Goal: Task Accomplishment & Management: Use online tool/utility

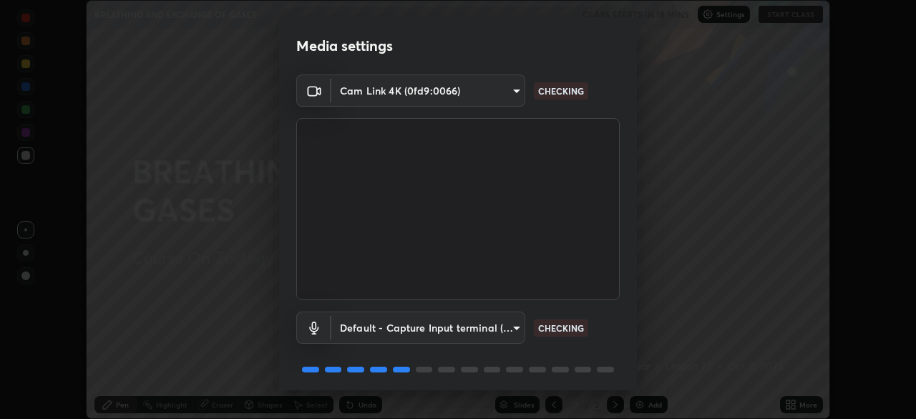
scroll to position [51, 0]
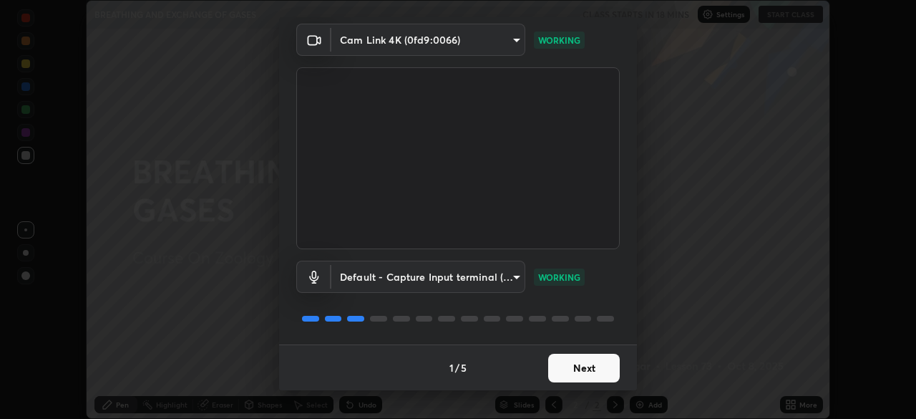
click at [582, 362] on button "Next" at bounding box center [584, 367] width 72 height 29
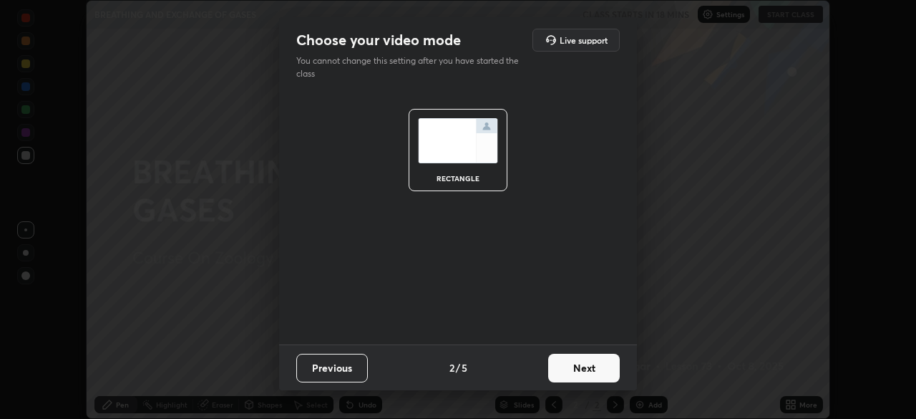
scroll to position [0, 0]
click at [581, 368] on button "Next" at bounding box center [584, 367] width 72 height 29
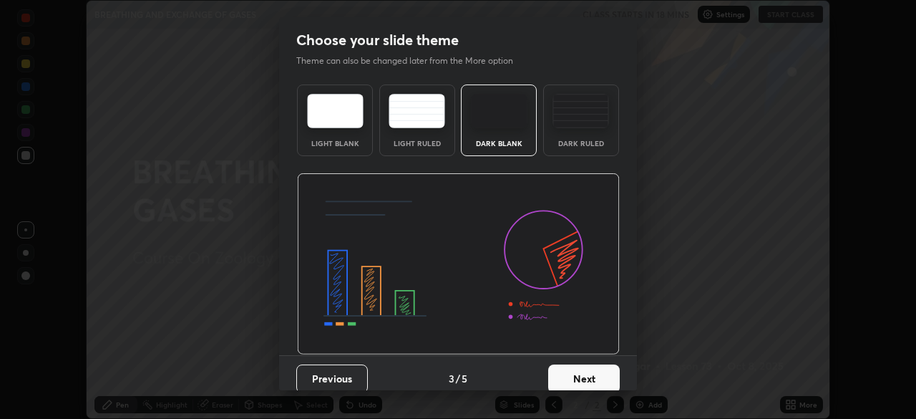
click at [580, 370] on button "Next" at bounding box center [584, 378] width 72 height 29
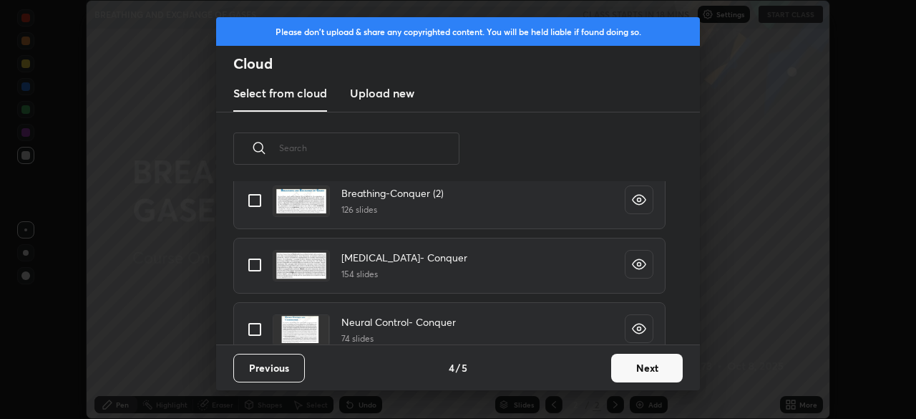
scroll to position [175, 0]
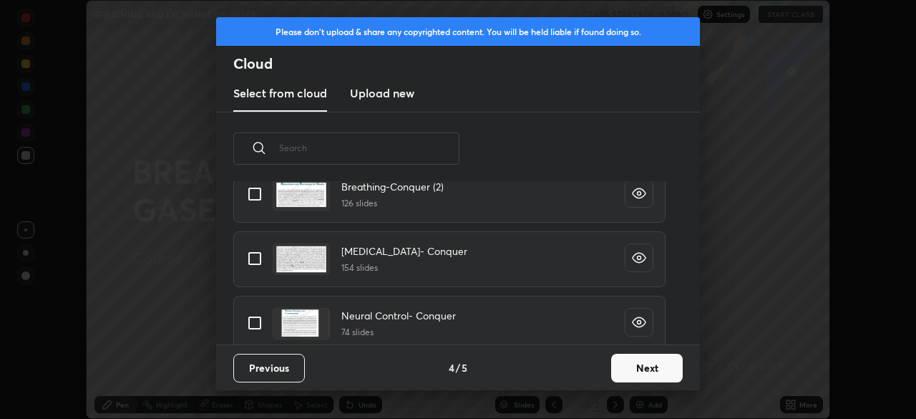
click at [253, 260] on input "grid" at bounding box center [255, 258] width 30 height 30
checkbox input "true"
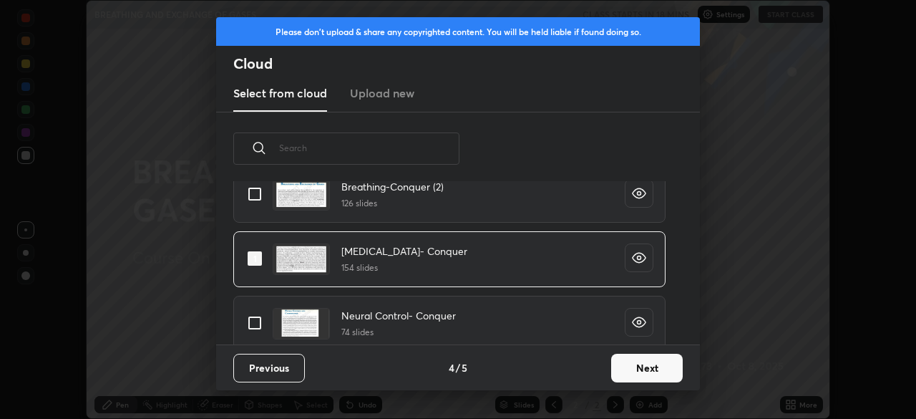
click at [636, 369] on button "Next" at bounding box center [647, 367] width 72 height 29
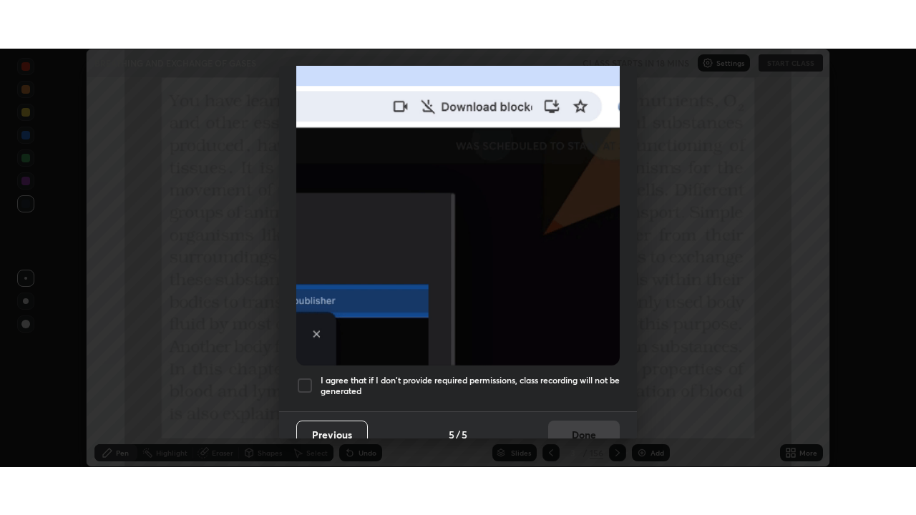
scroll to position [343, 0]
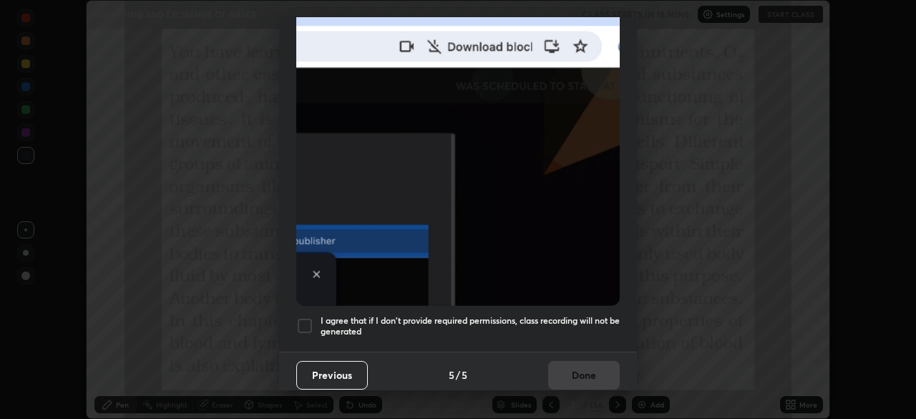
click at [302, 317] on div at bounding box center [304, 325] width 17 height 17
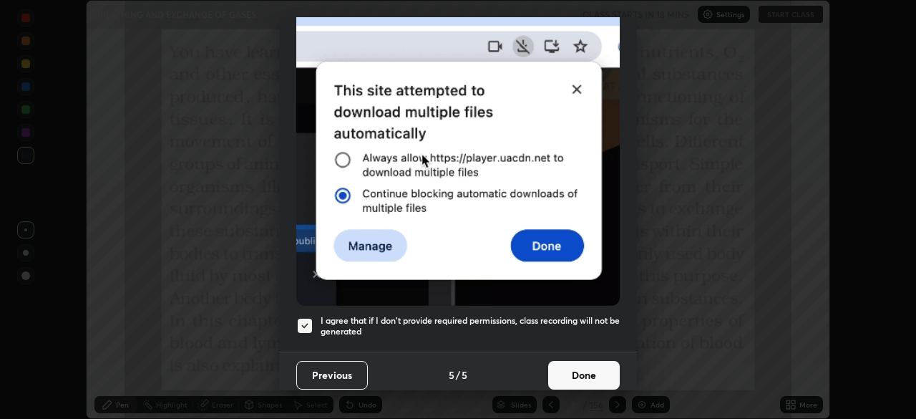
click at [583, 364] on button "Done" at bounding box center [584, 375] width 72 height 29
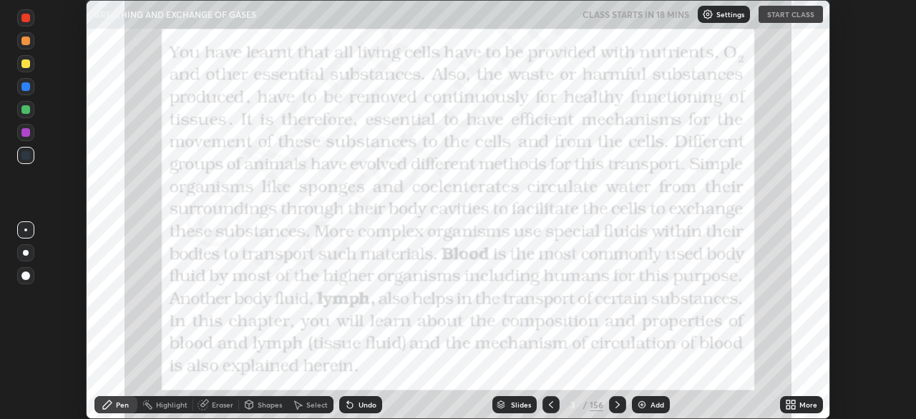
click at [793, 401] on icon at bounding box center [793, 402] width 4 height 4
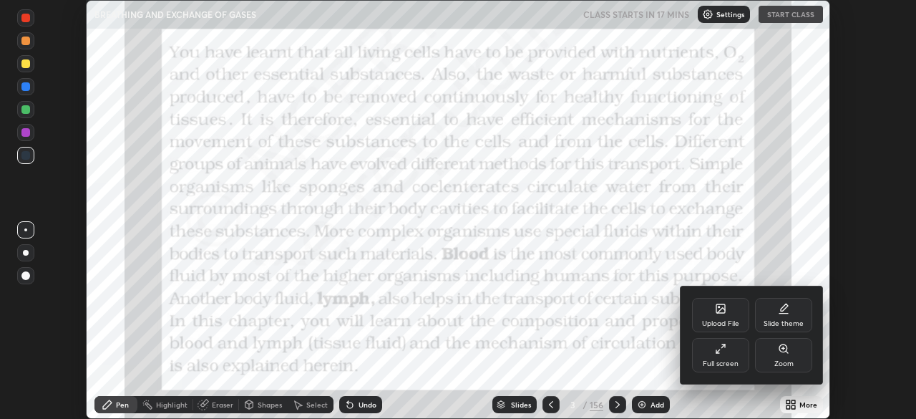
click at [730, 348] on div "Full screen" at bounding box center [720, 355] width 57 height 34
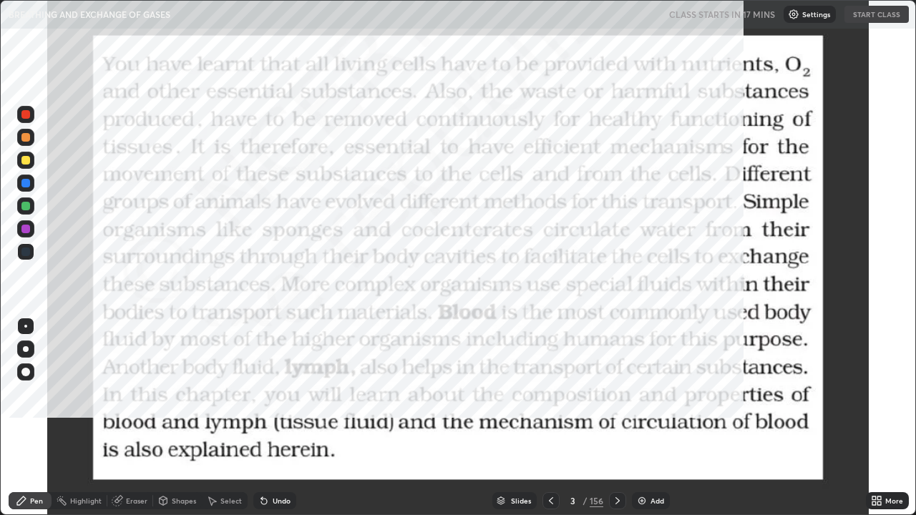
scroll to position [515, 916]
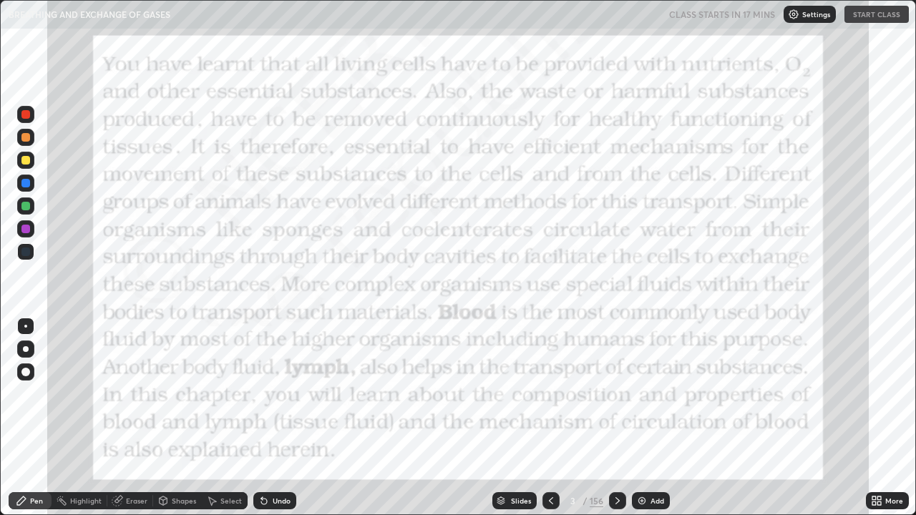
click at [883, 21] on div "CLASS STARTS IN 17 MINS Settings START CLASS" at bounding box center [789, 14] width 240 height 17
click at [522, 418] on div "Slides" at bounding box center [521, 500] width 20 height 7
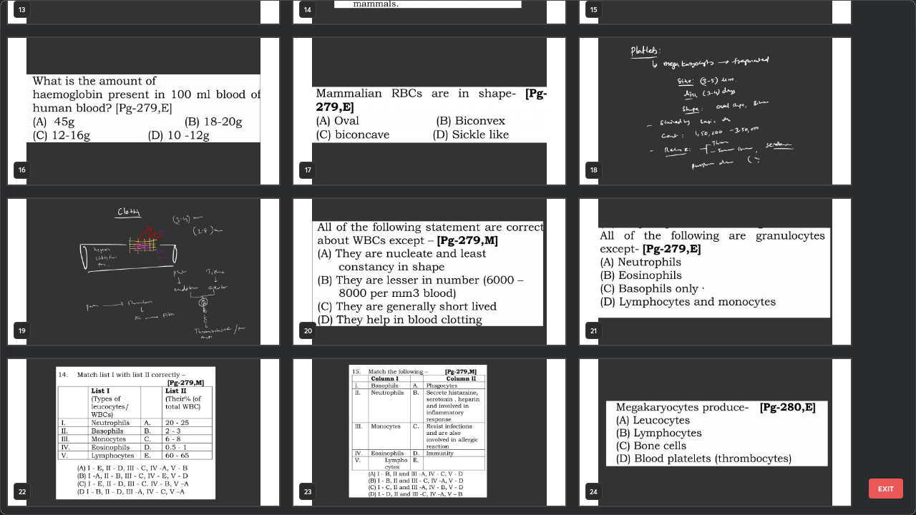
scroll to position [770, 0]
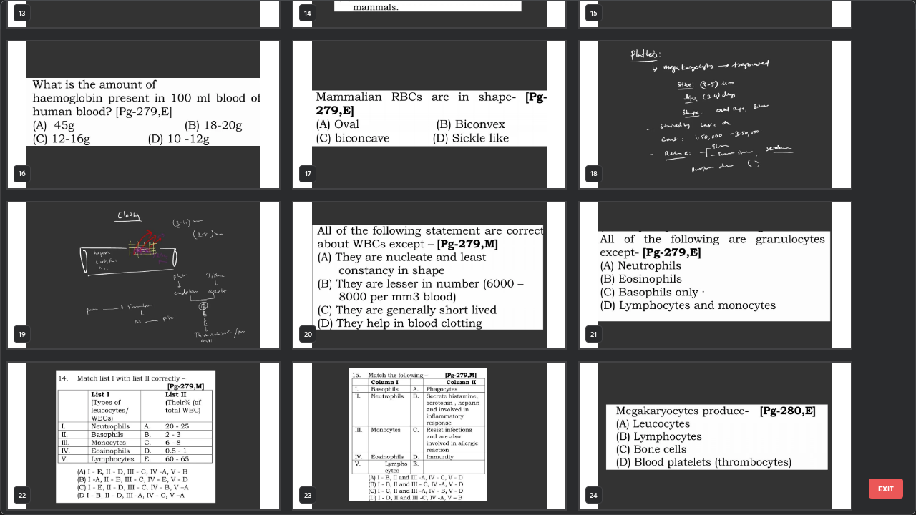
click at [395, 283] on img "grid" at bounding box center [428, 275] width 271 height 147
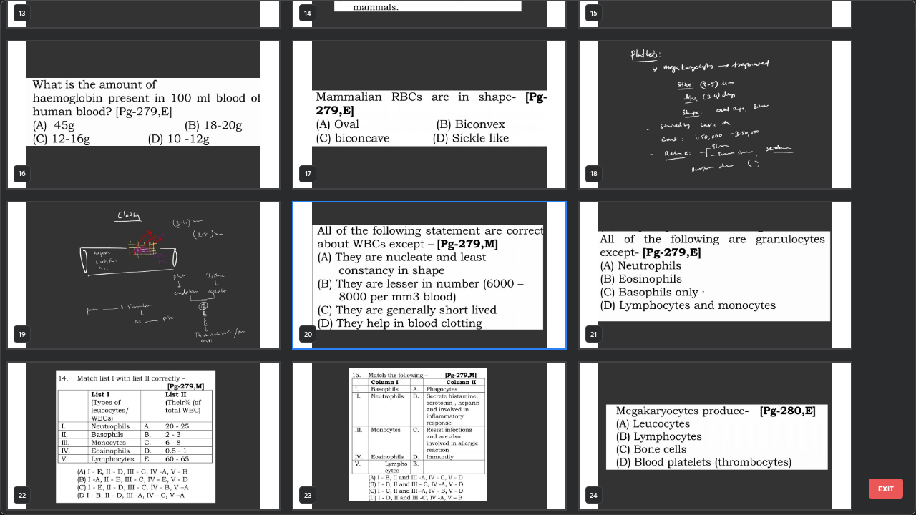
click at [396, 284] on img "grid" at bounding box center [428, 275] width 271 height 147
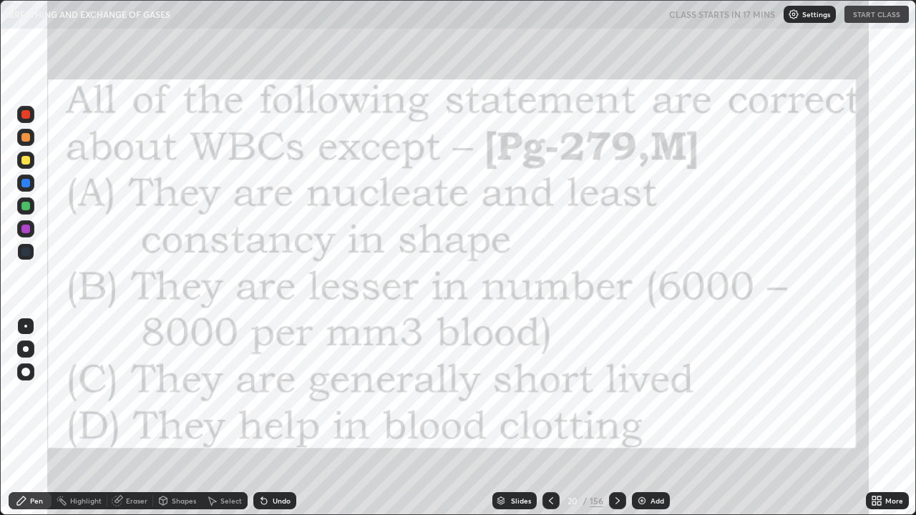
click at [29, 118] on div at bounding box center [25, 114] width 17 height 17
click at [31, 115] on div at bounding box center [25, 114] width 17 height 17
click at [612, 418] on icon at bounding box center [617, 500] width 11 height 11
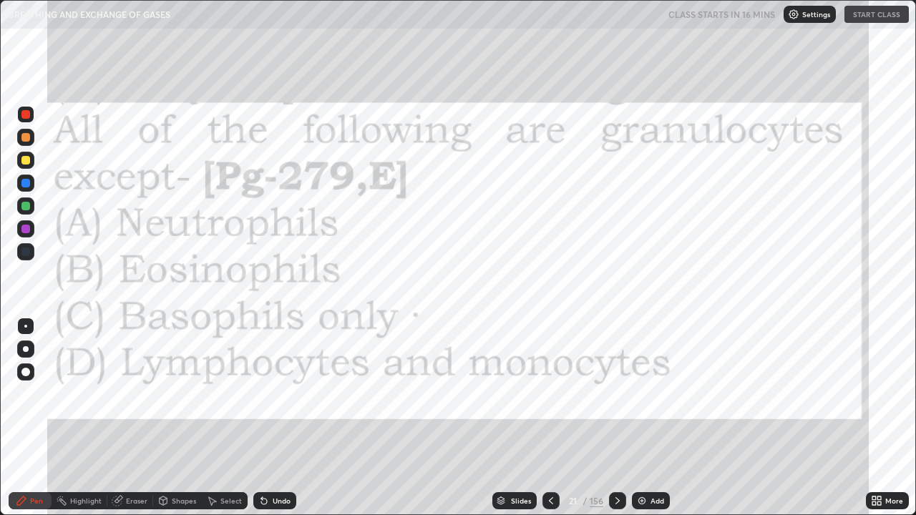
click at [617, 418] on icon at bounding box center [617, 500] width 4 height 7
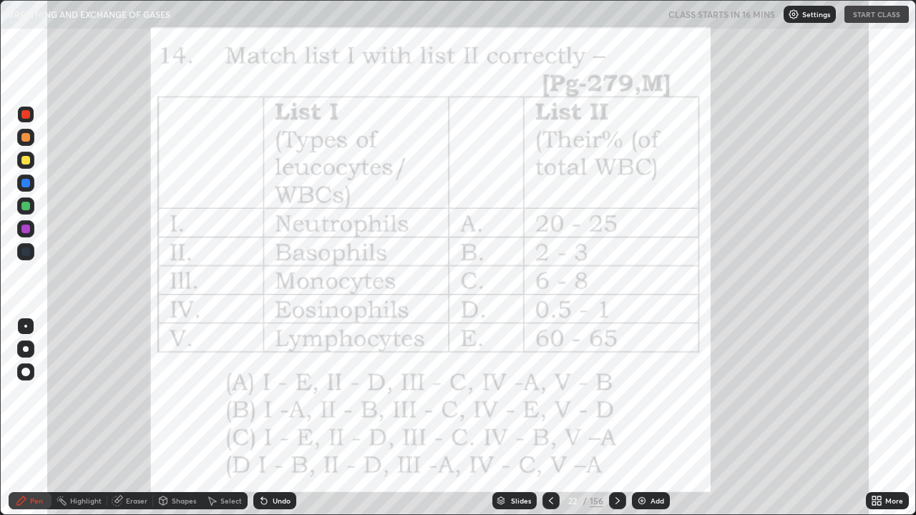
click at [890, 418] on div "More" at bounding box center [894, 500] width 18 height 7
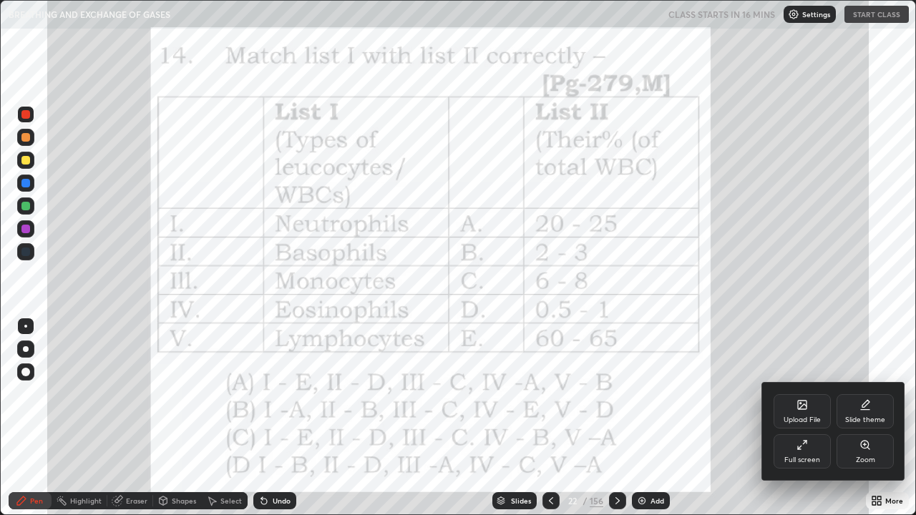
click at [855, 418] on div "Zoom" at bounding box center [864, 451] width 57 height 34
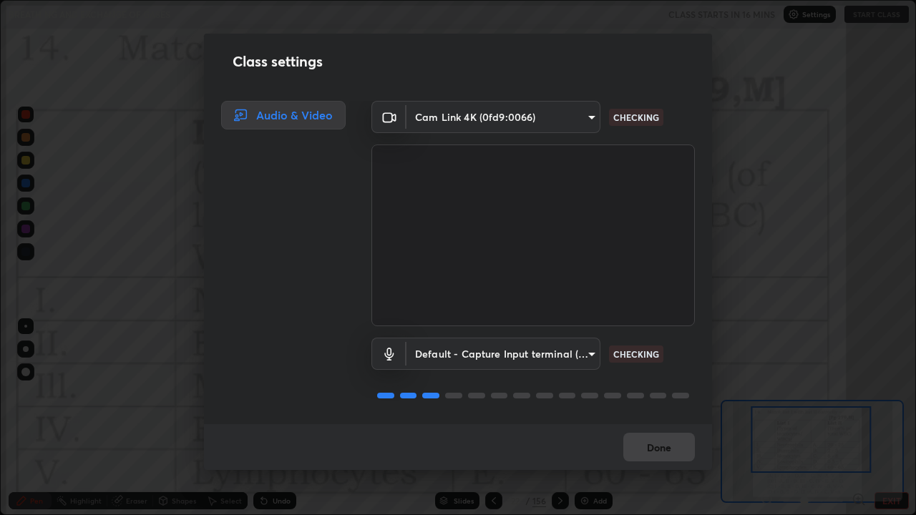
scroll to position [1, 0]
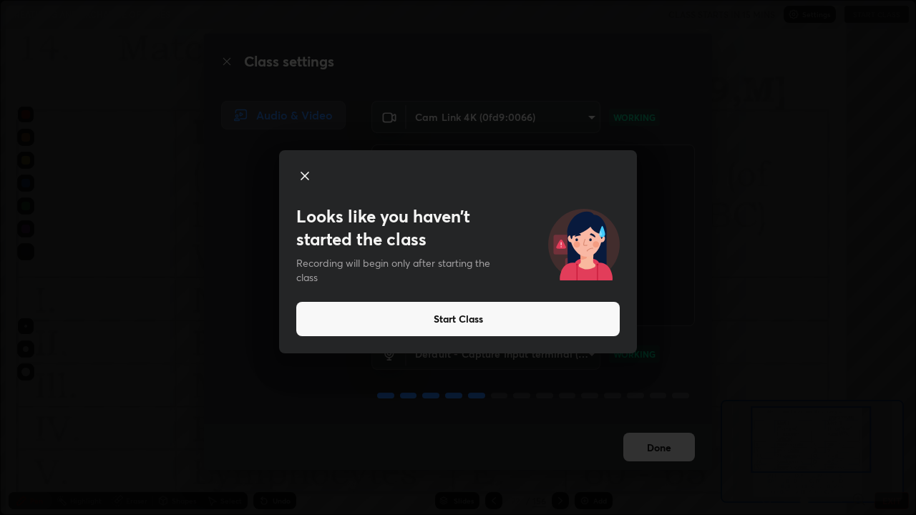
click at [576, 321] on button "Start Class" at bounding box center [457, 319] width 323 height 34
click at [524, 316] on button "Start Class" at bounding box center [457, 319] width 323 height 34
click at [507, 321] on button "Start Class" at bounding box center [457, 319] width 323 height 34
click at [504, 321] on button "Start Class" at bounding box center [457, 319] width 323 height 34
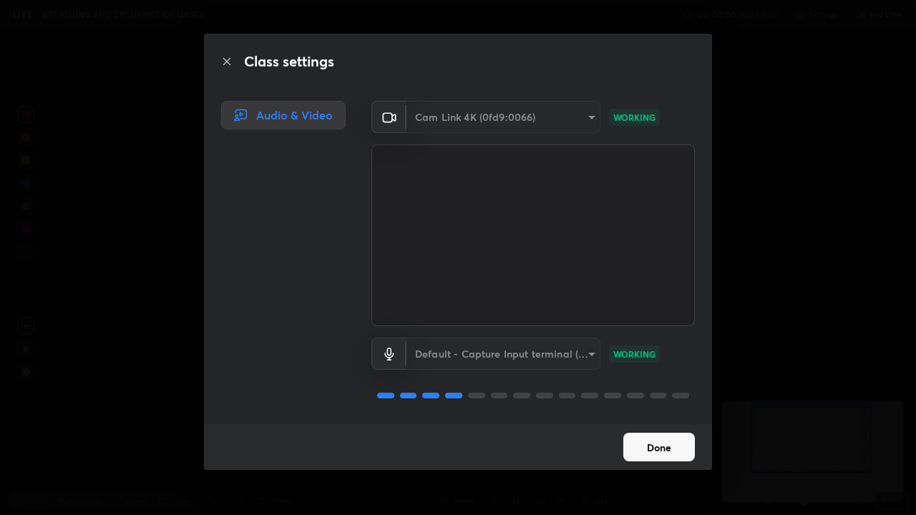
click at [499, 320] on video at bounding box center [532, 236] width 323 height 182
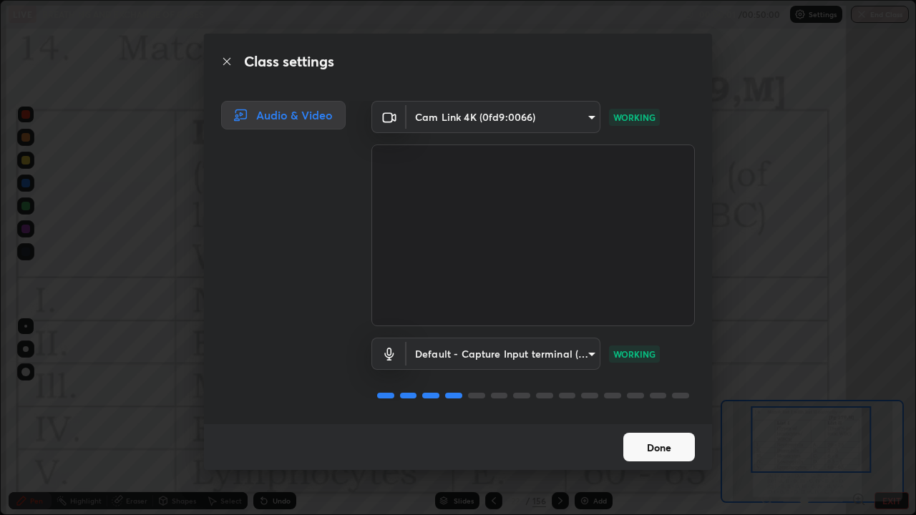
click at [658, 418] on button "Done" at bounding box center [659, 447] width 72 height 29
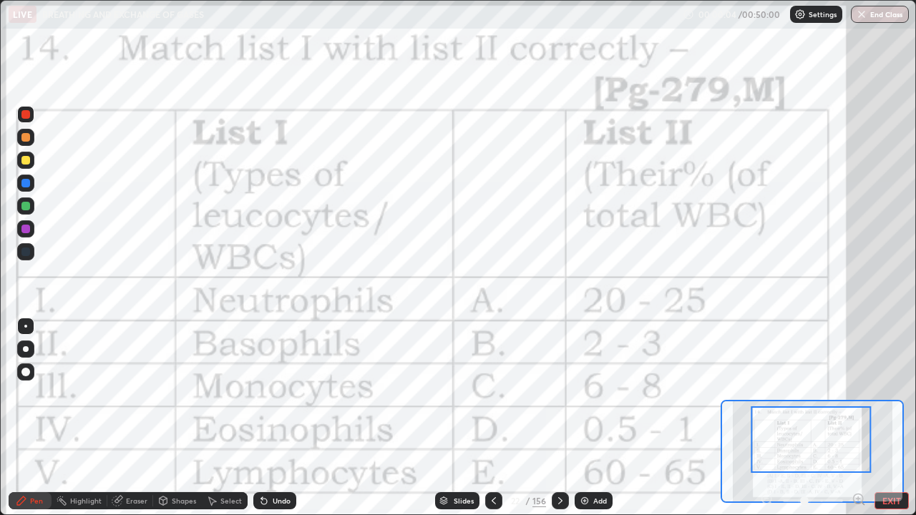
click at [559, 418] on icon at bounding box center [559, 500] width 11 height 11
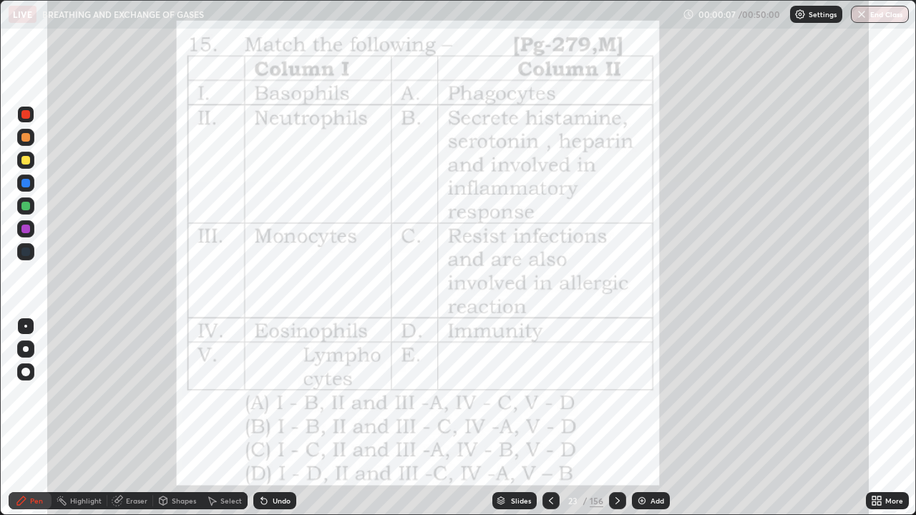
click at [879, 418] on icon at bounding box center [879, 498] width 4 height 4
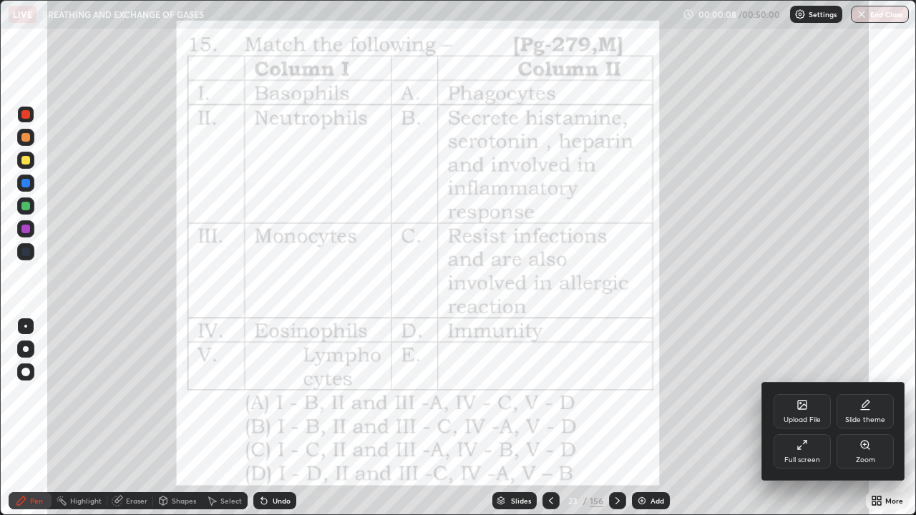
click at [869, 418] on icon at bounding box center [864, 444] width 11 height 11
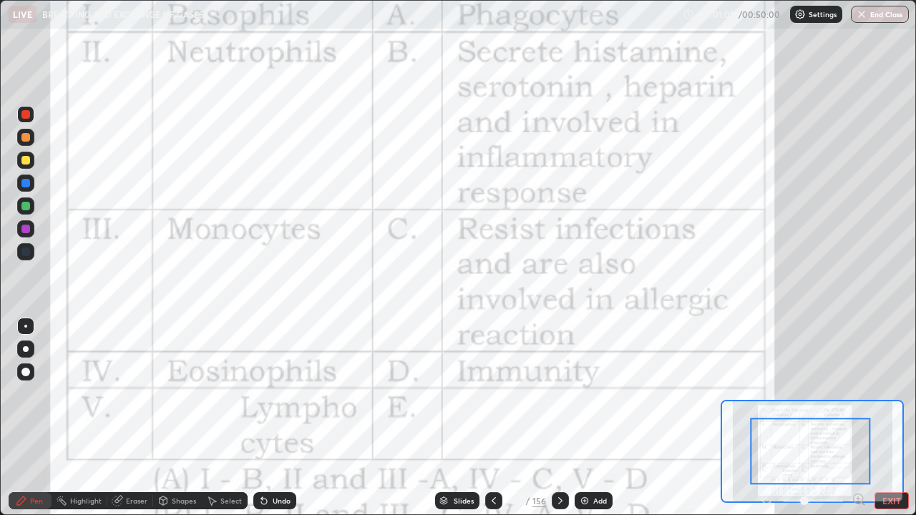
click at [559, 418] on icon at bounding box center [559, 500] width 11 height 11
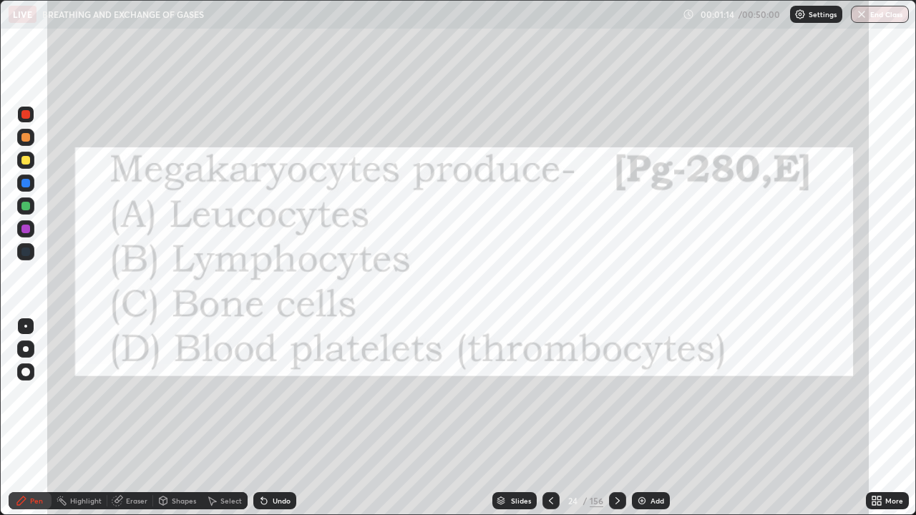
click at [616, 418] on icon at bounding box center [617, 500] width 11 height 11
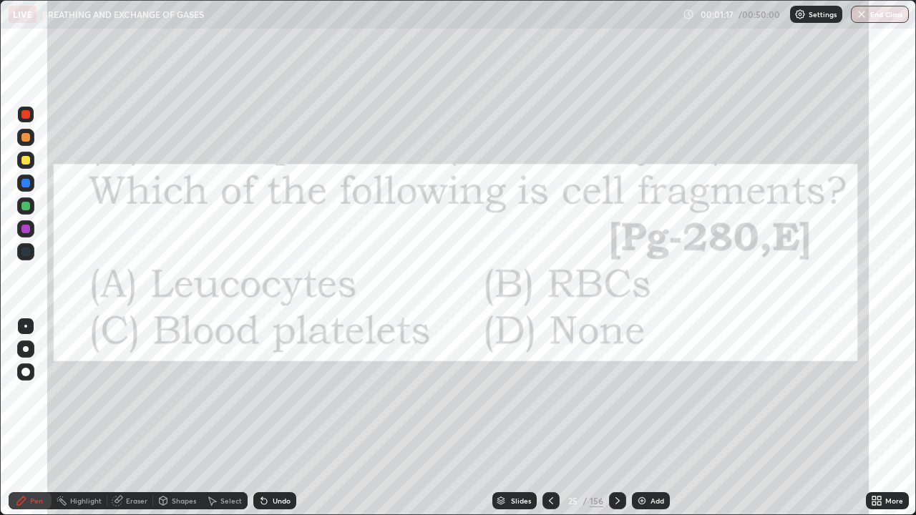
click at [549, 418] on icon at bounding box center [550, 500] width 11 height 11
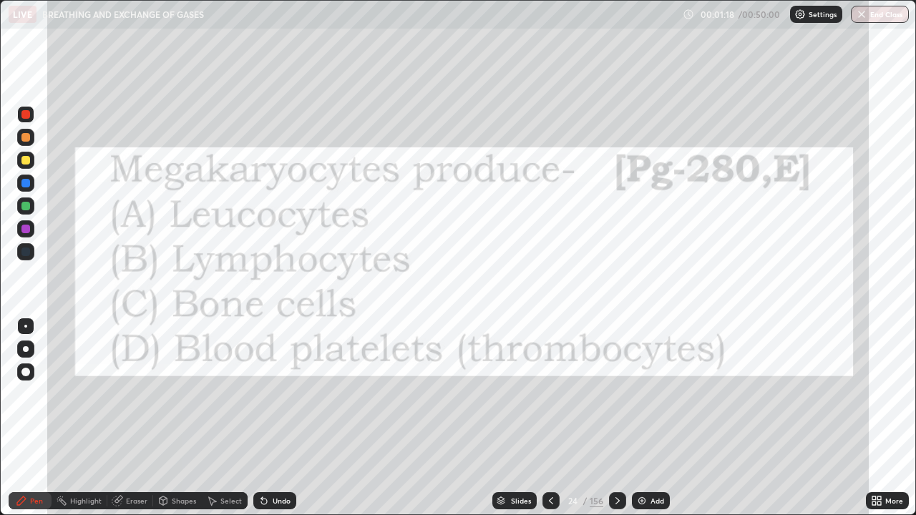
click at [516, 418] on div "Slides" at bounding box center [521, 500] width 20 height 7
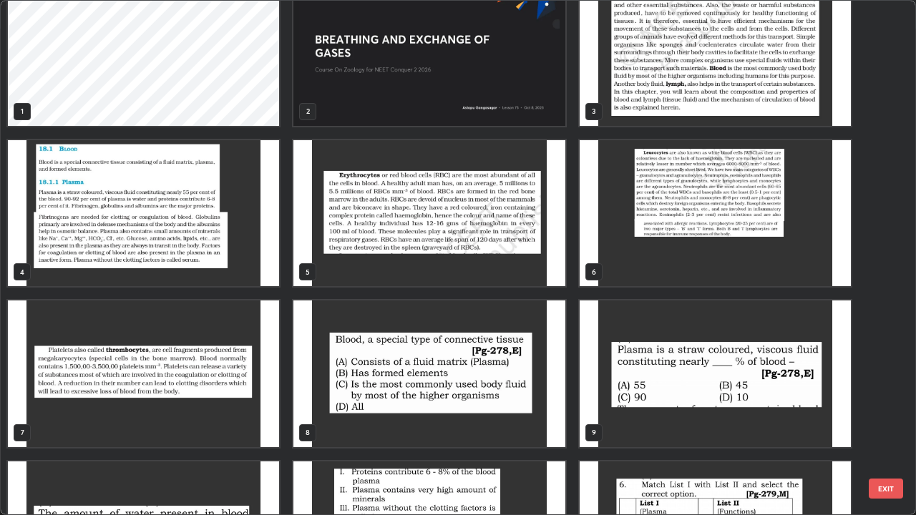
scroll to position [0, 0]
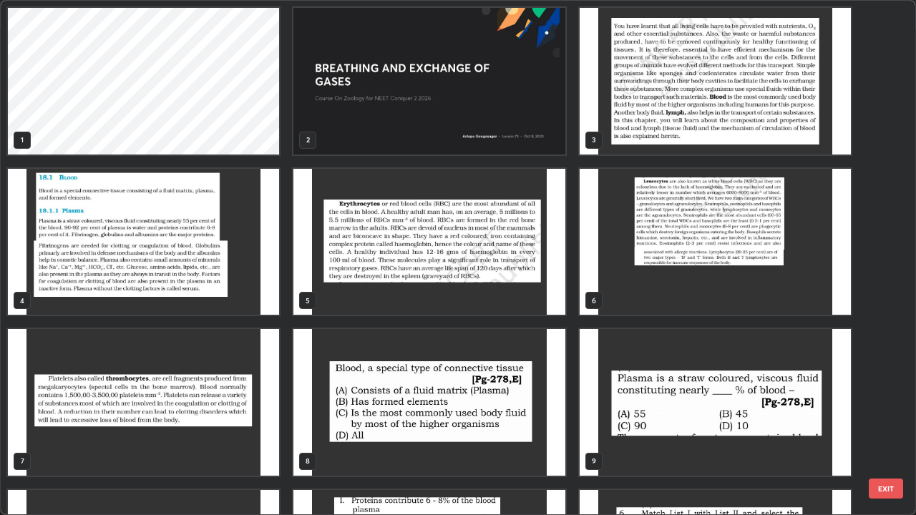
click at [345, 271] on img "grid" at bounding box center [428, 242] width 271 height 147
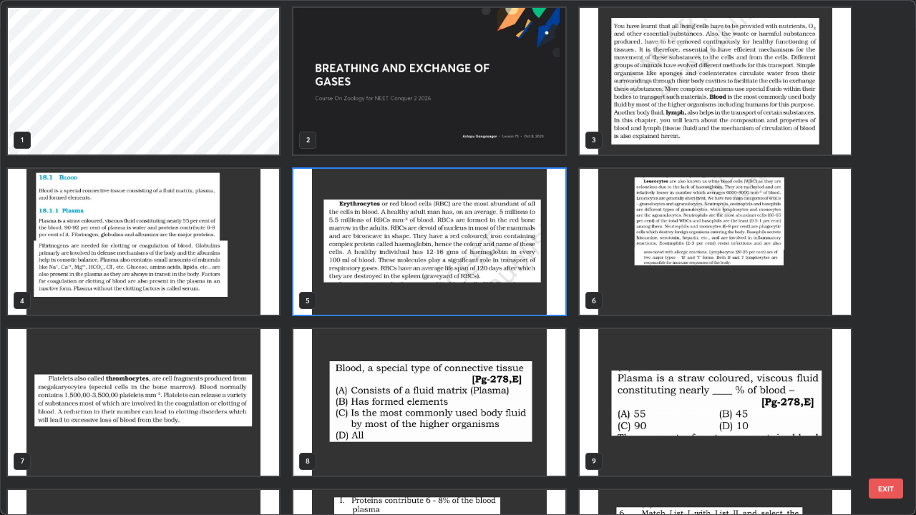
click at [347, 274] on img "grid" at bounding box center [428, 242] width 271 height 147
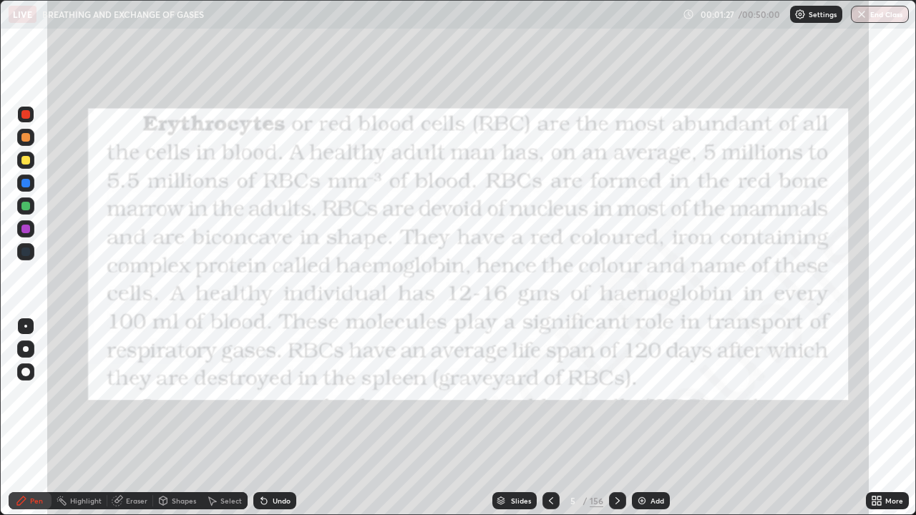
click at [549, 418] on icon at bounding box center [550, 500] width 11 height 11
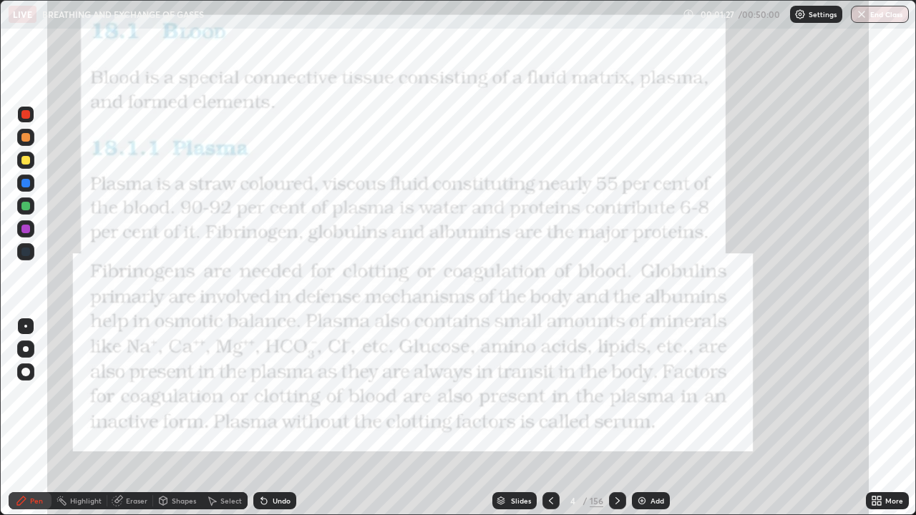
click at [650, 418] on div "Add" at bounding box center [657, 500] width 14 height 7
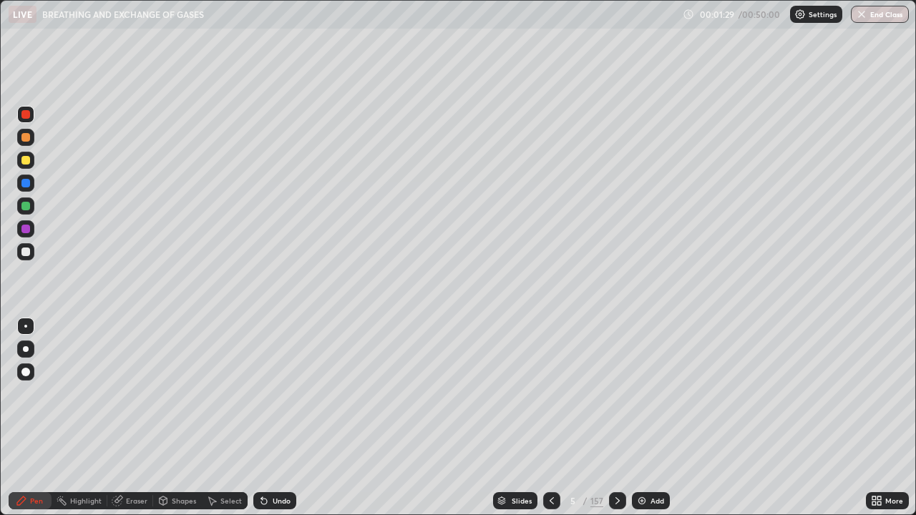
click at [33, 163] on div at bounding box center [25, 160] width 17 height 17
click at [29, 207] on div at bounding box center [25, 206] width 9 height 9
click at [30, 165] on div at bounding box center [25, 160] width 17 height 17
click at [28, 253] on div at bounding box center [25, 252] width 9 height 9
click at [26, 252] on div at bounding box center [25, 252] width 9 height 9
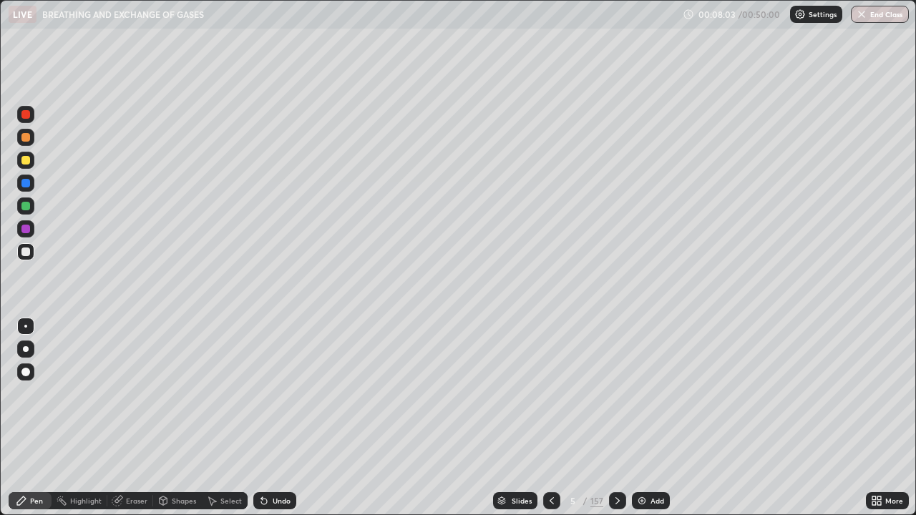
click at [26, 160] on div at bounding box center [25, 160] width 9 height 9
click at [29, 140] on div at bounding box center [25, 137] width 9 height 9
click at [31, 253] on div at bounding box center [25, 251] width 17 height 17
click at [24, 255] on div at bounding box center [25, 252] width 9 height 9
click at [28, 161] on div at bounding box center [25, 160] width 9 height 9
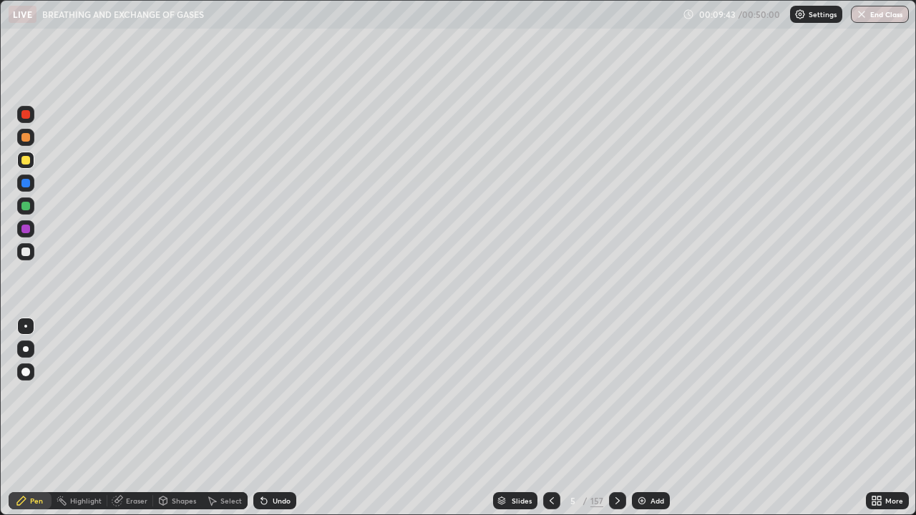
click at [29, 250] on div at bounding box center [25, 252] width 9 height 9
click at [26, 137] on div at bounding box center [25, 137] width 9 height 9
click at [26, 252] on div at bounding box center [25, 252] width 9 height 9
click at [26, 139] on div at bounding box center [25, 137] width 9 height 9
click at [26, 162] on div at bounding box center [25, 160] width 9 height 9
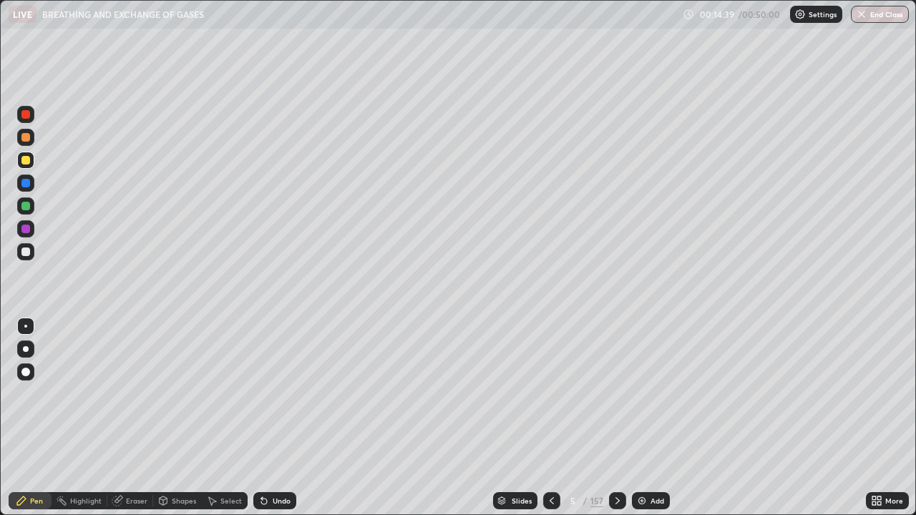
click at [137, 418] on div "Eraser" at bounding box center [130, 500] width 46 height 17
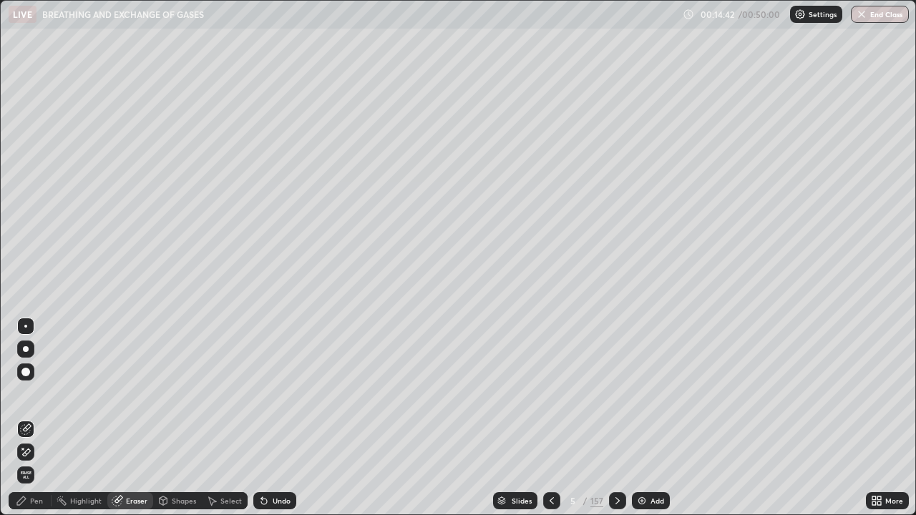
click at [33, 418] on div "Pen" at bounding box center [30, 500] width 43 height 17
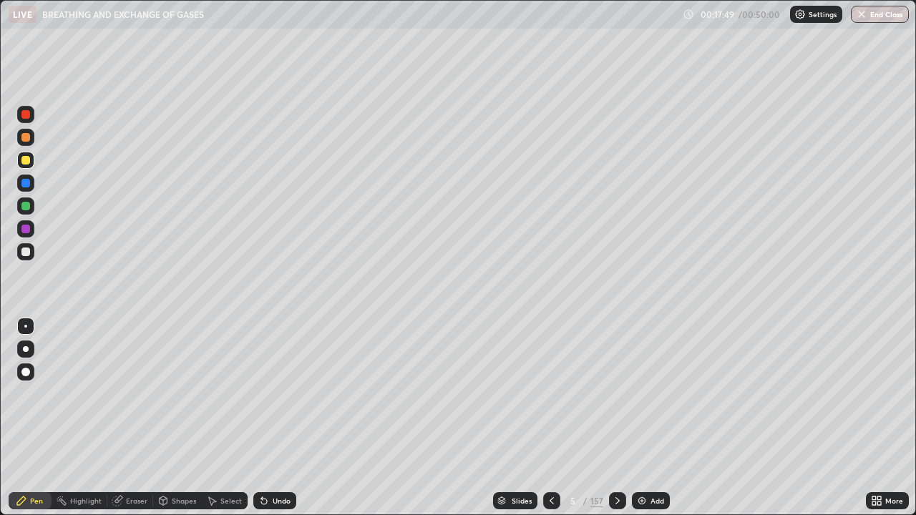
click at [647, 418] on div "Add" at bounding box center [651, 500] width 38 height 17
click at [31, 142] on div at bounding box center [25, 137] width 17 height 17
click at [31, 252] on div at bounding box center [25, 251] width 17 height 17
click at [26, 162] on div at bounding box center [25, 160] width 9 height 9
click at [31, 253] on div at bounding box center [25, 251] width 17 height 17
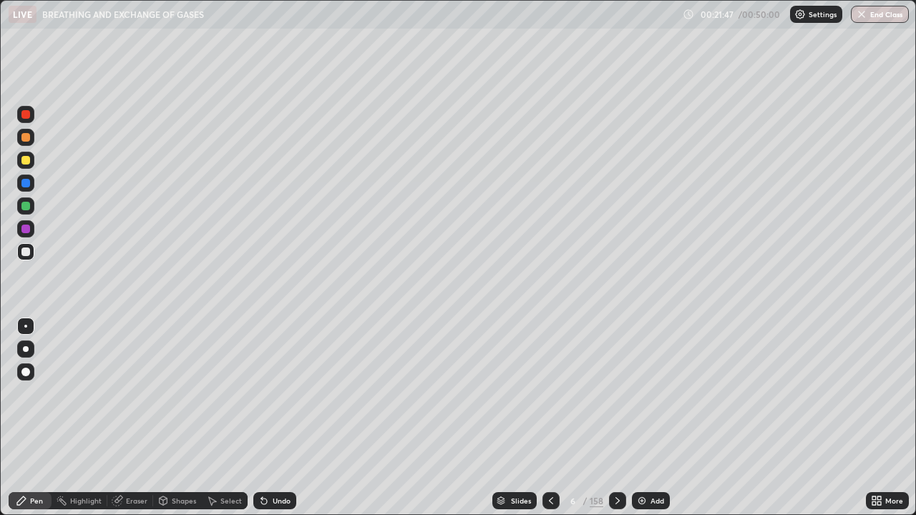
click at [29, 140] on div at bounding box center [25, 137] width 9 height 9
click at [24, 255] on div at bounding box center [25, 252] width 9 height 9
click at [278, 418] on div "Undo" at bounding box center [282, 500] width 18 height 7
click at [277, 418] on div "Undo" at bounding box center [282, 500] width 18 height 7
click at [31, 142] on div at bounding box center [25, 137] width 17 height 17
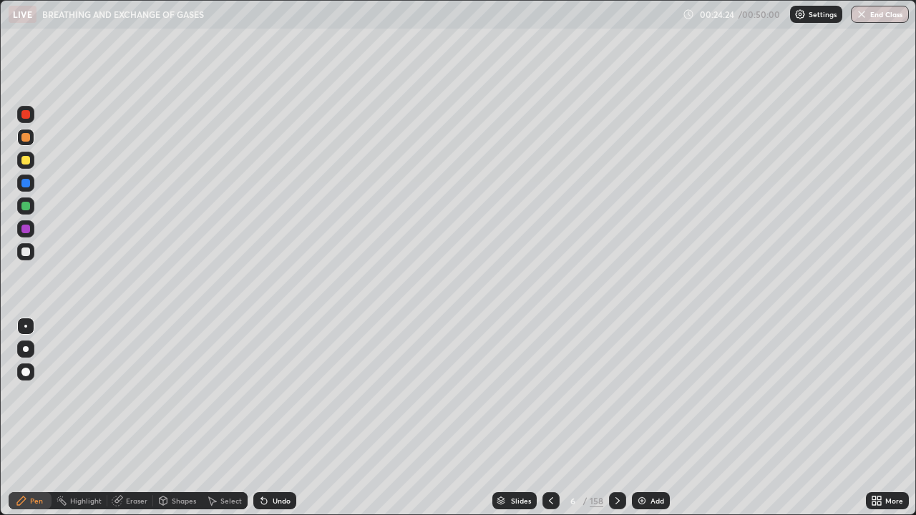
click at [26, 252] on div at bounding box center [25, 252] width 9 height 9
click at [26, 160] on div at bounding box center [25, 160] width 9 height 9
click at [26, 139] on div at bounding box center [25, 137] width 9 height 9
click at [31, 256] on div at bounding box center [25, 251] width 17 height 17
click at [278, 418] on div "Undo" at bounding box center [282, 500] width 18 height 7
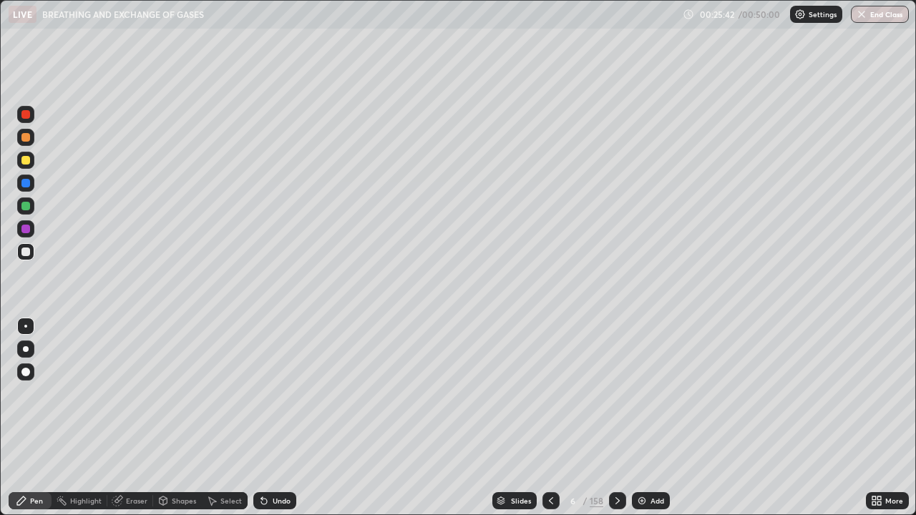
click at [278, 418] on div "Undo" at bounding box center [282, 500] width 18 height 7
click at [644, 418] on img at bounding box center [641, 500] width 11 height 11
click at [549, 418] on icon at bounding box center [550, 500] width 11 height 11
click at [650, 418] on div "Add" at bounding box center [657, 500] width 14 height 7
click at [28, 161] on div at bounding box center [25, 160] width 9 height 9
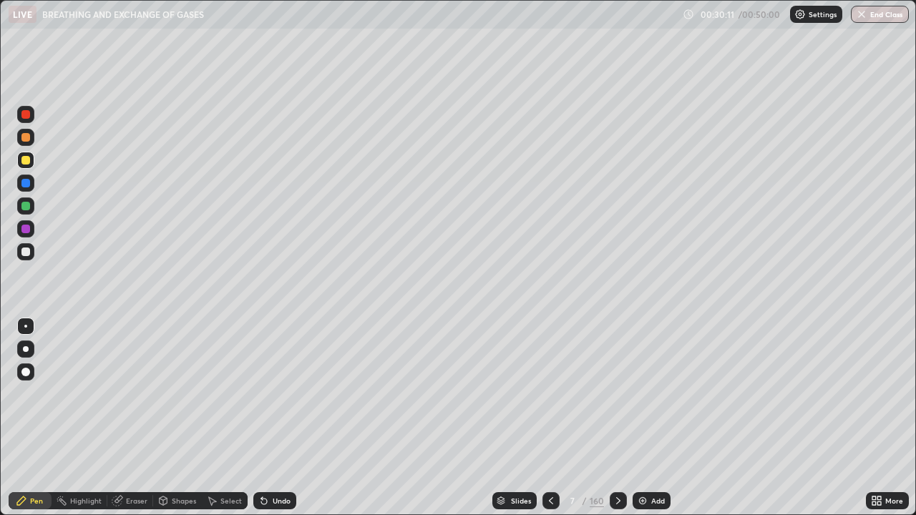
click at [32, 206] on div at bounding box center [25, 205] width 17 height 17
click at [26, 162] on div at bounding box center [25, 160] width 9 height 9
click at [28, 254] on div at bounding box center [25, 252] width 9 height 9
click at [29, 163] on div at bounding box center [25, 160] width 9 height 9
click at [29, 255] on div at bounding box center [25, 251] width 17 height 17
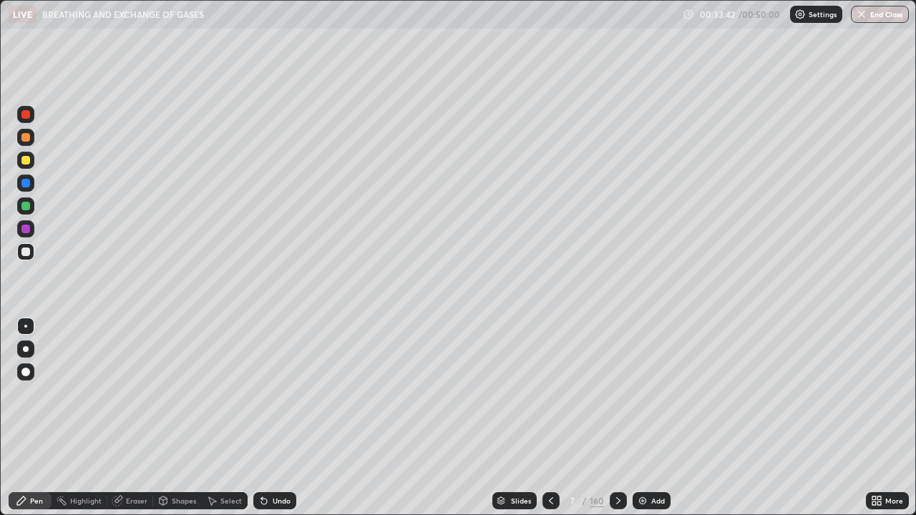
click at [28, 140] on div at bounding box center [25, 137] width 9 height 9
click at [29, 255] on div at bounding box center [25, 251] width 17 height 17
click at [26, 206] on div at bounding box center [25, 206] width 9 height 9
click at [25, 254] on div at bounding box center [25, 252] width 9 height 9
click at [656, 418] on div "Add" at bounding box center [658, 500] width 14 height 7
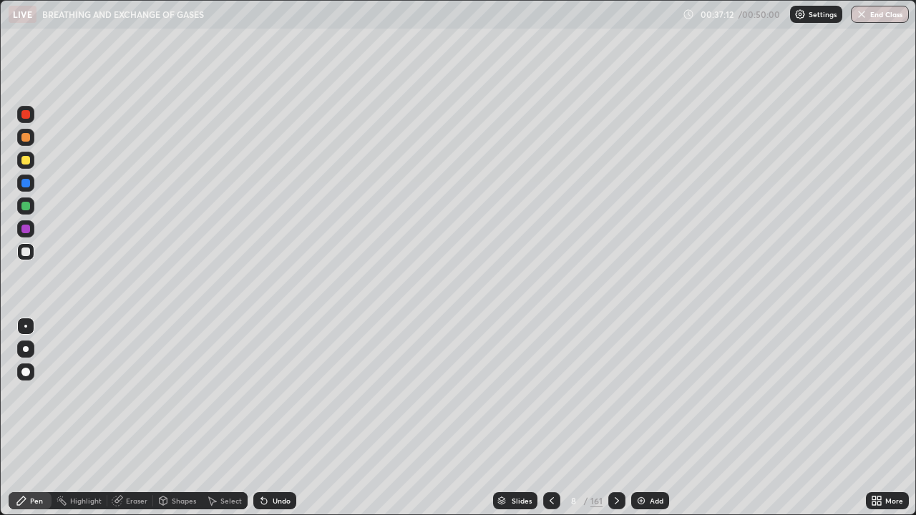
click at [30, 143] on div at bounding box center [25, 137] width 17 height 17
click at [174, 418] on div "Shapes" at bounding box center [184, 500] width 24 height 7
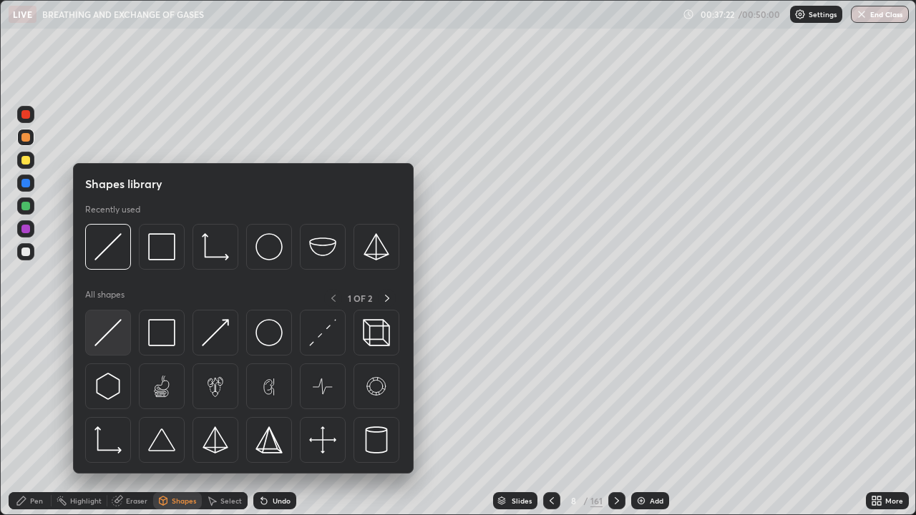
click at [117, 339] on img at bounding box center [107, 332] width 27 height 27
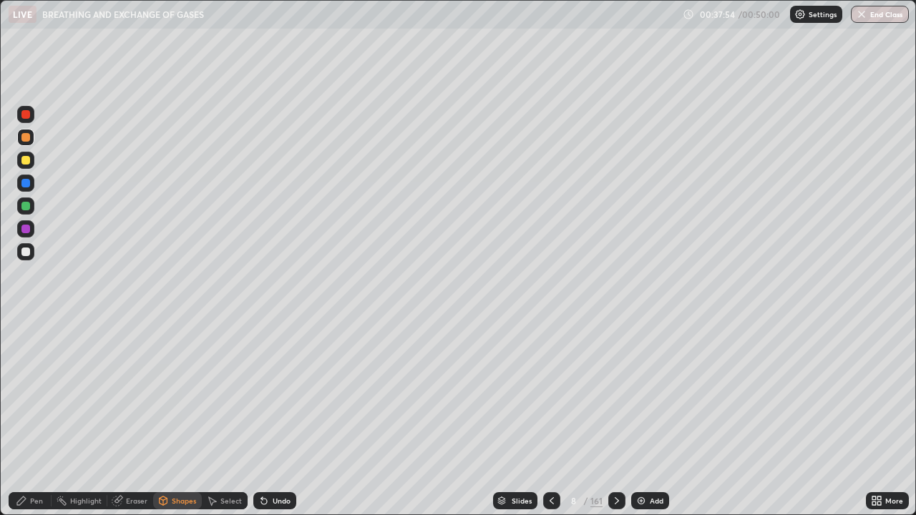
click at [44, 418] on div "Pen" at bounding box center [30, 500] width 43 height 17
click at [29, 162] on div at bounding box center [25, 160] width 9 height 9
click at [26, 212] on div at bounding box center [25, 205] width 17 height 17
click at [28, 161] on div at bounding box center [25, 160] width 9 height 9
click at [26, 137] on div at bounding box center [25, 137] width 9 height 9
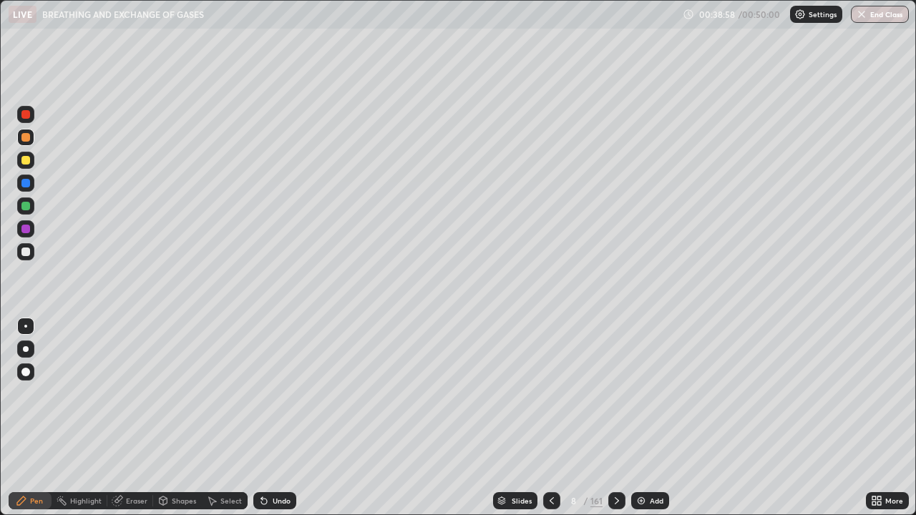
click at [28, 160] on div at bounding box center [25, 160] width 9 height 9
click at [26, 253] on div at bounding box center [25, 252] width 9 height 9
click at [26, 162] on div at bounding box center [25, 160] width 9 height 9
click at [28, 140] on div at bounding box center [25, 137] width 9 height 9
click at [24, 250] on div at bounding box center [25, 252] width 9 height 9
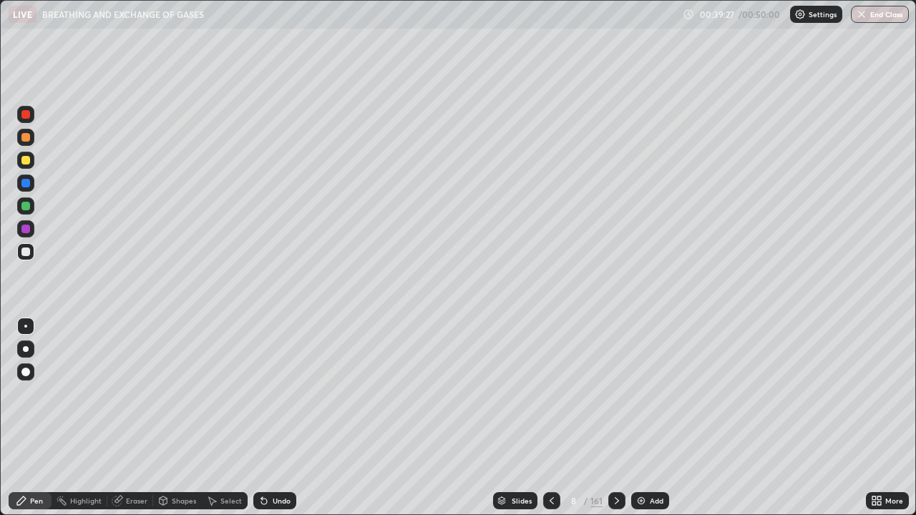
click at [26, 162] on div at bounding box center [25, 160] width 9 height 9
click at [24, 252] on div at bounding box center [25, 252] width 9 height 9
click at [223, 418] on div "Select" at bounding box center [230, 500] width 21 height 7
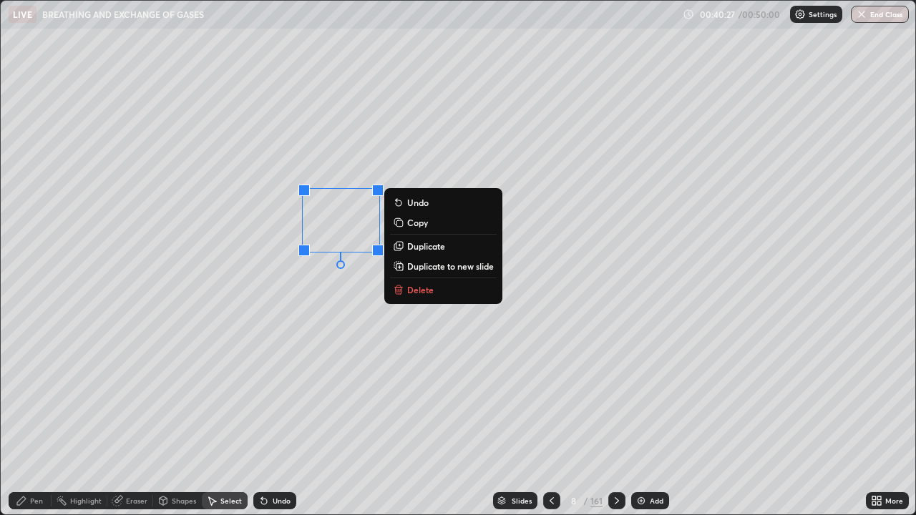
click at [277, 292] on div "0 ° Undo Copy Duplicate Duplicate to new slide Delete" at bounding box center [458, 258] width 914 height 514
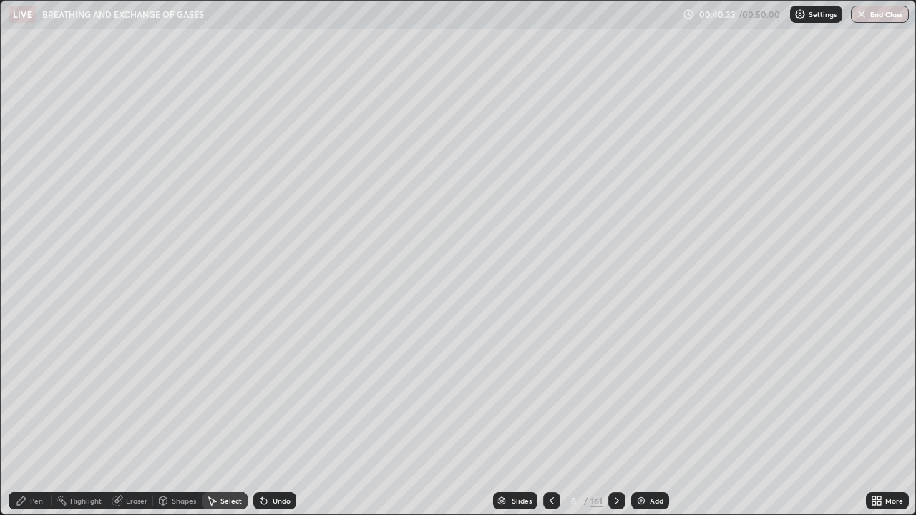
click at [226, 418] on div "Select" at bounding box center [230, 500] width 21 height 7
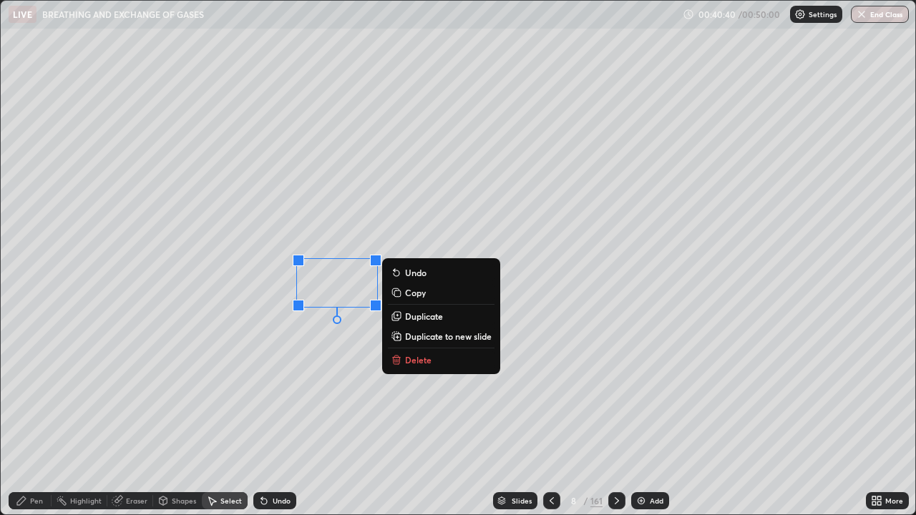
click at [109, 281] on div "0 ° Undo Copy Duplicate Duplicate to new slide Delete" at bounding box center [458, 258] width 914 height 514
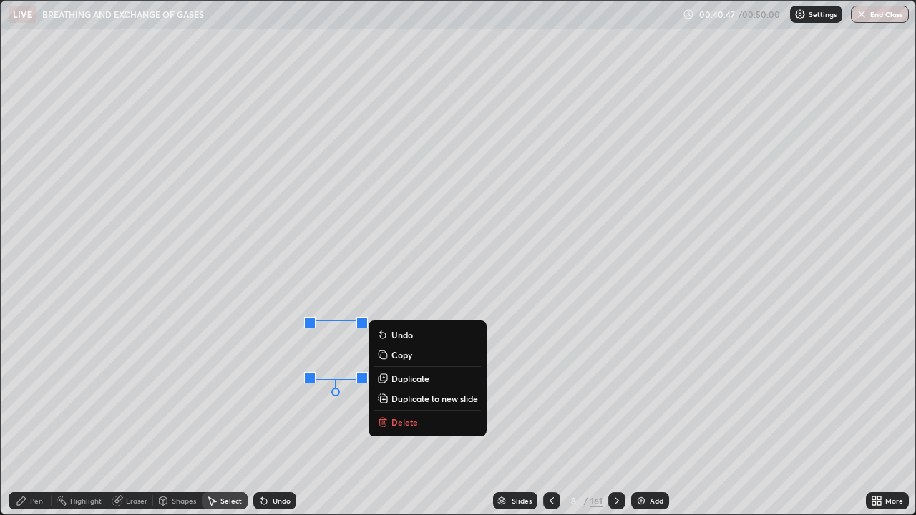
click at [99, 348] on div "0 ° Undo Copy Duplicate Duplicate to new slide Delete" at bounding box center [458, 258] width 914 height 514
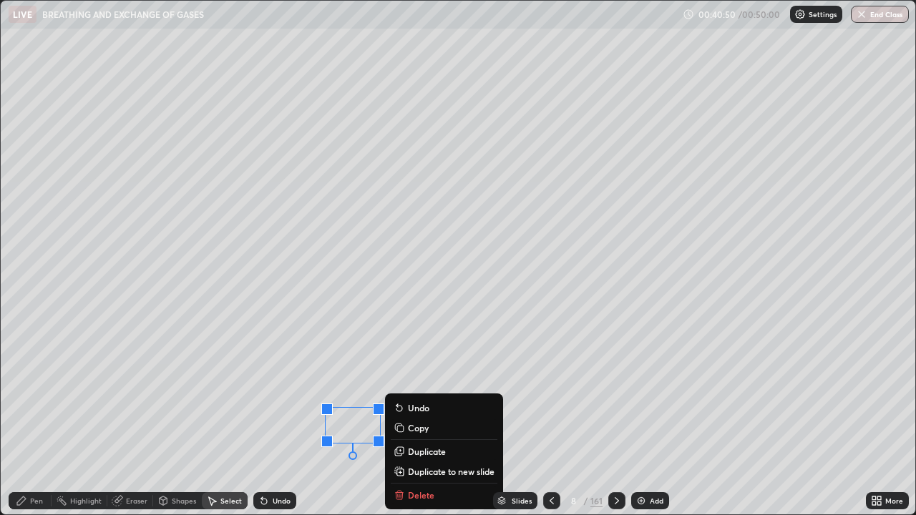
click at [112, 381] on div "0 ° Undo Copy Duplicate Duplicate to new slide Delete" at bounding box center [458, 258] width 914 height 514
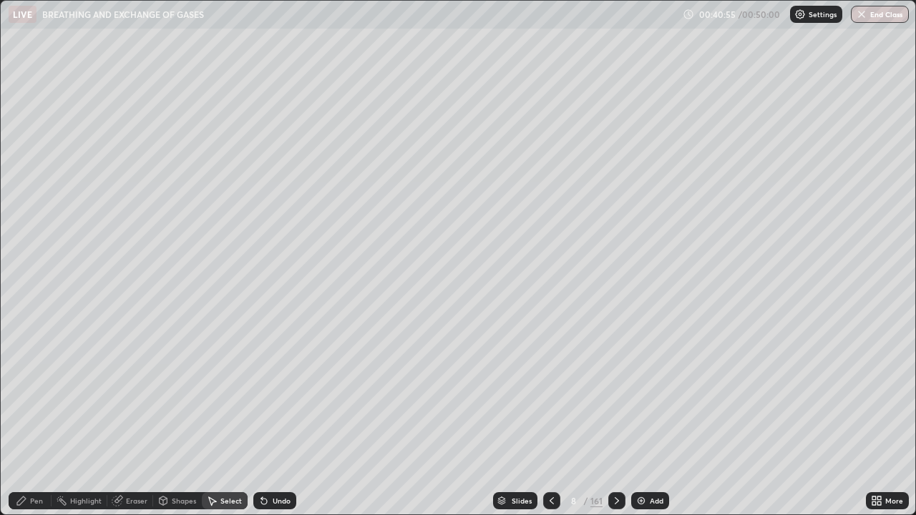
click at [37, 418] on div "Pen" at bounding box center [36, 500] width 13 height 7
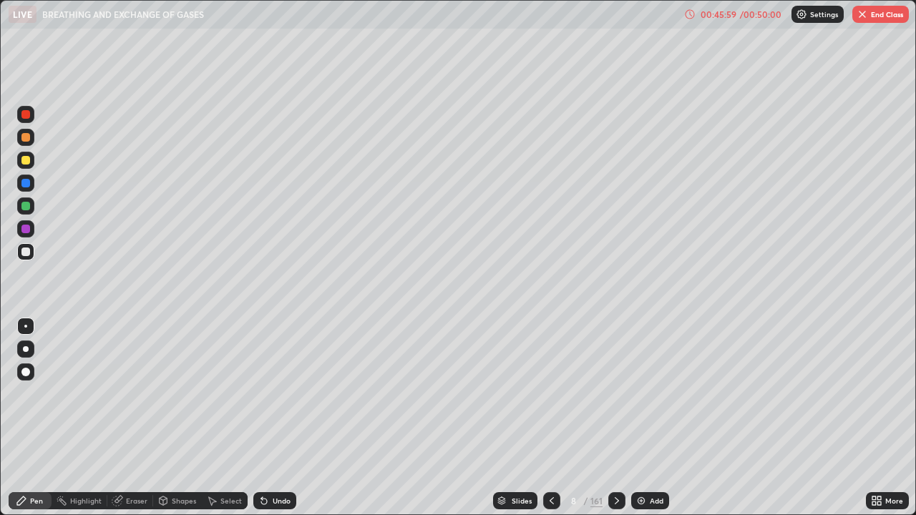
click at [26, 206] on div at bounding box center [25, 206] width 9 height 9
click at [31, 258] on div at bounding box center [25, 251] width 17 height 17
click at [33, 161] on div at bounding box center [25, 160] width 17 height 17
click at [31, 140] on div at bounding box center [25, 137] width 17 height 17
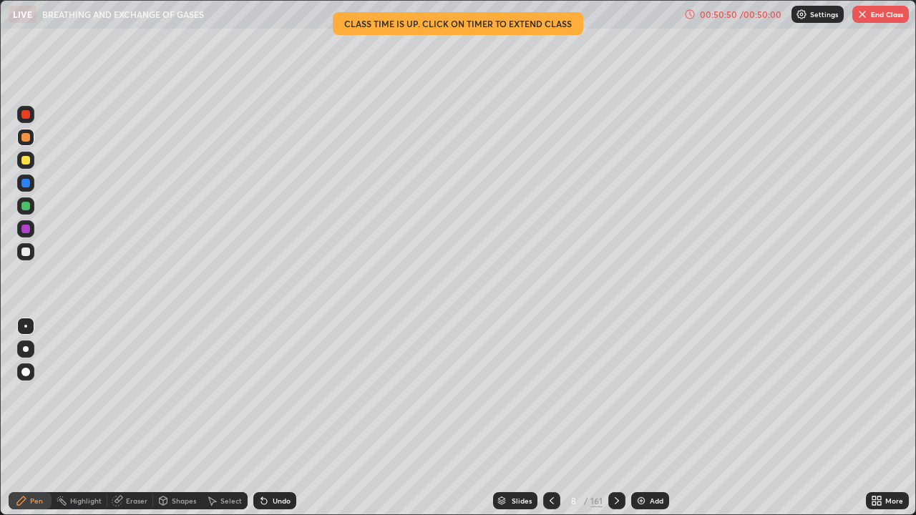
click at [615, 418] on icon at bounding box center [617, 500] width 4 height 7
click at [26, 159] on div at bounding box center [25, 160] width 9 height 9
click at [31, 250] on div at bounding box center [25, 251] width 17 height 17
click at [26, 255] on div at bounding box center [25, 252] width 9 height 9
click at [28, 138] on div at bounding box center [25, 137] width 9 height 9
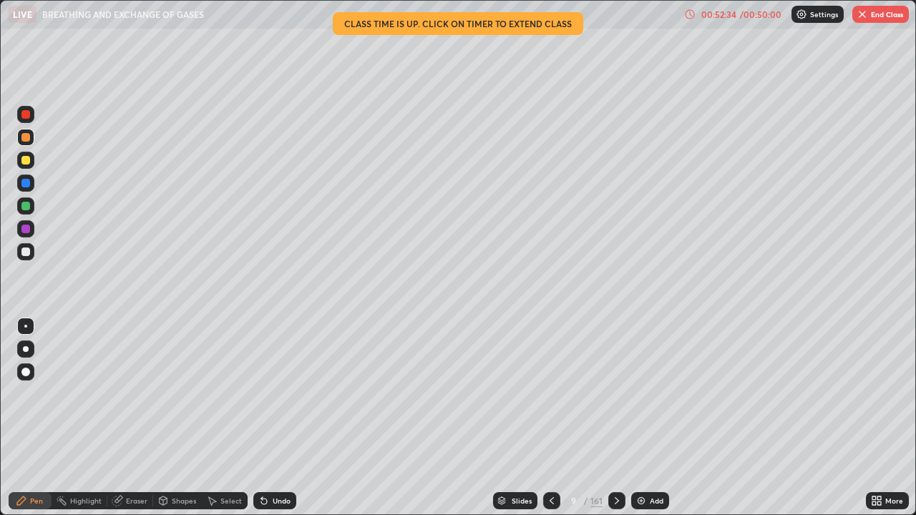
click at [26, 232] on div at bounding box center [25, 229] width 9 height 9
click at [29, 207] on div at bounding box center [25, 206] width 9 height 9
click at [29, 251] on div at bounding box center [25, 252] width 9 height 9
click at [29, 164] on div at bounding box center [25, 160] width 17 height 17
click at [31, 258] on div at bounding box center [25, 251] width 17 height 17
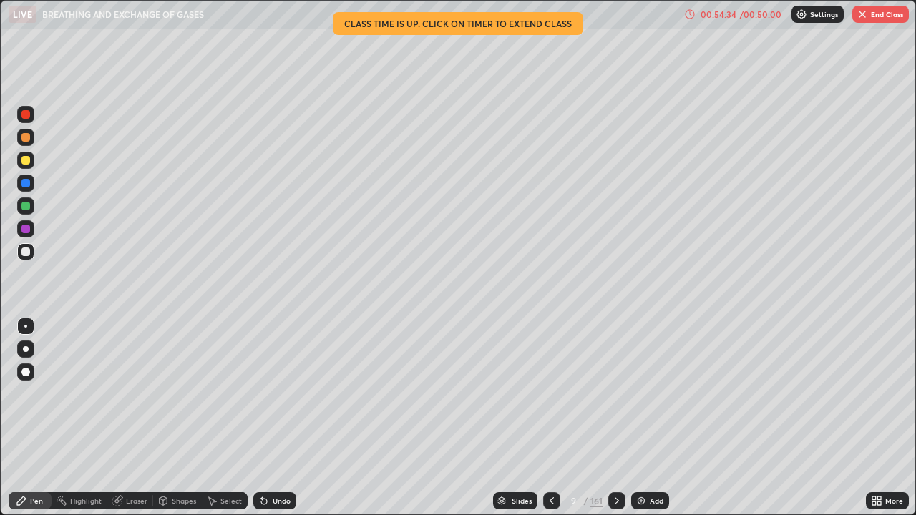
click at [647, 418] on div "Add" at bounding box center [650, 500] width 38 height 17
click at [550, 418] on icon at bounding box center [551, 500] width 4 height 7
click at [723, 16] on div "00:55:49" at bounding box center [718, 14] width 40 height 9
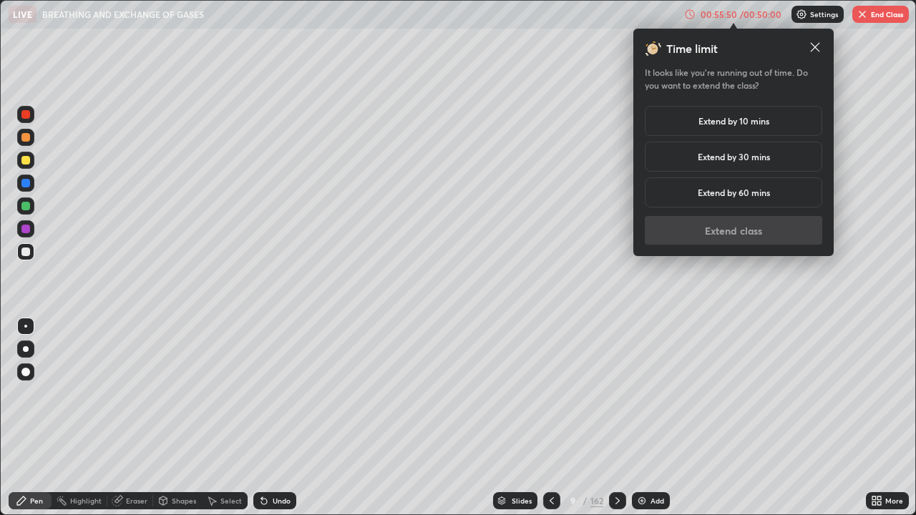
click at [754, 118] on h5 "Extend by 10 mins" at bounding box center [733, 120] width 71 height 13
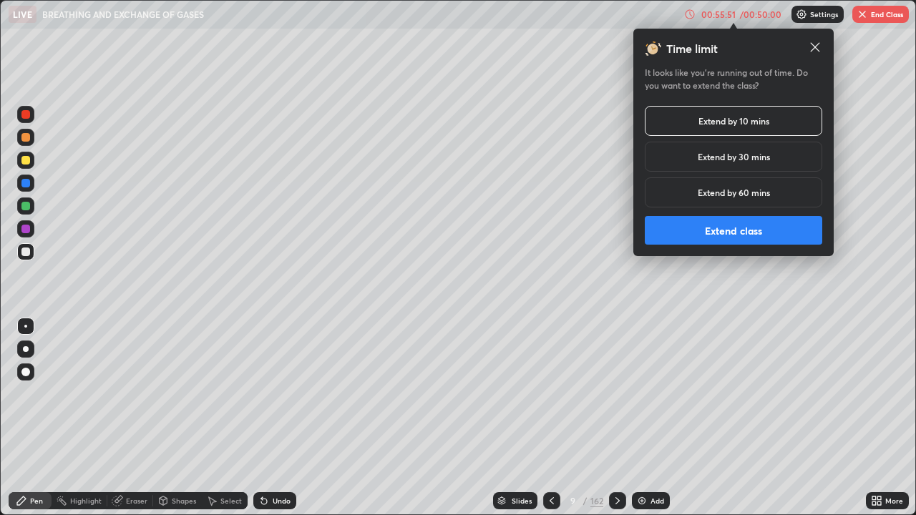
click at [745, 233] on button "Extend class" at bounding box center [733, 230] width 177 height 29
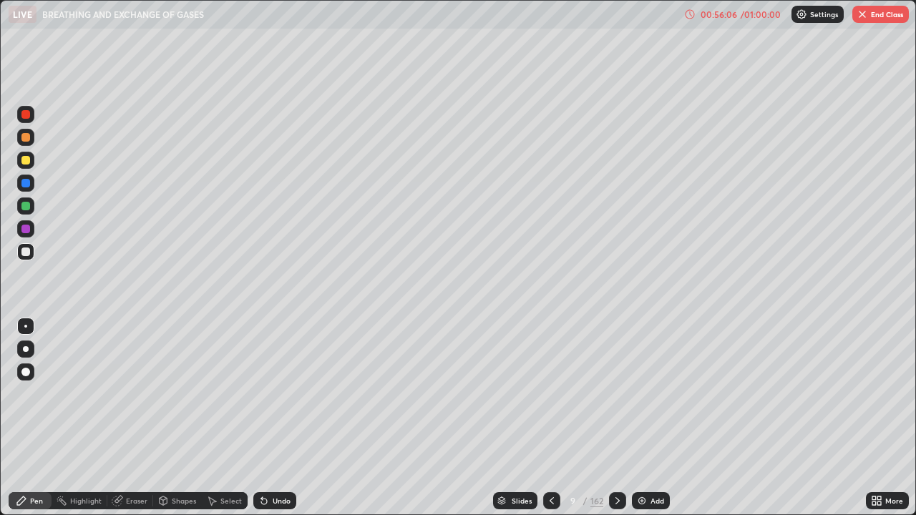
click at [656, 418] on div "Add" at bounding box center [657, 500] width 14 height 7
click at [26, 160] on div at bounding box center [25, 160] width 9 height 9
click at [26, 252] on div at bounding box center [25, 252] width 9 height 9
click at [27, 162] on div at bounding box center [25, 160] width 9 height 9
click at [28, 250] on div at bounding box center [25, 252] width 9 height 9
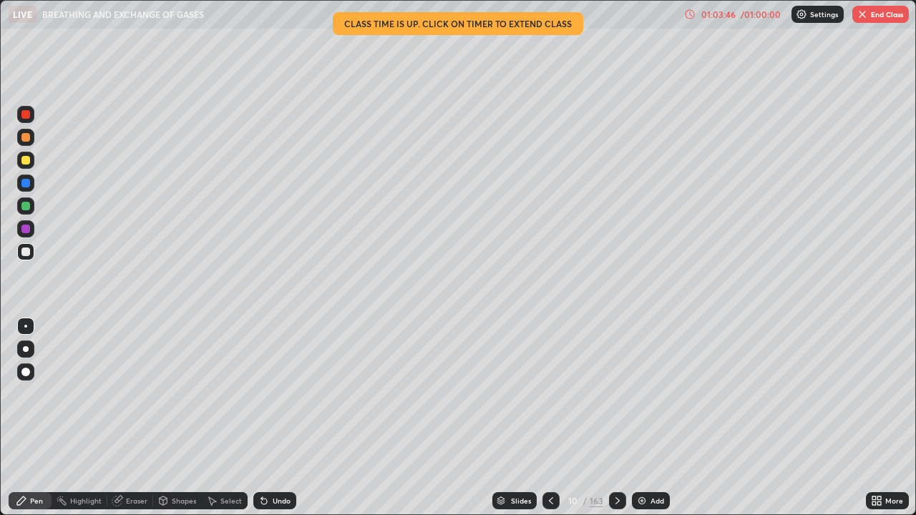
click at [31, 167] on div at bounding box center [25, 160] width 17 height 17
click at [28, 253] on div at bounding box center [25, 252] width 9 height 9
click at [26, 159] on div at bounding box center [25, 160] width 9 height 9
click at [26, 252] on div at bounding box center [25, 252] width 9 height 9
click at [873, 12] on button "End Class" at bounding box center [880, 14] width 57 height 17
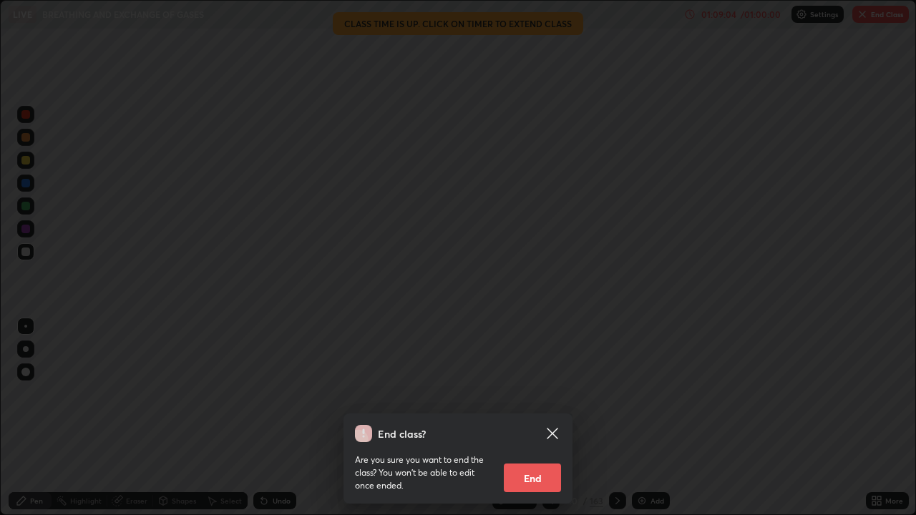
click at [542, 418] on button "End" at bounding box center [532, 478] width 57 height 29
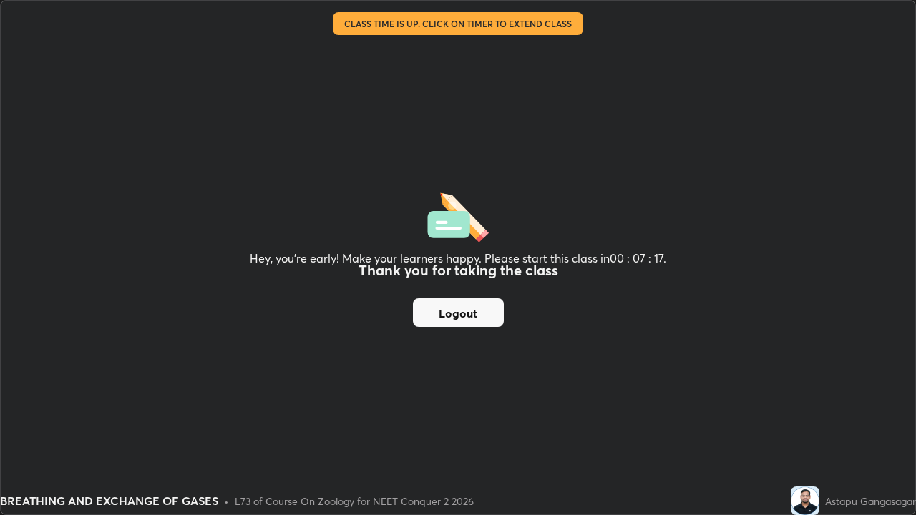
click at [484, 315] on button "Logout" at bounding box center [458, 312] width 91 height 29
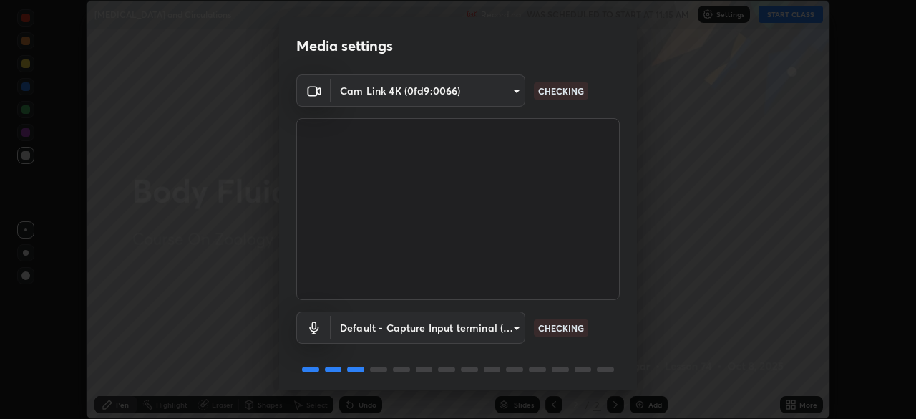
scroll to position [51, 0]
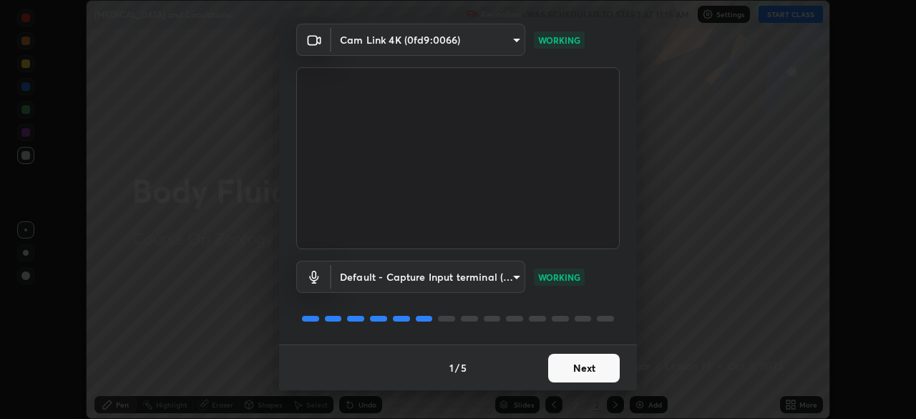
click at [575, 373] on button "Next" at bounding box center [584, 367] width 72 height 29
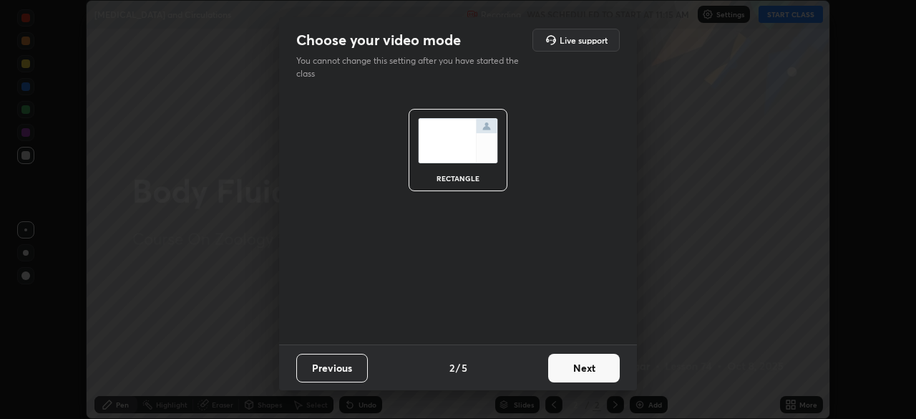
click at [572, 366] on button "Next" at bounding box center [584, 367] width 72 height 29
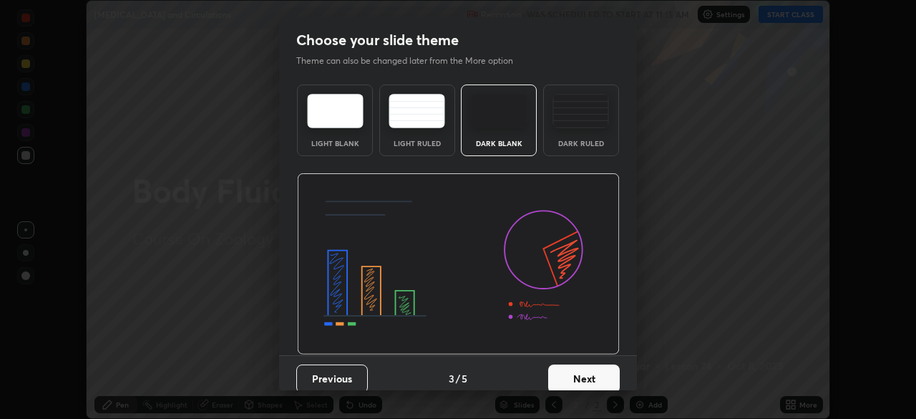
click at [575, 371] on button "Next" at bounding box center [584, 378] width 72 height 29
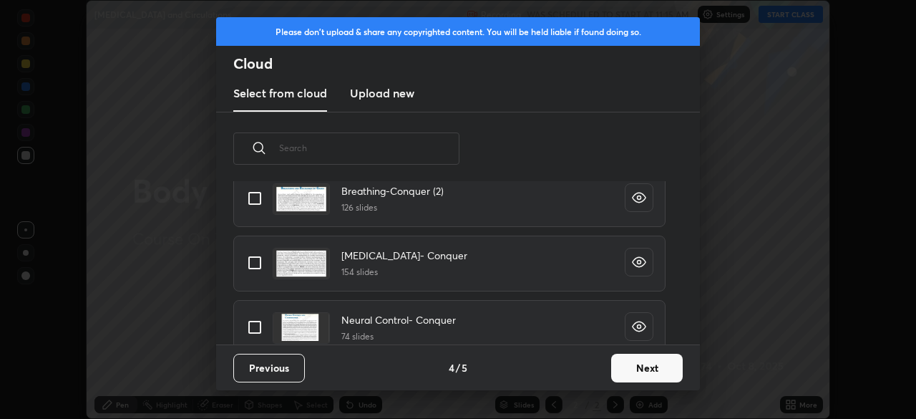
scroll to position [180, 0]
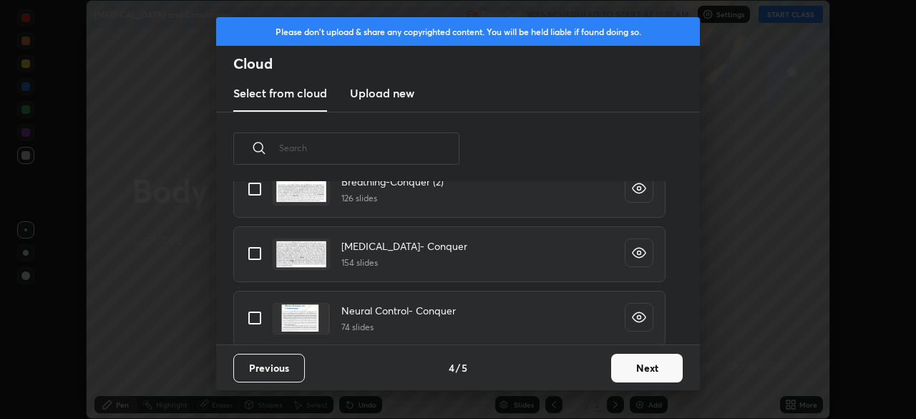
click at [258, 253] on input "grid" at bounding box center [255, 253] width 30 height 30
checkbox input "true"
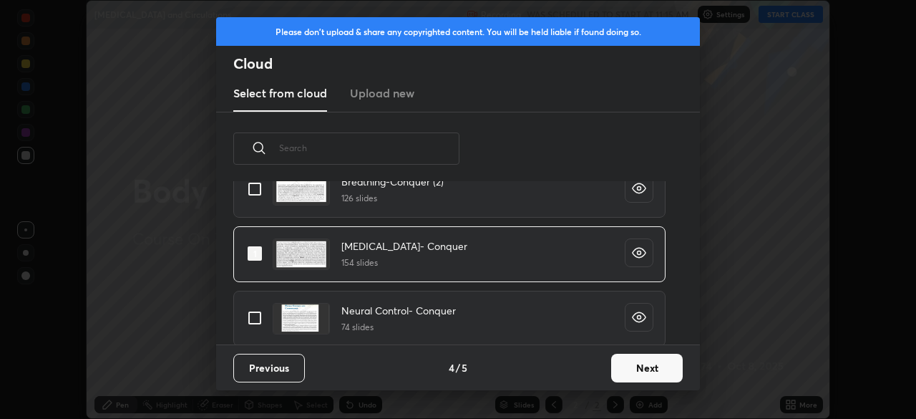
click at [633, 360] on button "Next" at bounding box center [647, 367] width 72 height 29
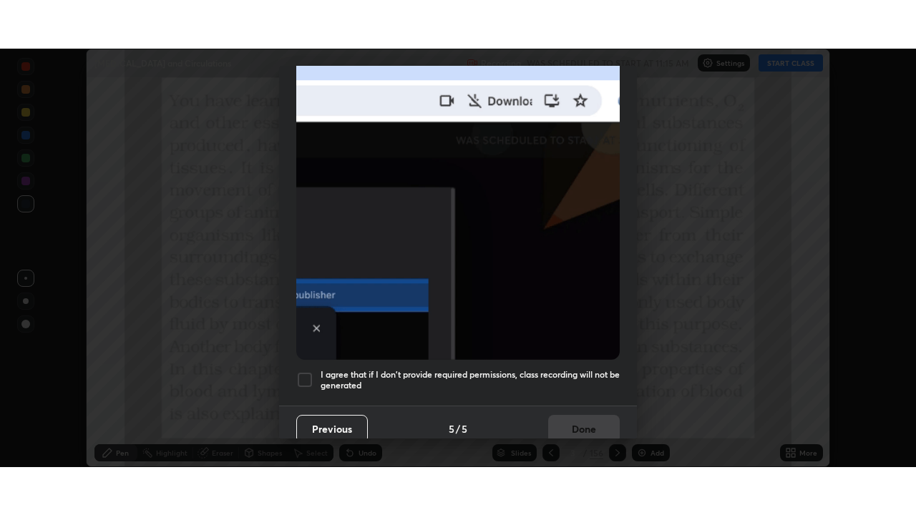
scroll to position [343, 0]
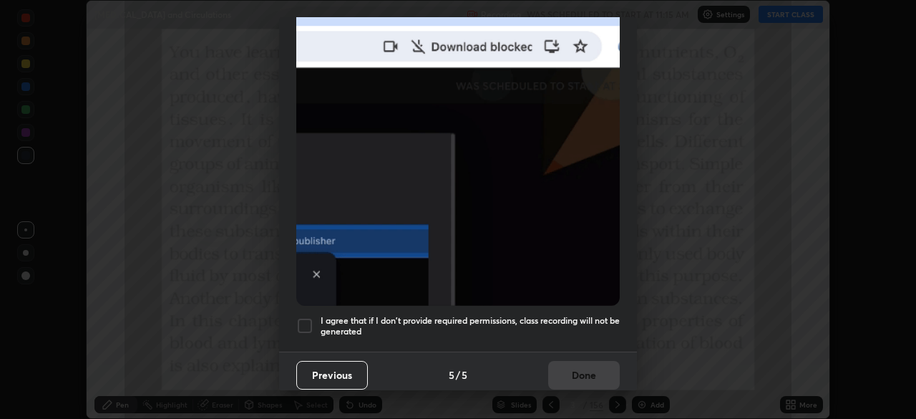
click at [305, 317] on div at bounding box center [304, 325] width 17 height 17
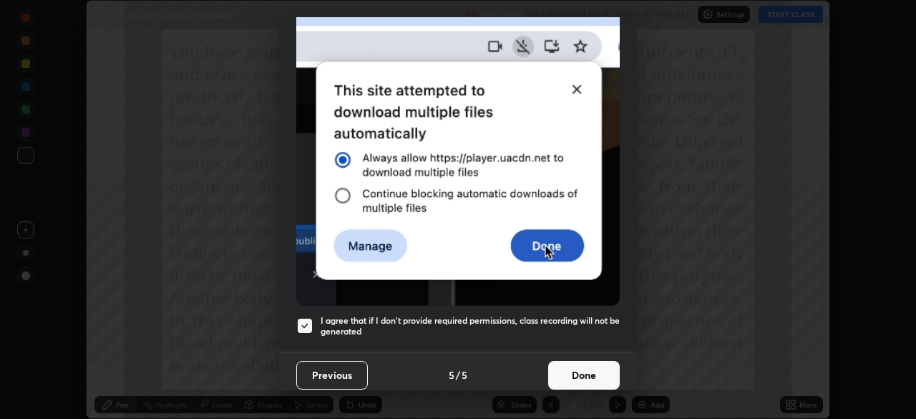
click at [594, 374] on button "Done" at bounding box center [584, 375] width 72 height 29
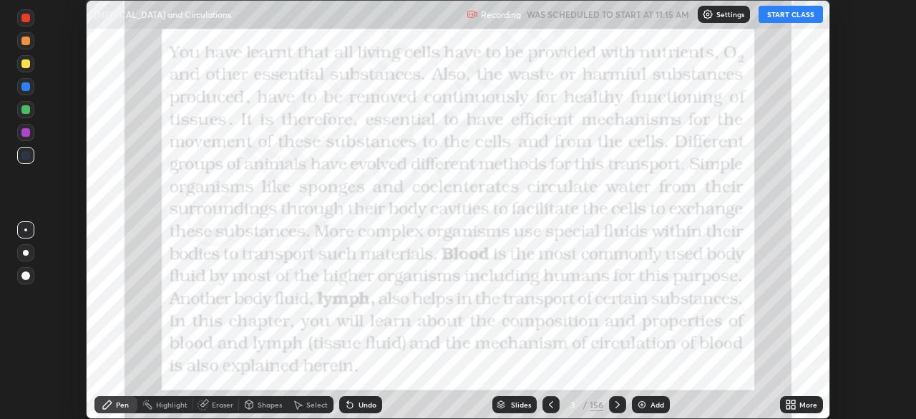
click at [791, 406] on icon at bounding box center [793, 407] width 4 height 4
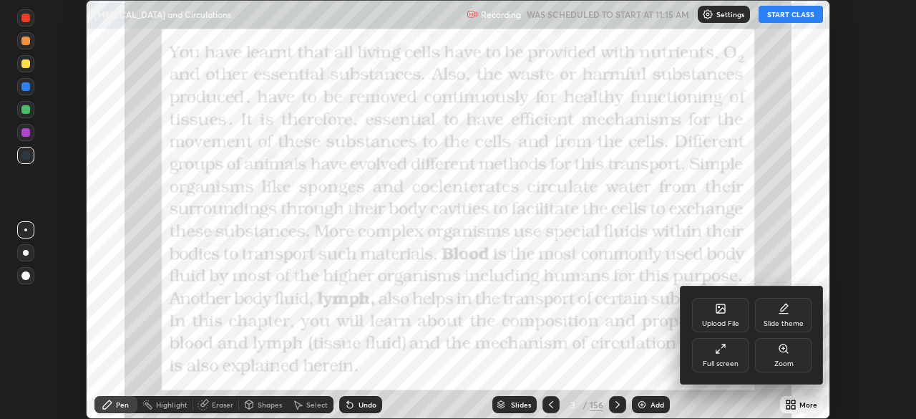
click at [730, 355] on div "Full screen" at bounding box center [720, 355] width 57 height 34
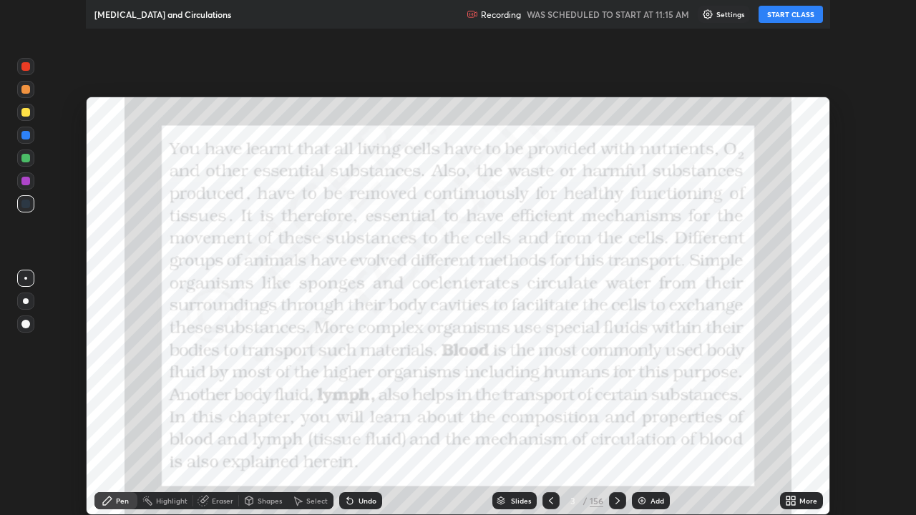
scroll to position [515, 916]
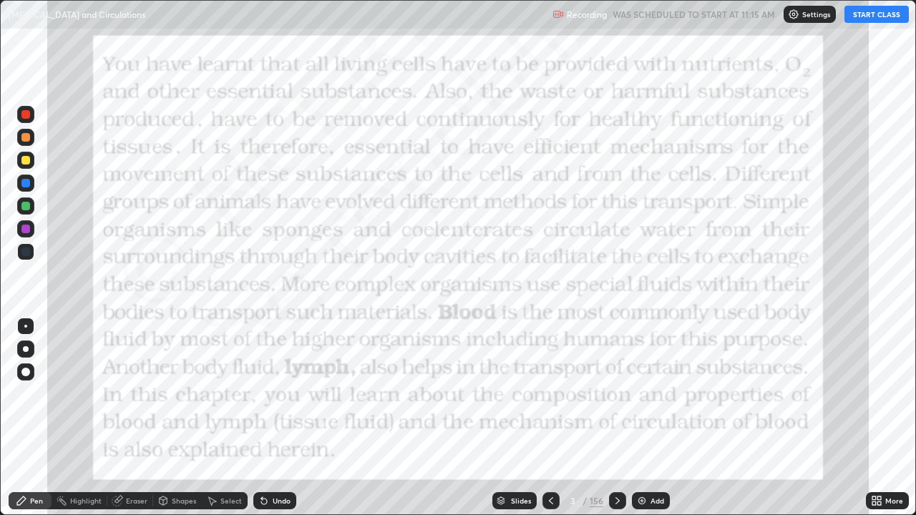
click at [523, 418] on div "Slides" at bounding box center [521, 500] width 20 height 7
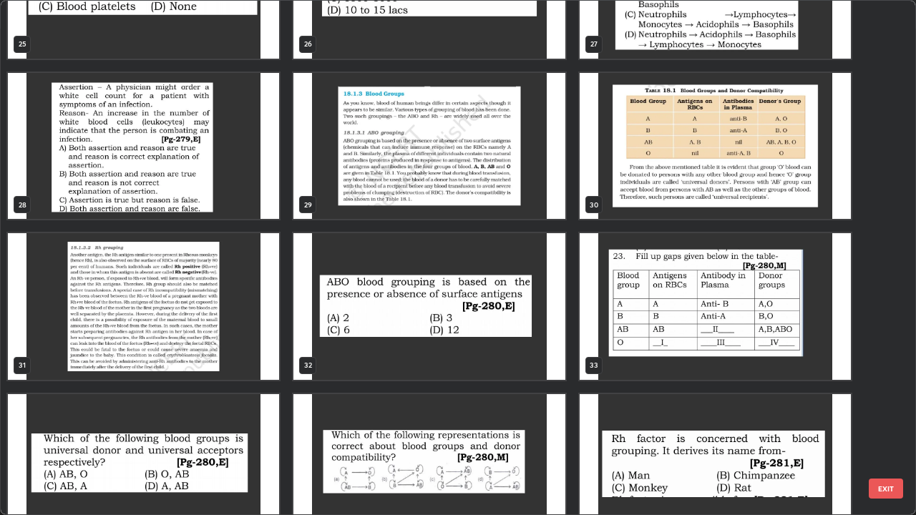
scroll to position [1381, 0]
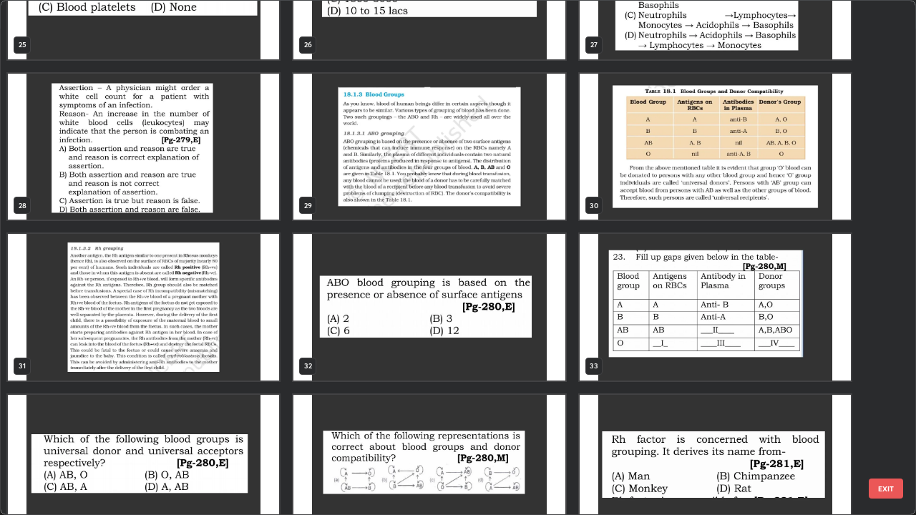
click at [472, 338] on img "grid" at bounding box center [428, 307] width 271 height 147
click at [471, 341] on img "grid" at bounding box center [428, 307] width 271 height 147
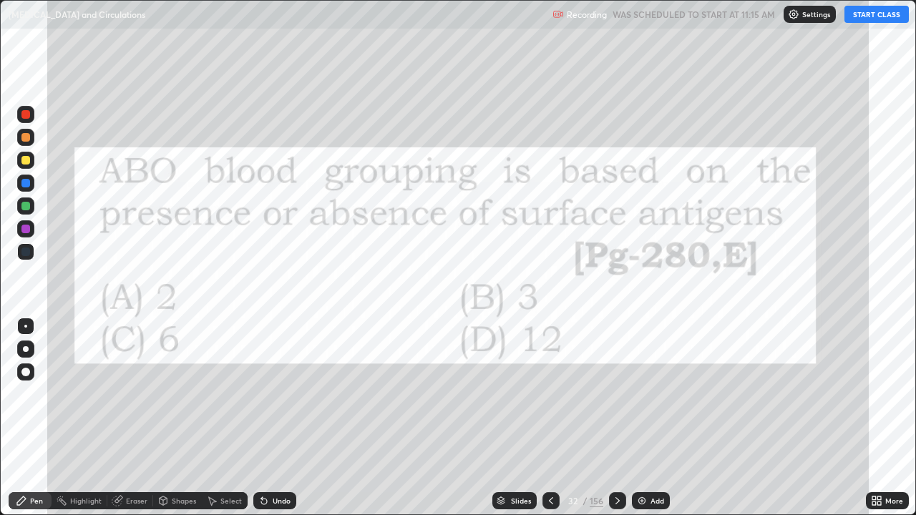
click at [874, 11] on button "START CLASS" at bounding box center [876, 14] width 64 height 17
click at [29, 116] on div at bounding box center [25, 114] width 9 height 9
click at [617, 418] on icon at bounding box center [617, 500] width 4 height 7
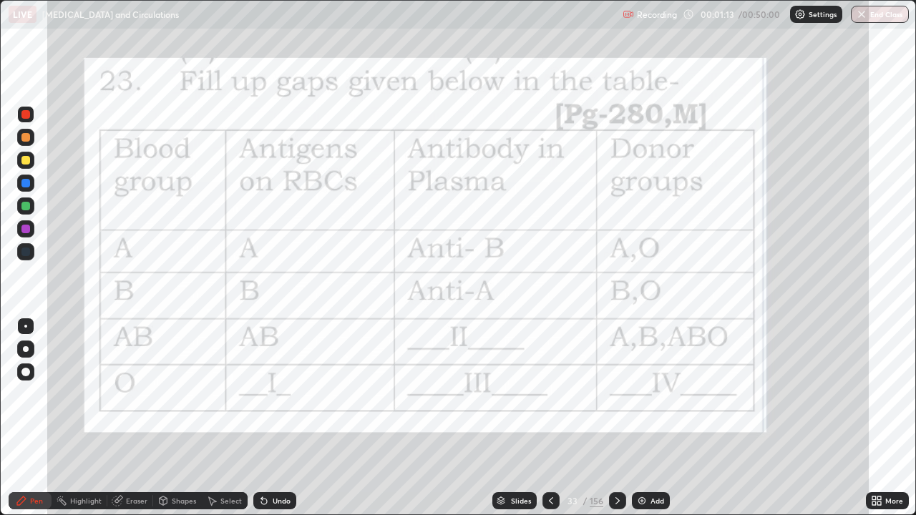
click at [617, 418] on icon at bounding box center [617, 500] width 4 height 7
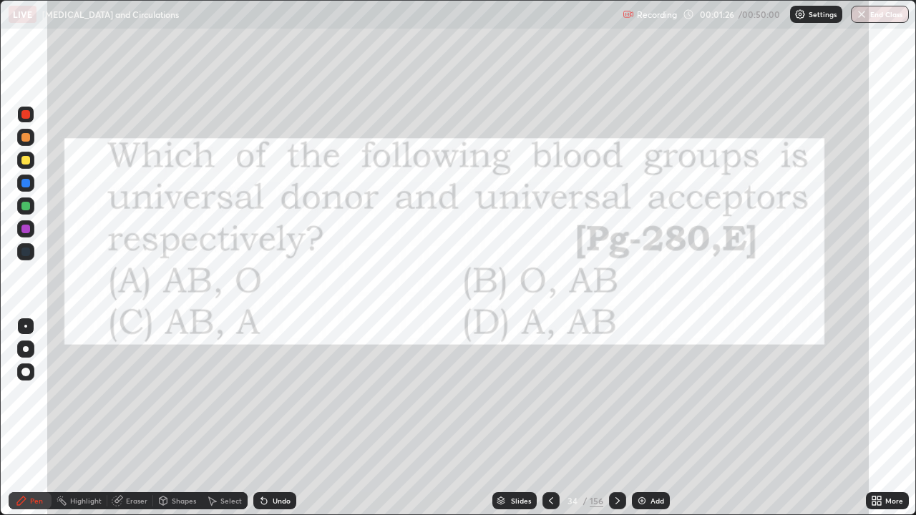
click at [616, 418] on icon at bounding box center [617, 500] width 11 height 11
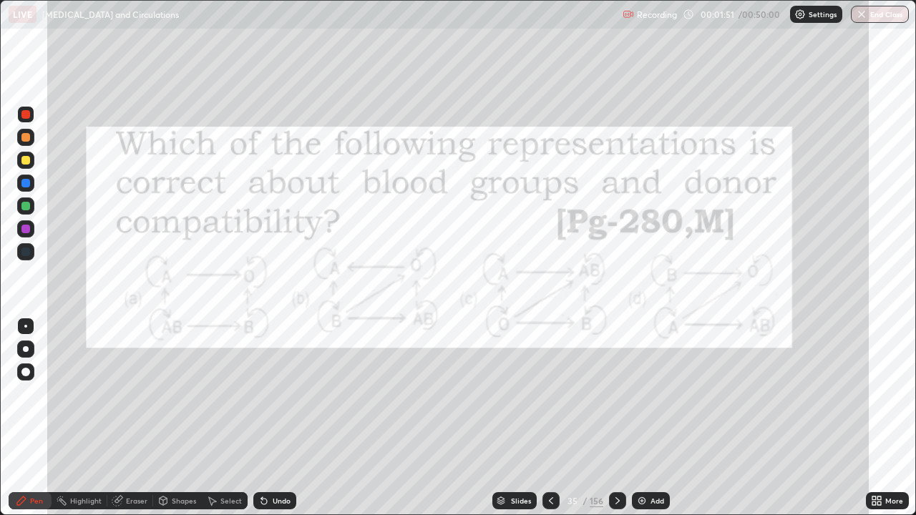
click at [616, 418] on icon at bounding box center [617, 500] width 11 height 11
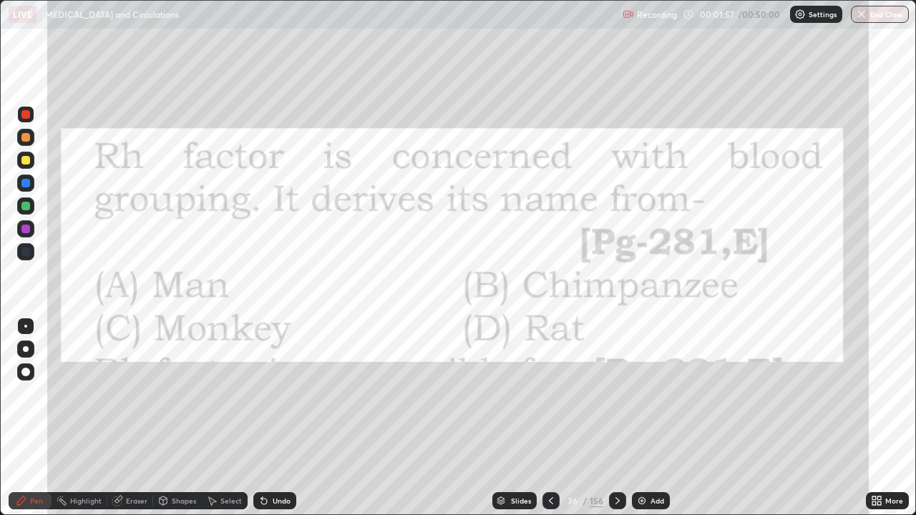
click at [614, 418] on icon at bounding box center [617, 500] width 11 height 11
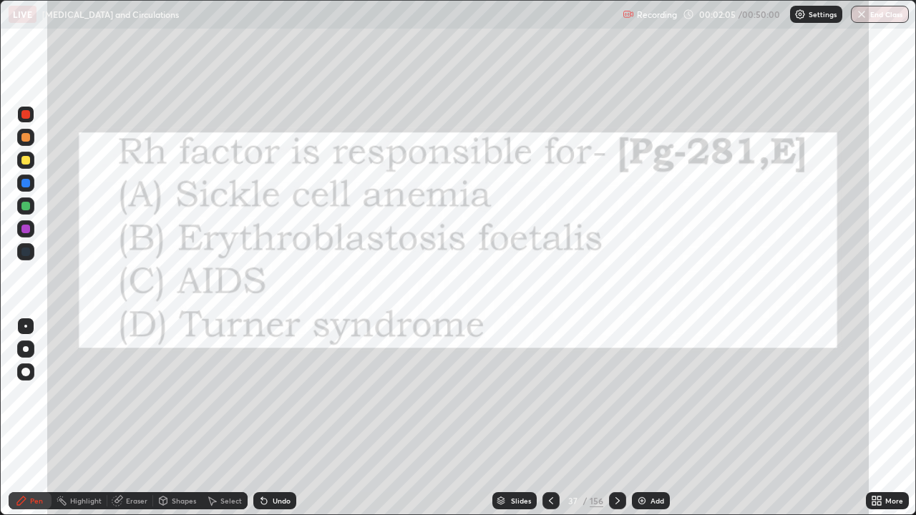
click at [617, 418] on icon at bounding box center [617, 500] width 11 height 11
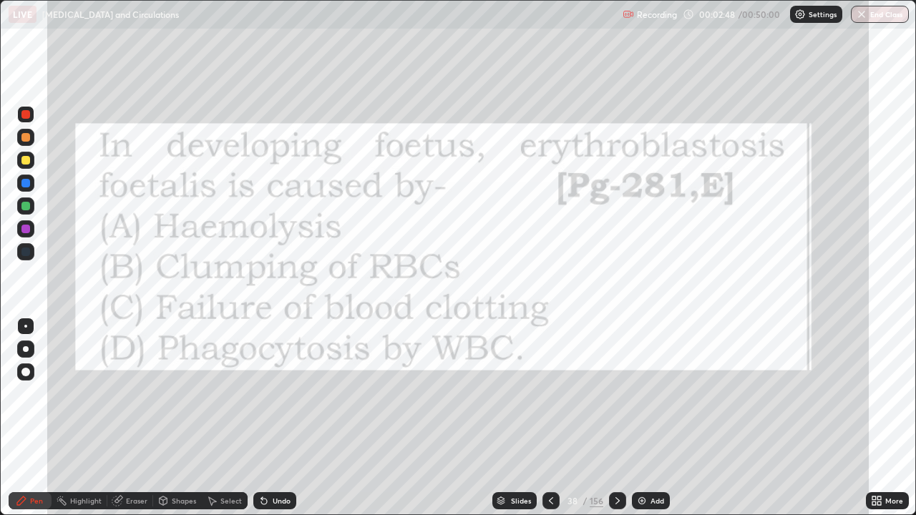
click at [618, 418] on icon at bounding box center [617, 500] width 11 height 11
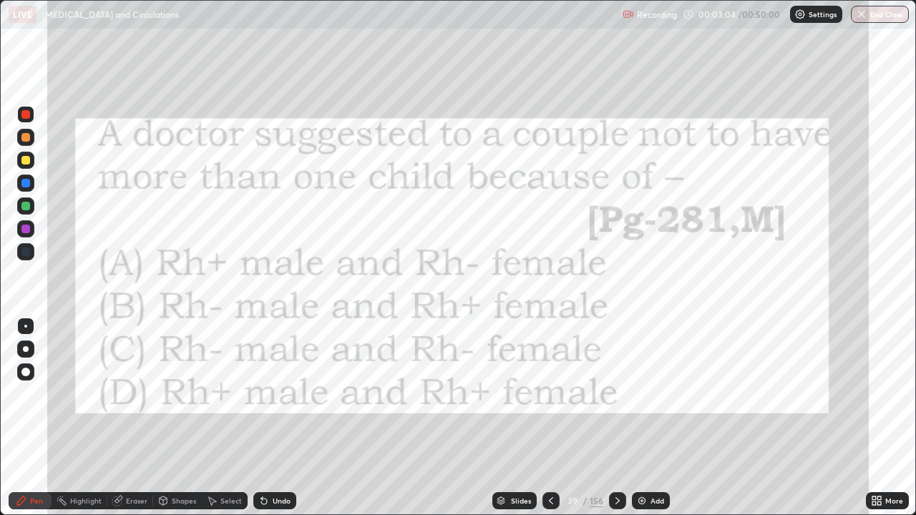
click at [616, 418] on icon at bounding box center [617, 500] width 11 height 11
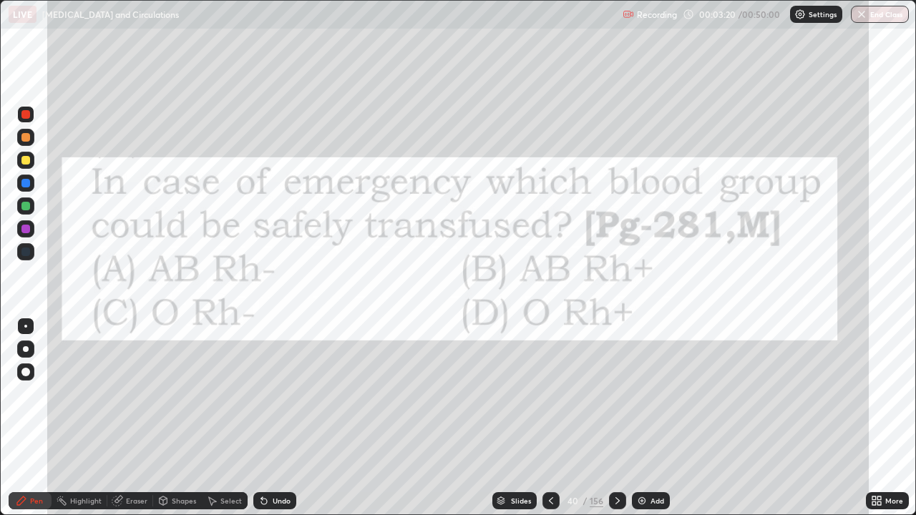
click at [616, 418] on icon at bounding box center [617, 500] width 4 height 7
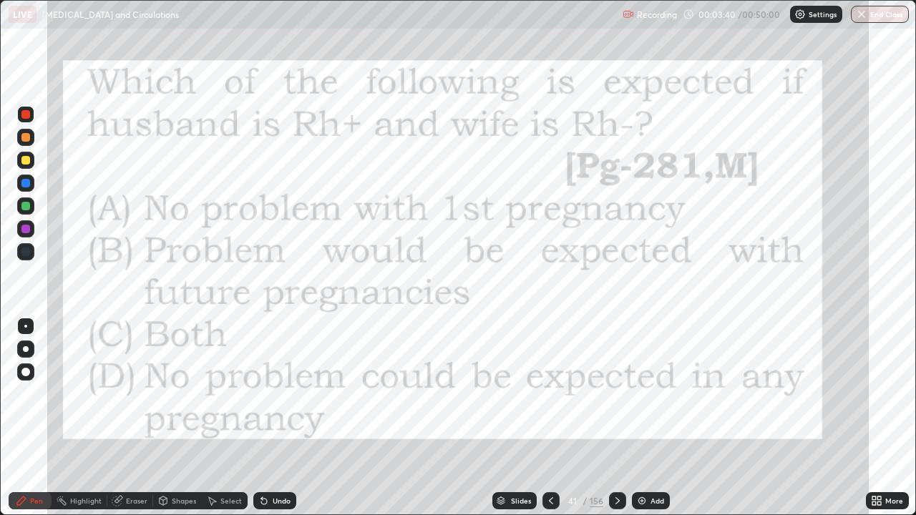
click at [617, 418] on icon at bounding box center [617, 500] width 4 height 7
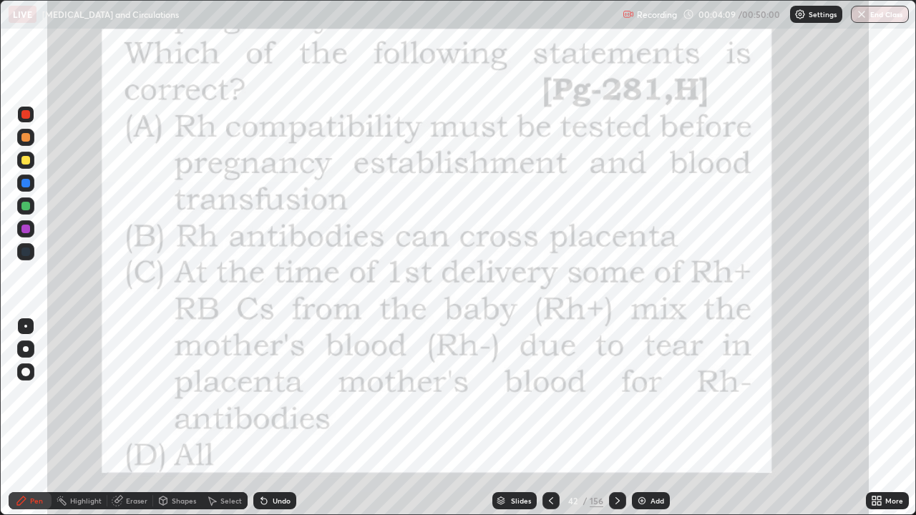
click at [622, 418] on div at bounding box center [617, 500] width 17 height 17
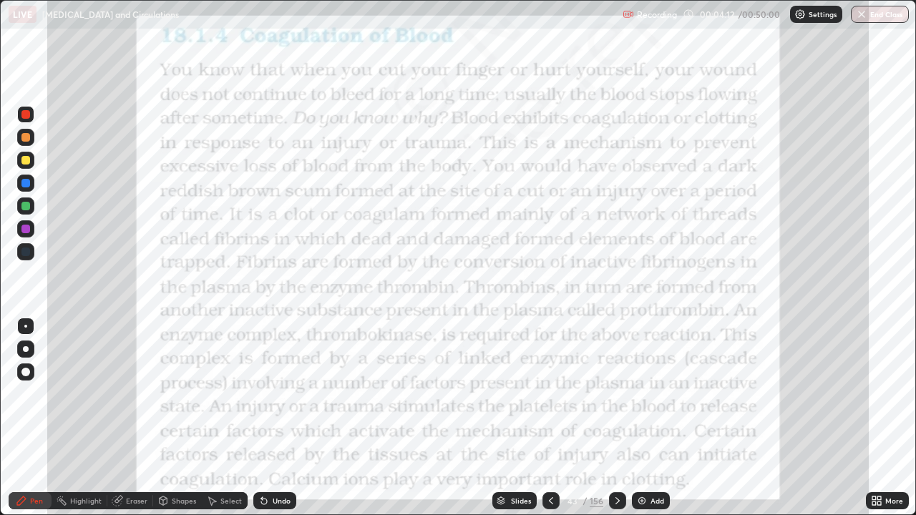
click at [551, 418] on icon at bounding box center [550, 500] width 11 height 11
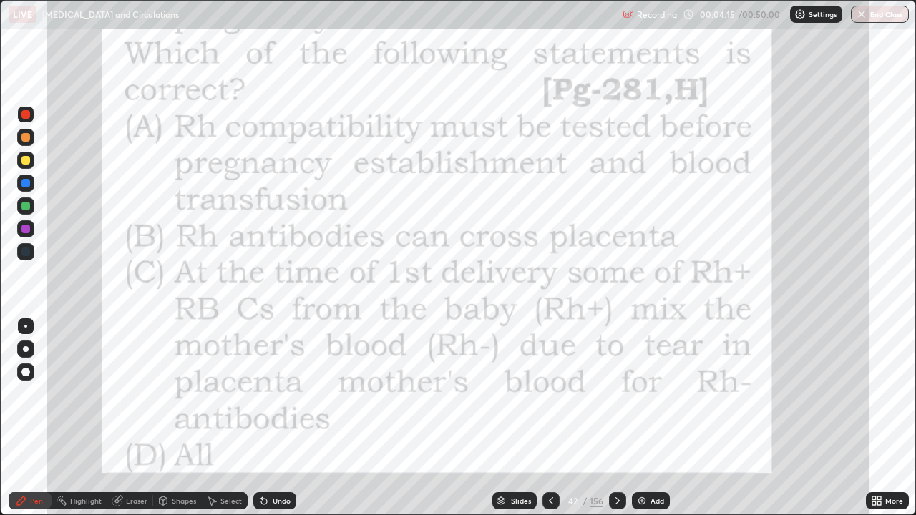
click at [650, 418] on div "Add" at bounding box center [657, 500] width 14 height 7
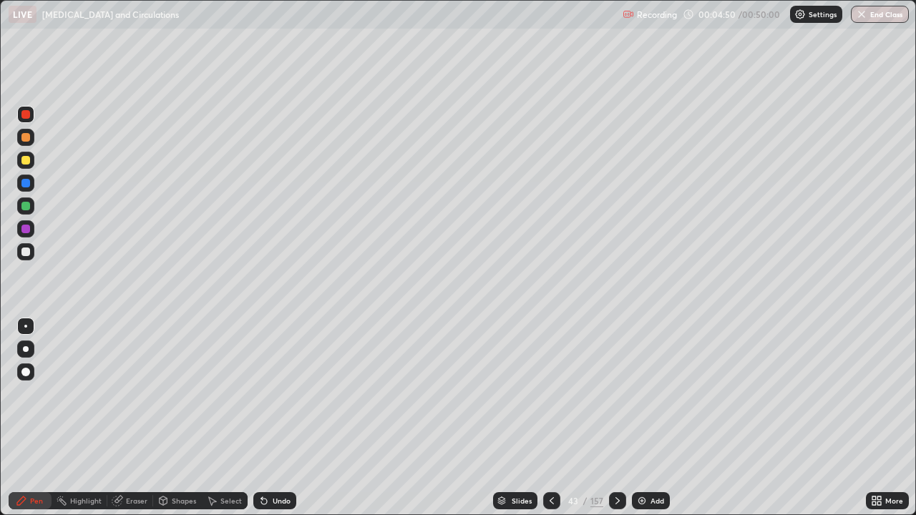
click at [178, 418] on div "Shapes" at bounding box center [184, 500] width 24 height 7
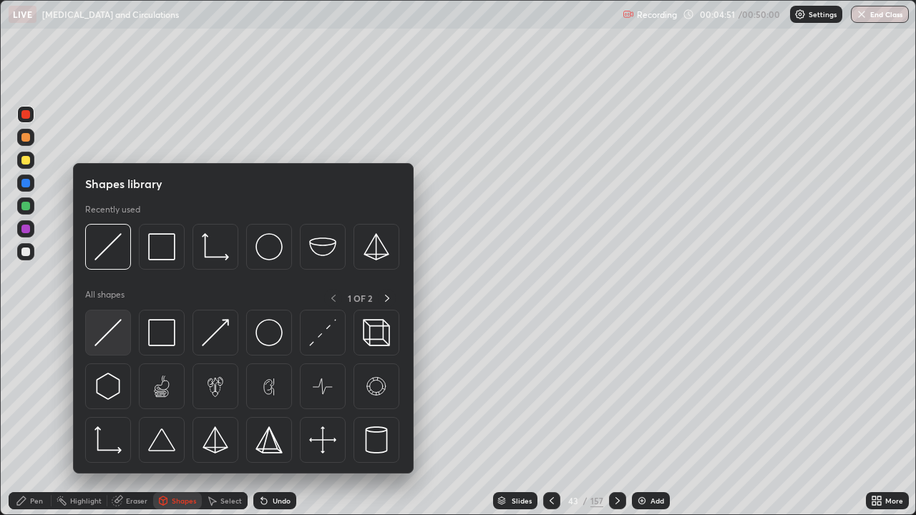
click at [113, 333] on img at bounding box center [107, 332] width 27 height 27
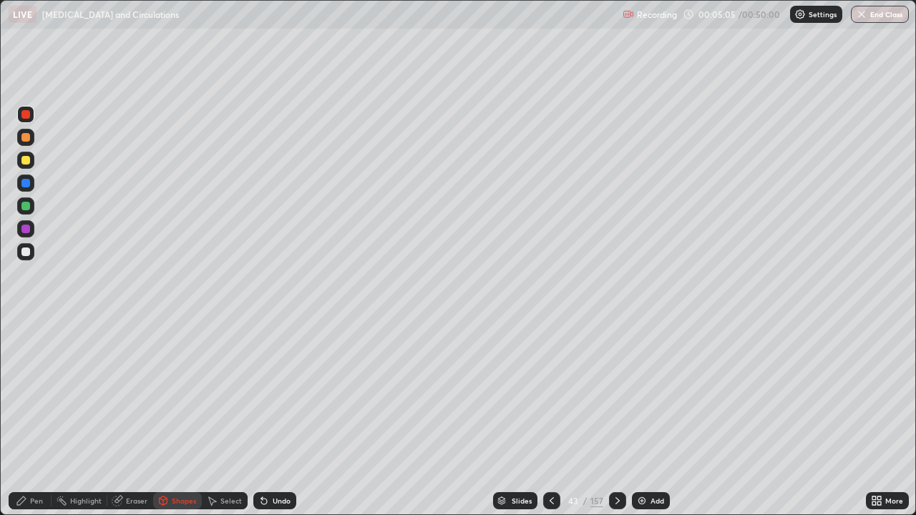
click at [36, 418] on div "Pen" at bounding box center [36, 500] width 13 height 7
click at [29, 162] on div at bounding box center [25, 160] width 9 height 9
click at [174, 418] on div "Shapes" at bounding box center [177, 500] width 49 height 17
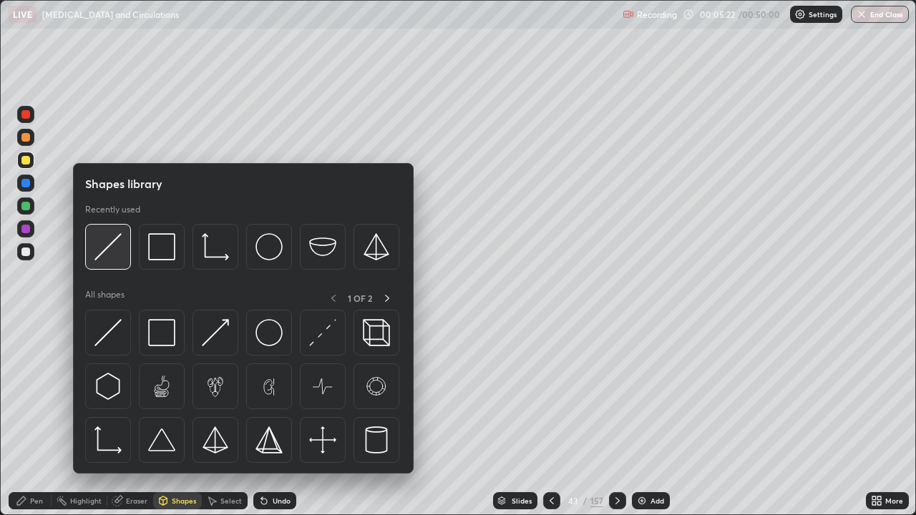
click at [106, 250] on img at bounding box center [107, 246] width 27 height 27
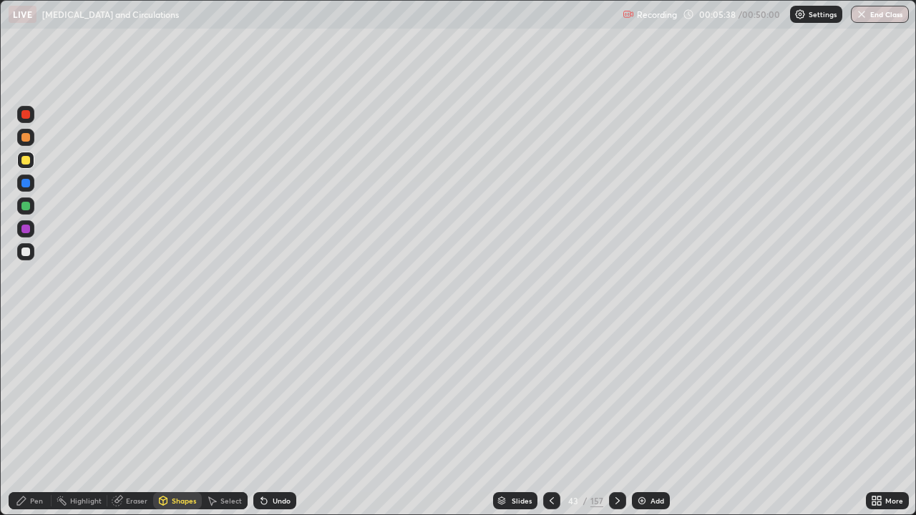
click at [47, 418] on div "Pen" at bounding box center [30, 500] width 43 height 17
click at [26, 250] on div at bounding box center [25, 252] width 9 height 9
click at [36, 167] on div at bounding box center [25, 160] width 23 height 23
click at [26, 252] on div at bounding box center [25, 252] width 9 height 9
click at [26, 206] on div at bounding box center [25, 206] width 9 height 9
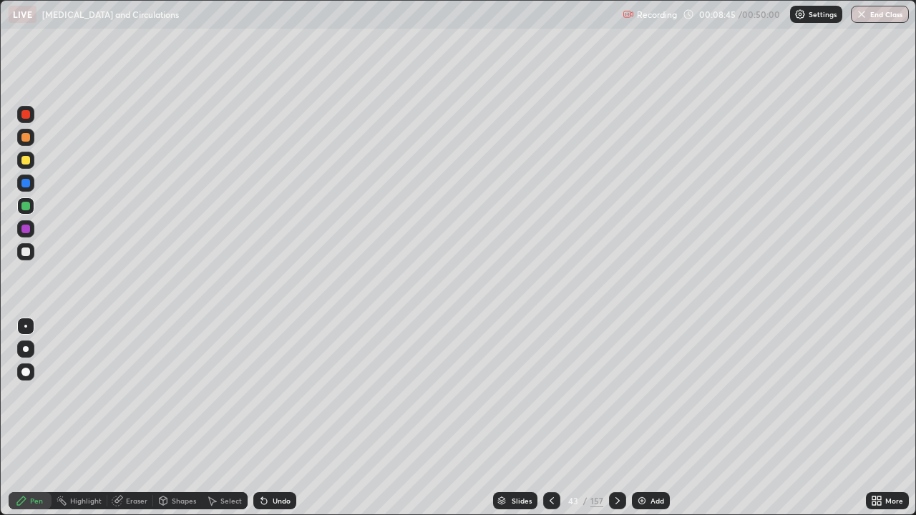
click at [29, 161] on div at bounding box center [25, 160] width 9 height 9
click at [648, 418] on div "Add" at bounding box center [651, 500] width 38 height 17
click at [549, 418] on icon at bounding box center [550, 500] width 11 height 11
click at [615, 418] on icon at bounding box center [617, 500] width 11 height 11
click at [29, 141] on div at bounding box center [25, 137] width 17 height 17
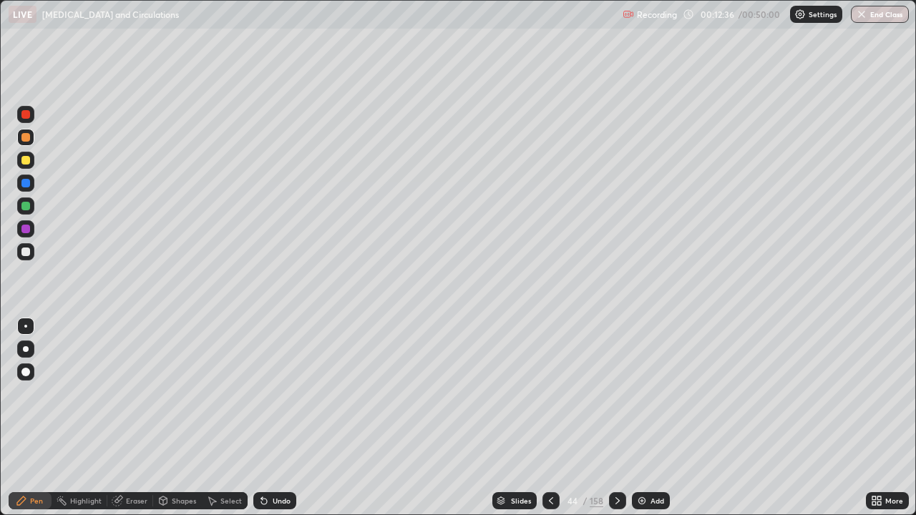
click at [31, 251] on div at bounding box center [25, 251] width 17 height 17
click at [29, 254] on div at bounding box center [25, 252] width 9 height 9
click at [28, 164] on div at bounding box center [25, 160] width 9 height 9
click at [26, 205] on div at bounding box center [25, 206] width 9 height 9
click at [31, 255] on div at bounding box center [25, 251] width 17 height 17
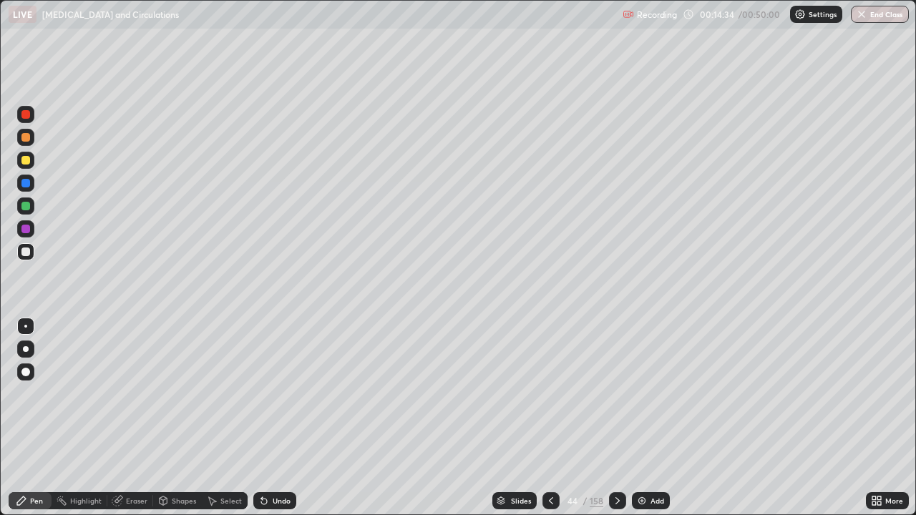
click at [29, 162] on div at bounding box center [25, 160] width 9 height 9
click at [29, 254] on div at bounding box center [25, 252] width 9 height 9
click at [27, 206] on div at bounding box center [25, 206] width 9 height 9
click at [26, 164] on div at bounding box center [25, 160] width 9 height 9
click at [276, 418] on div "Undo" at bounding box center [274, 500] width 43 height 17
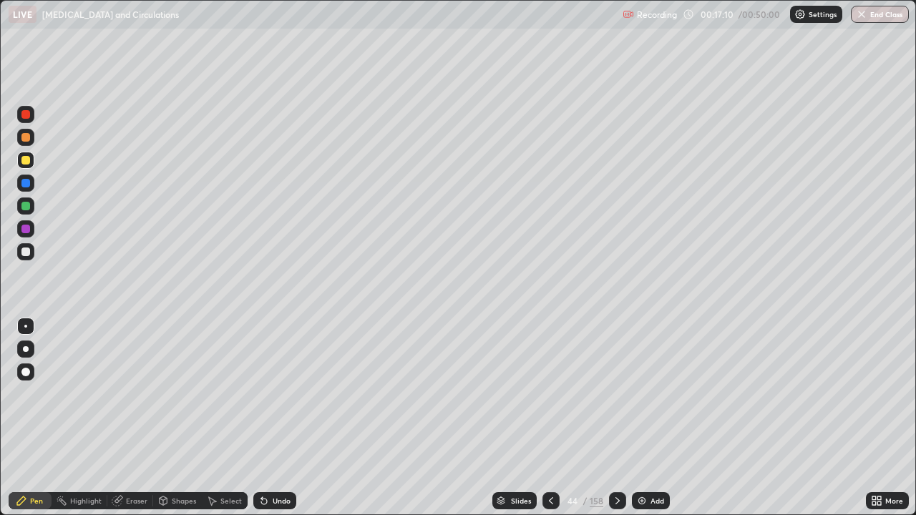
click at [279, 418] on div "Undo" at bounding box center [274, 500] width 43 height 17
click at [28, 205] on div at bounding box center [25, 206] width 9 height 9
click at [23, 253] on div at bounding box center [25, 252] width 9 height 9
click at [657, 418] on div "Add" at bounding box center [657, 500] width 14 height 7
click at [29, 160] on div at bounding box center [25, 160] width 9 height 9
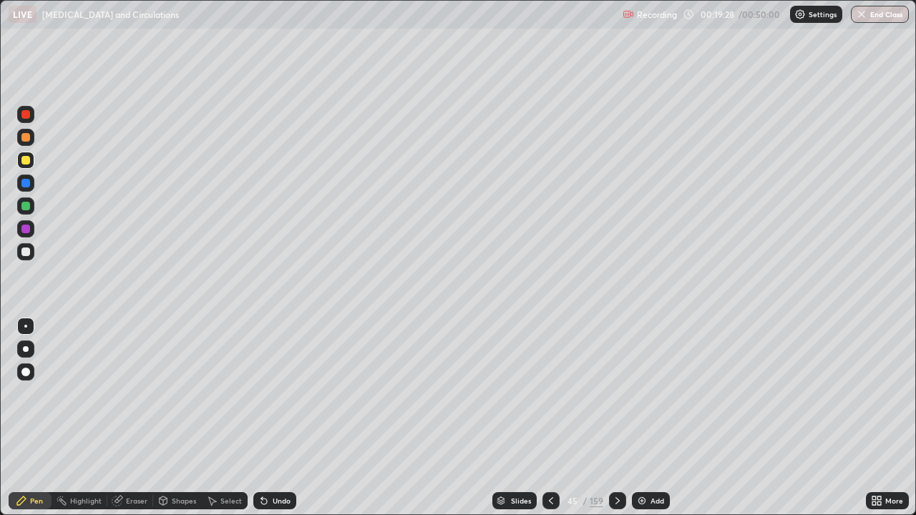
click at [29, 251] on div at bounding box center [25, 252] width 9 height 9
click at [26, 205] on div at bounding box center [25, 206] width 9 height 9
click at [26, 253] on div at bounding box center [25, 252] width 9 height 9
click at [28, 160] on div at bounding box center [25, 160] width 9 height 9
click at [273, 418] on div "Undo" at bounding box center [282, 500] width 18 height 7
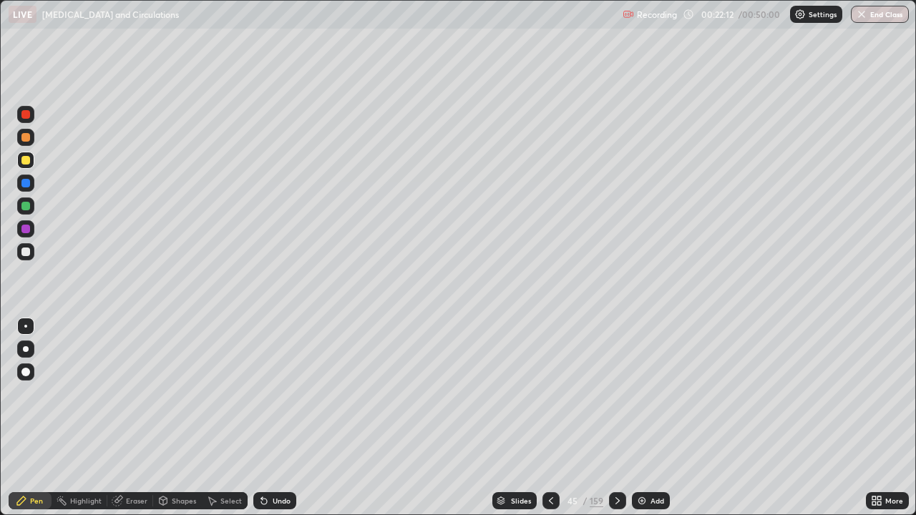
click at [273, 418] on div "Undo" at bounding box center [282, 500] width 18 height 7
click at [268, 418] on div "Undo" at bounding box center [274, 500] width 43 height 17
click at [29, 253] on div at bounding box center [25, 252] width 9 height 9
click at [27, 162] on div at bounding box center [25, 160] width 9 height 9
click at [29, 251] on div at bounding box center [25, 252] width 9 height 9
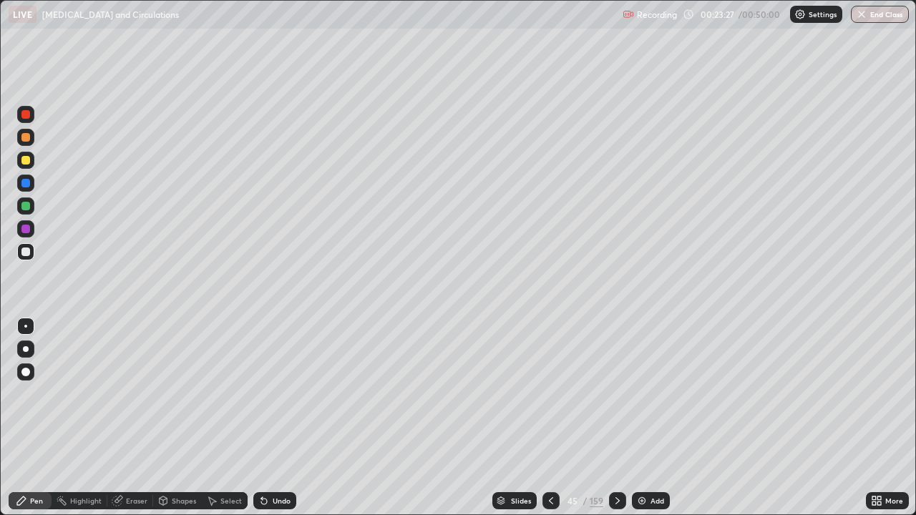
click at [26, 161] on div at bounding box center [25, 160] width 9 height 9
click at [25, 250] on div at bounding box center [25, 252] width 9 height 9
click at [29, 207] on div at bounding box center [25, 206] width 9 height 9
click at [28, 252] on div at bounding box center [25, 252] width 9 height 9
click at [24, 137] on div at bounding box center [25, 137] width 9 height 9
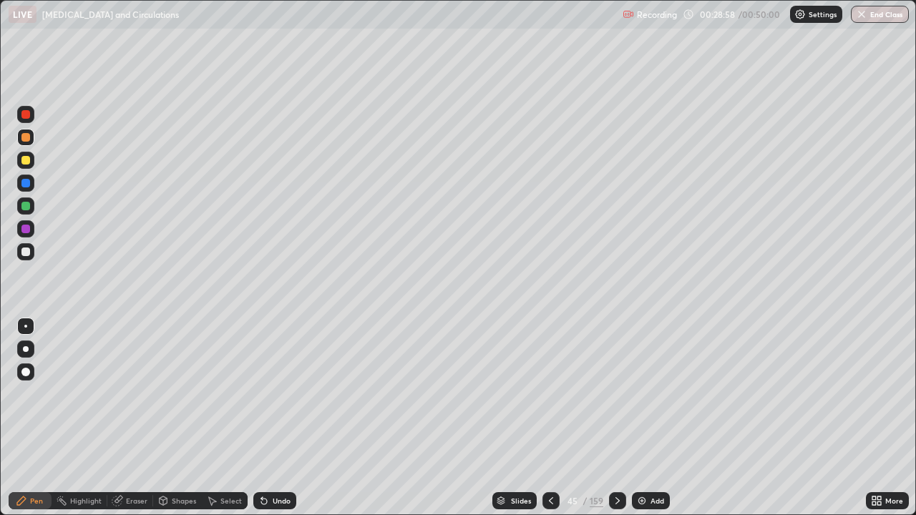
click at [650, 418] on div "Add" at bounding box center [657, 500] width 14 height 7
click at [28, 161] on div at bounding box center [25, 160] width 9 height 9
click at [31, 256] on div at bounding box center [25, 251] width 17 height 17
click at [29, 160] on div at bounding box center [25, 160] width 9 height 9
click at [26, 253] on div at bounding box center [25, 252] width 9 height 9
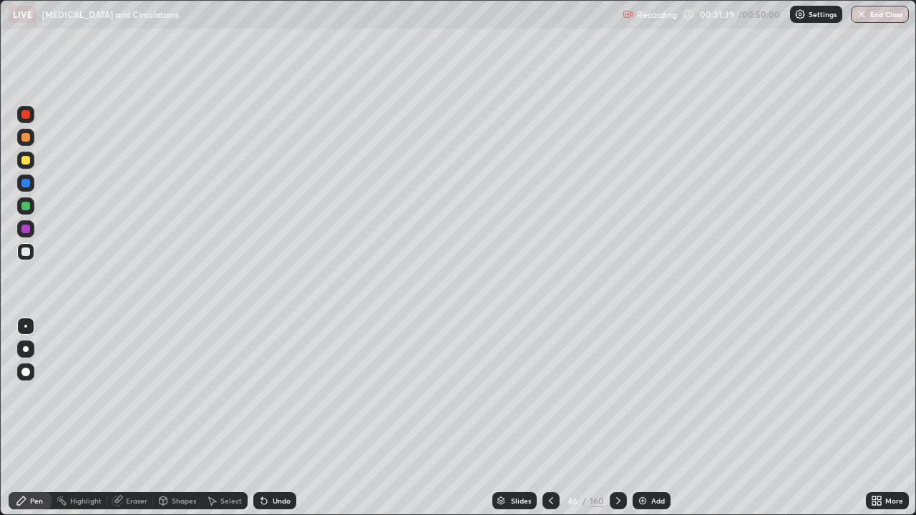
click at [29, 210] on div at bounding box center [25, 205] width 17 height 17
click at [29, 162] on div at bounding box center [25, 160] width 9 height 9
click at [25, 255] on div at bounding box center [25, 252] width 9 height 9
click at [29, 207] on div at bounding box center [25, 206] width 9 height 9
click at [28, 120] on div at bounding box center [25, 114] width 17 height 17
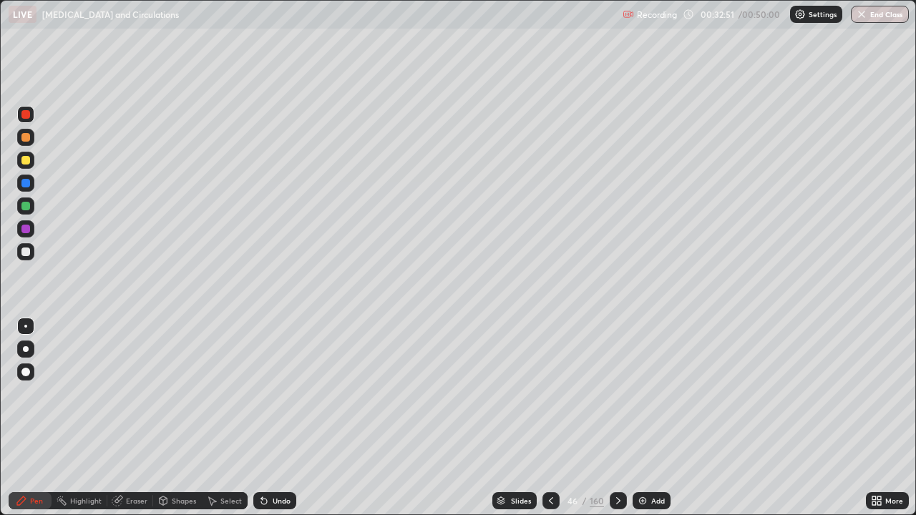
click at [178, 418] on div "Shapes" at bounding box center [184, 500] width 24 height 7
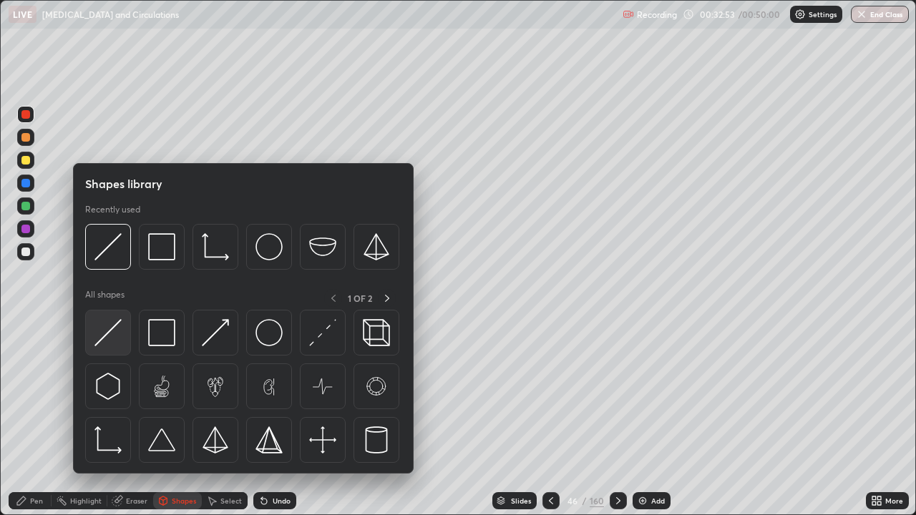
click at [121, 336] on img at bounding box center [107, 332] width 27 height 27
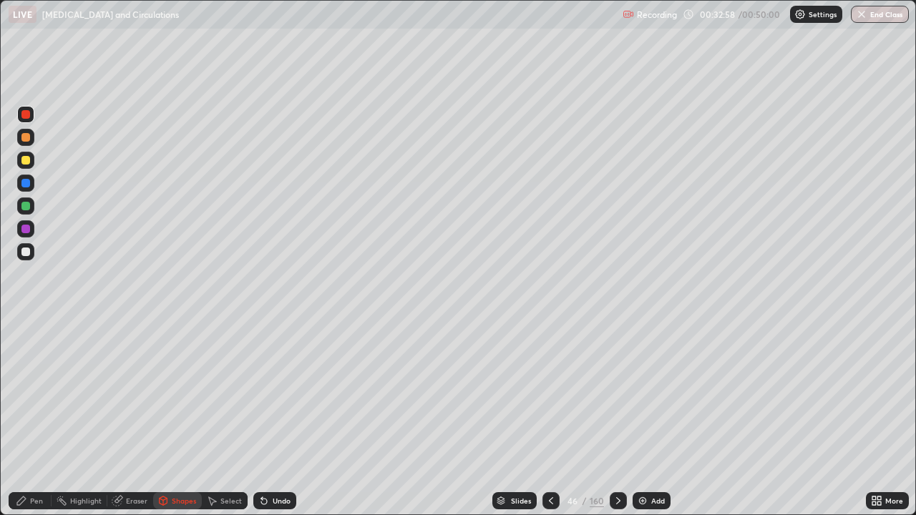
click at [80, 418] on div "Highlight" at bounding box center [85, 500] width 31 height 7
click at [24, 418] on icon at bounding box center [25, 457] width 9 height 0
click at [134, 418] on div "Eraser" at bounding box center [136, 500] width 21 height 7
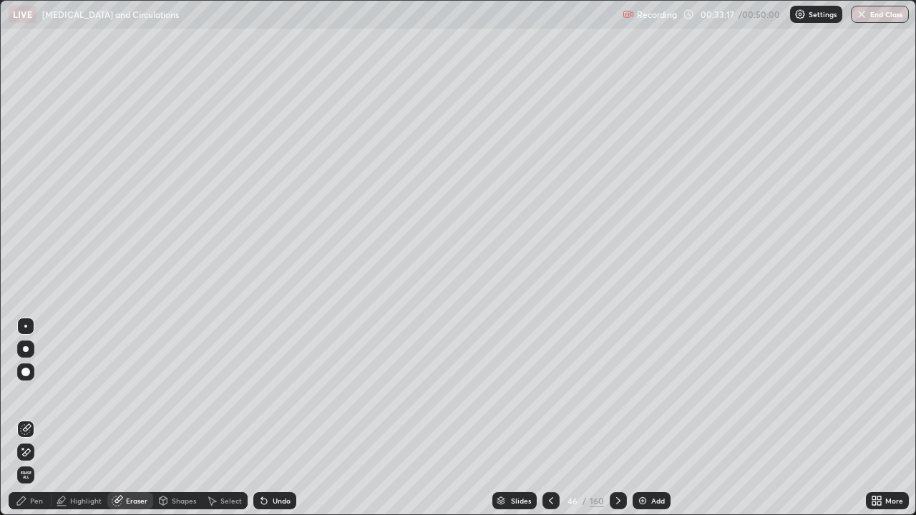
click at [36, 418] on div "Pen" at bounding box center [36, 500] width 13 height 7
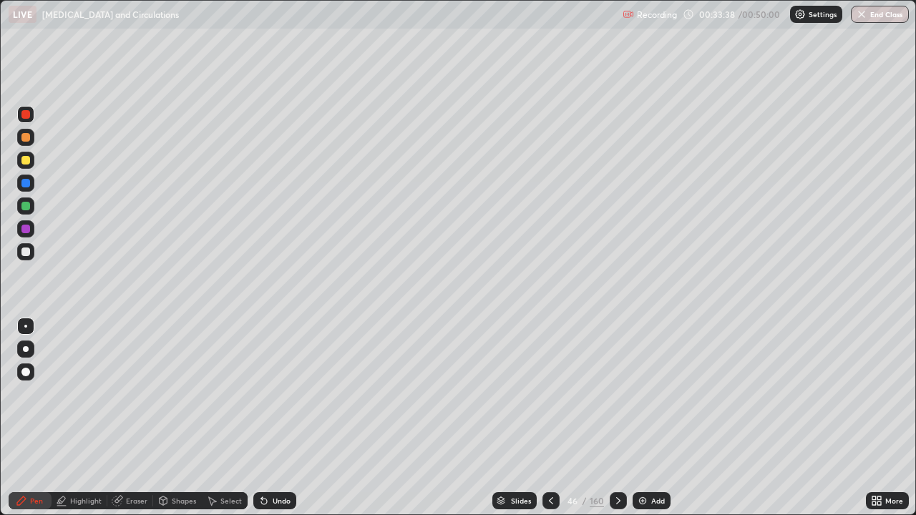
click at [28, 255] on div at bounding box center [25, 252] width 9 height 9
click at [27, 207] on div at bounding box center [25, 206] width 9 height 9
click at [618, 418] on icon at bounding box center [617, 500] width 11 height 11
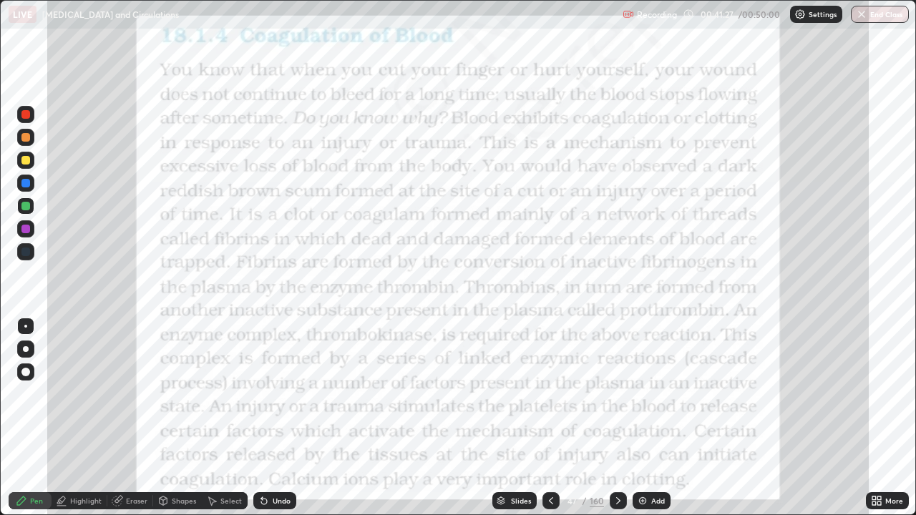
click at [90, 418] on div "Highlight" at bounding box center [85, 500] width 31 height 7
click at [26, 114] on div at bounding box center [25, 114] width 9 height 9
click at [273, 418] on div "Undo" at bounding box center [282, 500] width 18 height 7
click at [22, 418] on circle at bounding box center [21, 429] width 1 height 1
click at [549, 418] on icon at bounding box center [550, 500] width 11 height 11
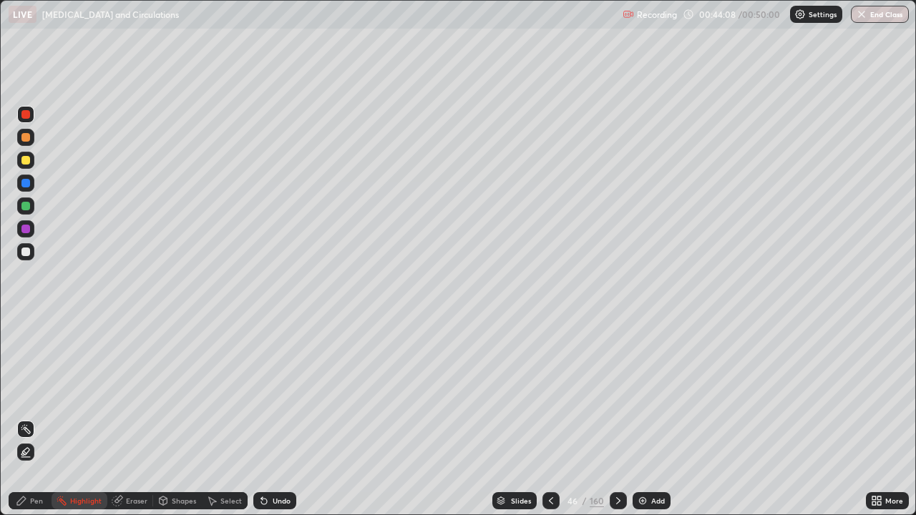
click at [610, 418] on div at bounding box center [618, 500] width 17 height 17
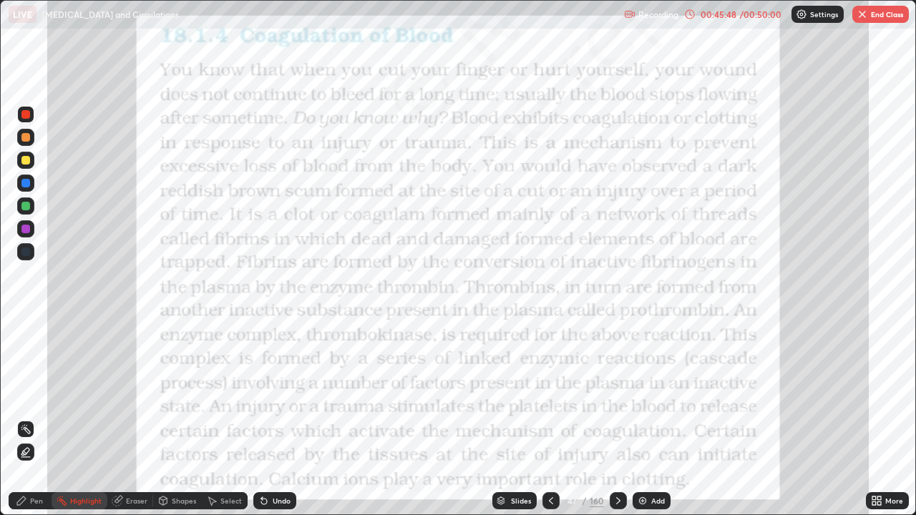
click at [612, 418] on icon at bounding box center [617, 500] width 11 height 11
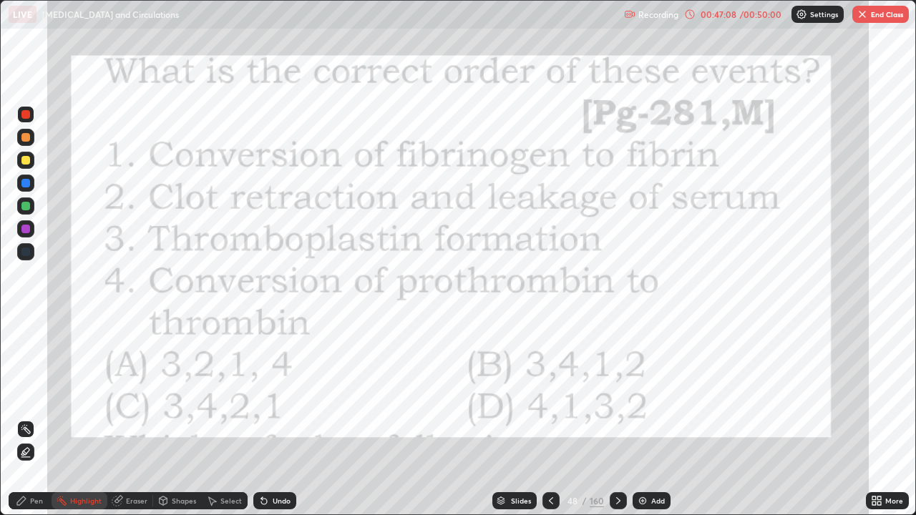
click at [34, 418] on div "Pen" at bounding box center [36, 500] width 13 height 7
click at [616, 418] on icon at bounding box center [617, 500] width 11 height 11
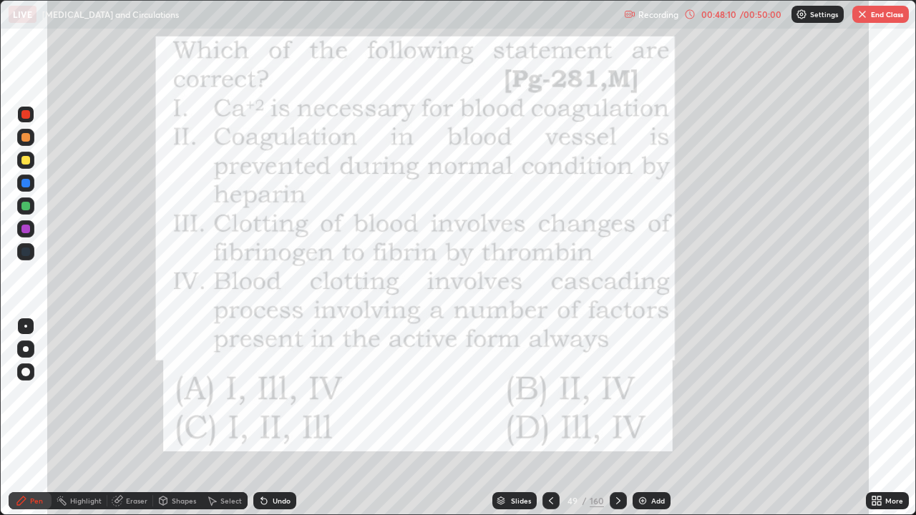
click at [616, 418] on icon at bounding box center [618, 500] width 4 height 7
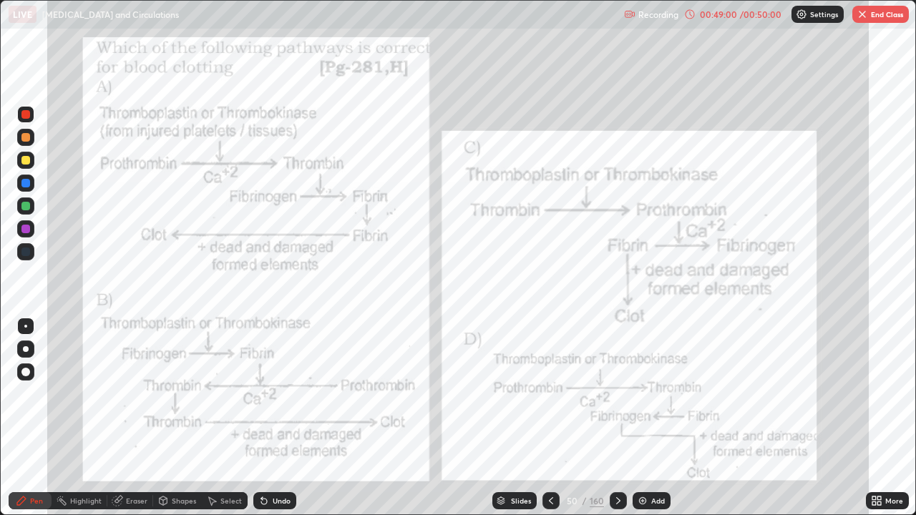
click at [616, 418] on icon at bounding box center [617, 500] width 11 height 11
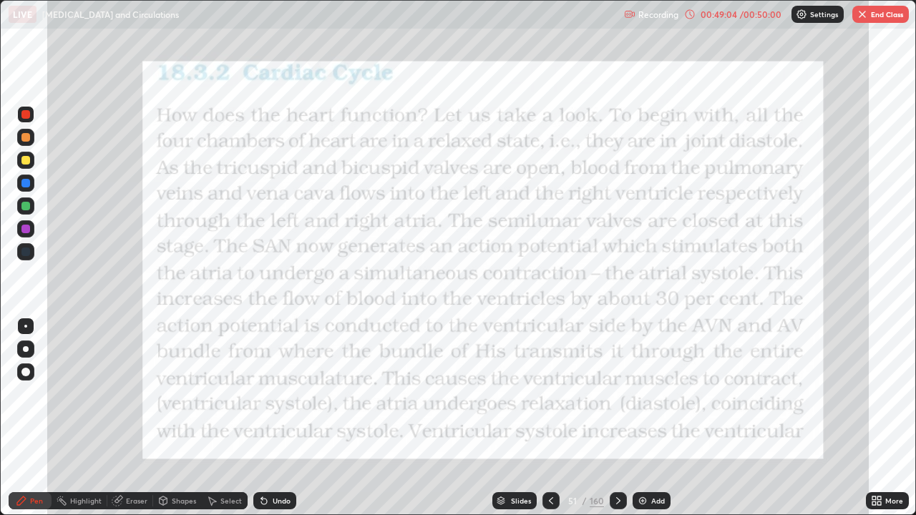
click at [549, 418] on icon at bounding box center [551, 500] width 4 height 7
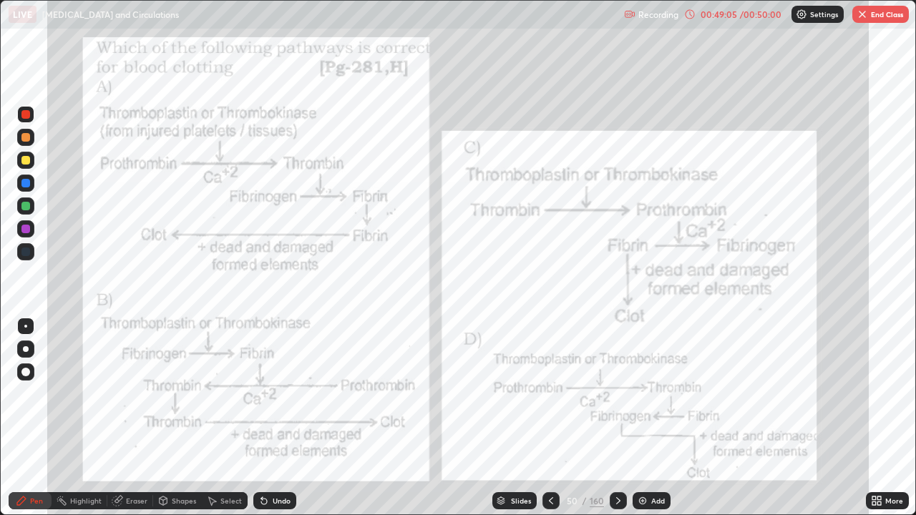
click at [516, 418] on div "Slides" at bounding box center [521, 500] width 20 height 7
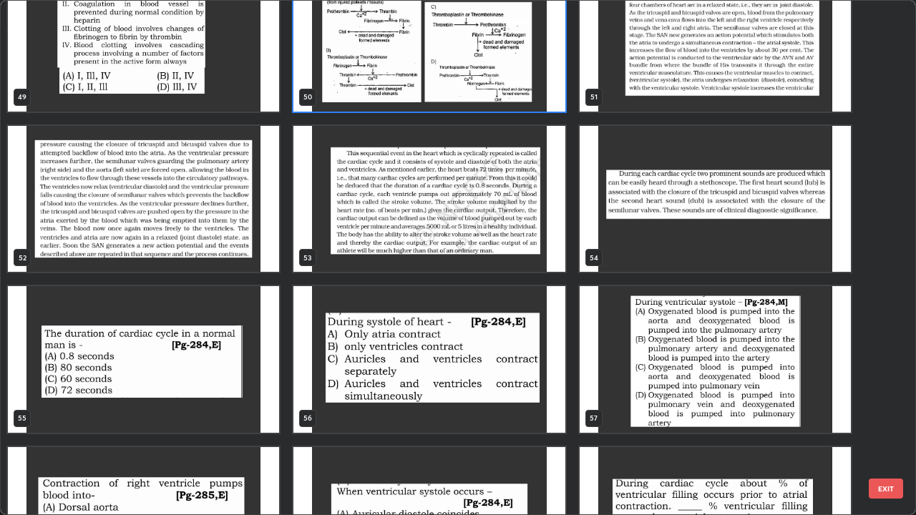
scroll to position [2617, 0]
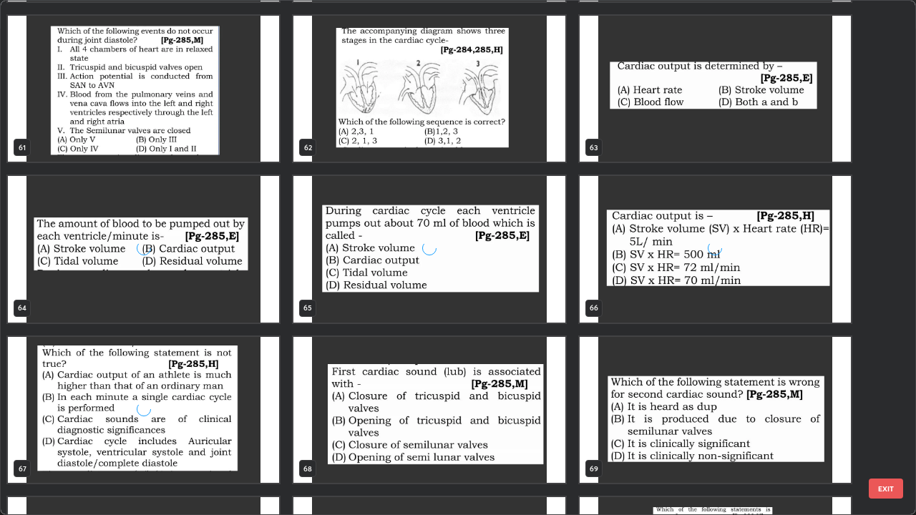
click at [352, 418] on img "grid" at bounding box center [428, 410] width 271 height 147
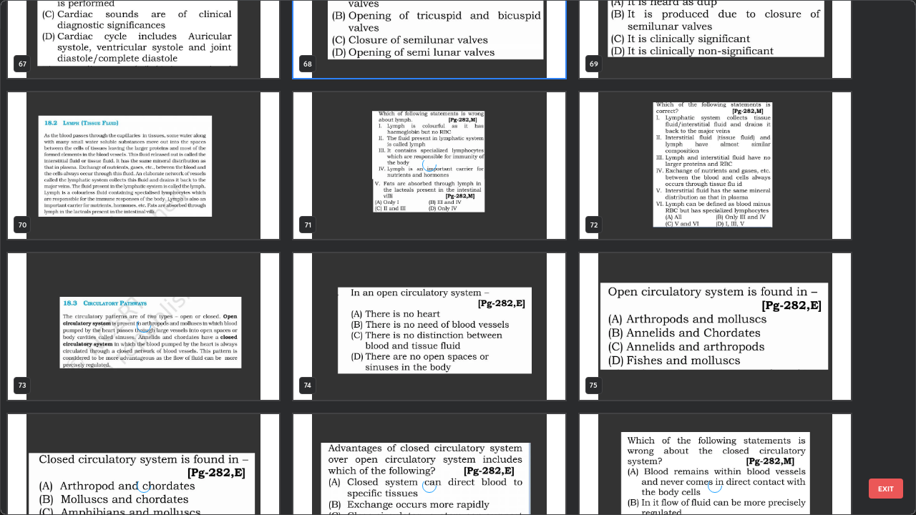
scroll to position [3633, 0]
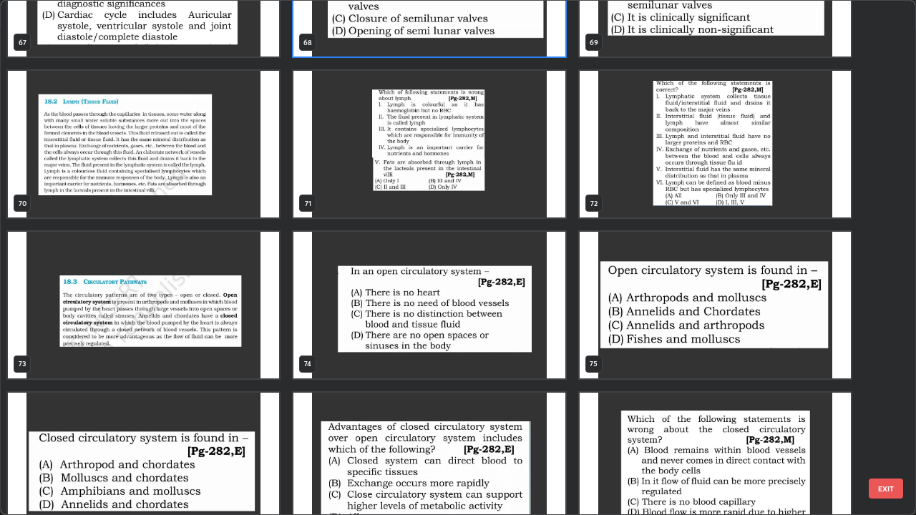
click at [170, 167] on img "grid" at bounding box center [143, 144] width 271 height 147
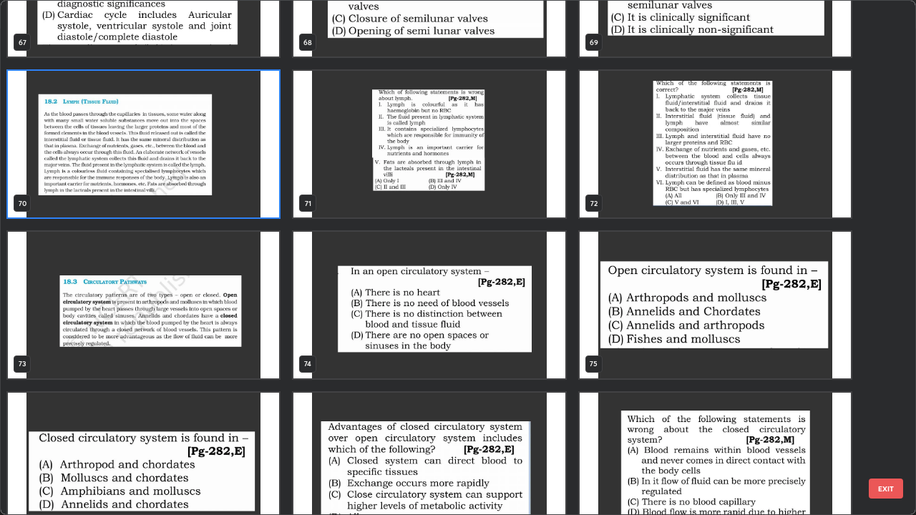
click at [172, 167] on img "grid" at bounding box center [143, 144] width 271 height 147
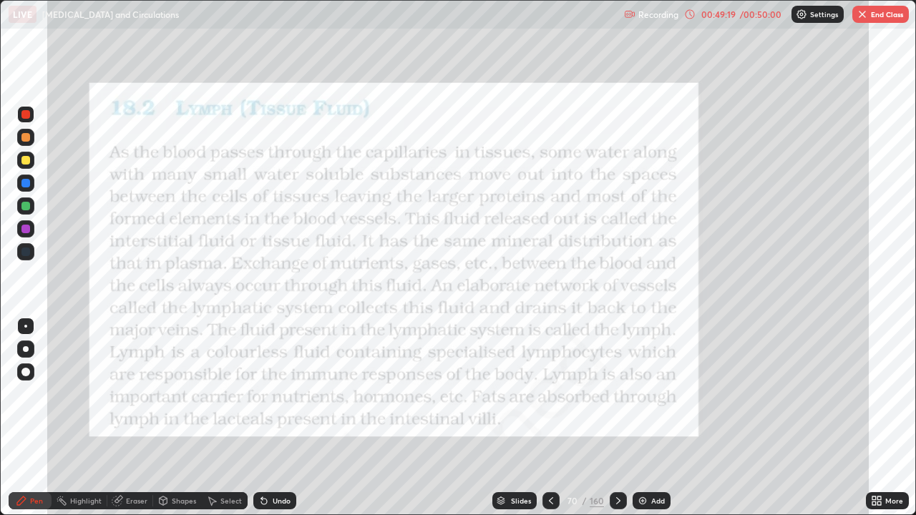
click at [549, 418] on icon at bounding box center [550, 500] width 11 height 11
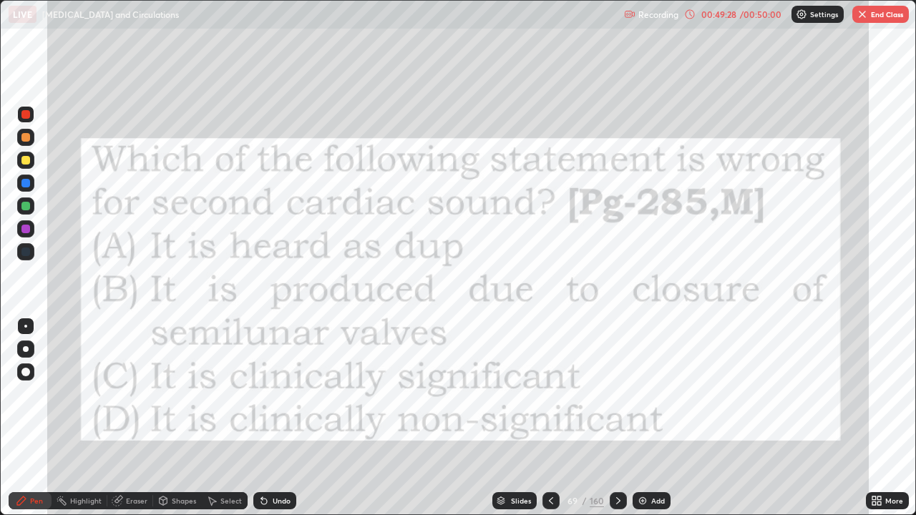
click at [645, 418] on img at bounding box center [642, 500] width 11 height 11
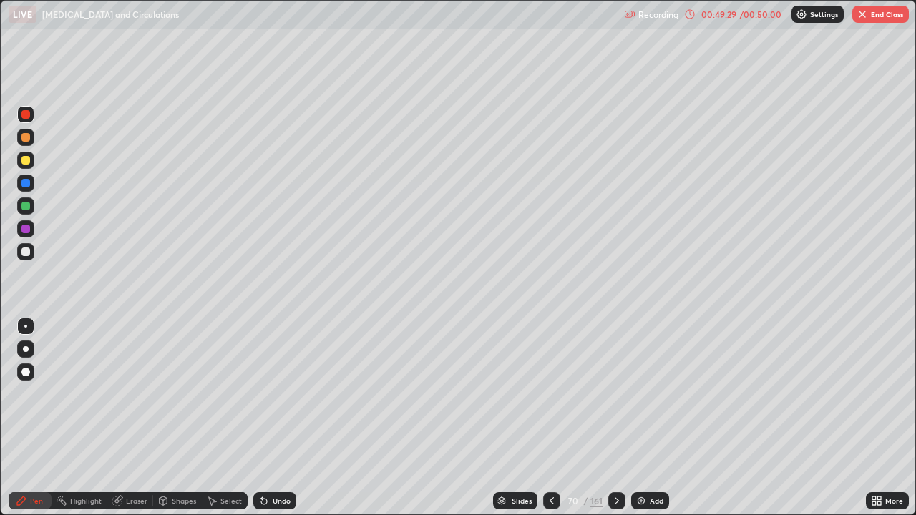
click at [29, 162] on div at bounding box center [25, 160] width 9 height 9
click at [26, 118] on div at bounding box center [25, 114] width 9 height 9
click at [27, 230] on div at bounding box center [25, 229] width 9 height 9
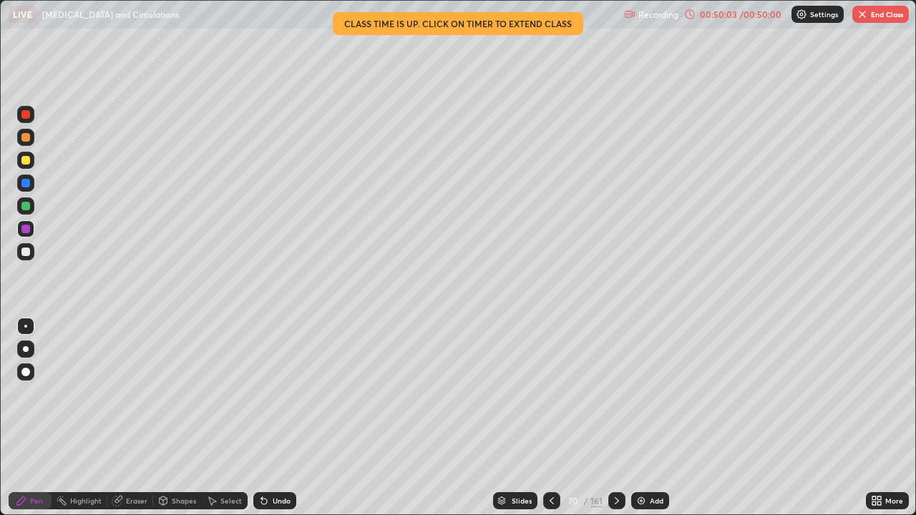
click at [27, 160] on div at bounding box center [25, 160] width 9 height 9
click at [29, 230] on div at bounding box center [25, 229] width 9 height 9
click at [34, 185] on div at bounding box center [25, 183] width 17 height 17
click at [29, 115] on div at bounding box center [25, 114] width 9 height 9
click at [26, 160] on div at bounding box center [25, 160] width 9 height 9
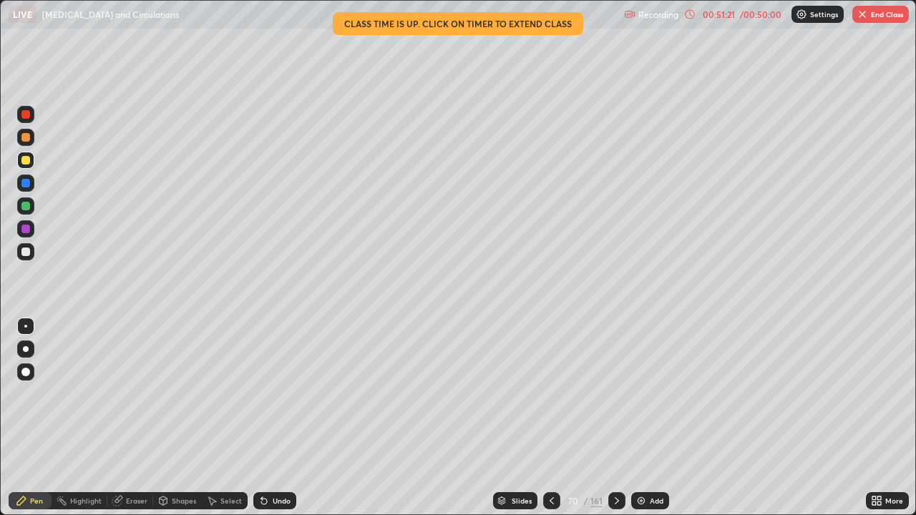
click at [29, 253] on div at bounding box center [25, 252] width 9 height 9
click at [29, 183] on div at bounding box center [25, 183] width 9 height 9
click at [26, 212] on div at bounding box center [25, 205] width 17 height 17
click at [88, 418] on div "Highlight" at bounding box center [85, 500] width 31 height 7
click at [39, 418] on div "Pen" at bounding box center [36, 500] width 13 height 7
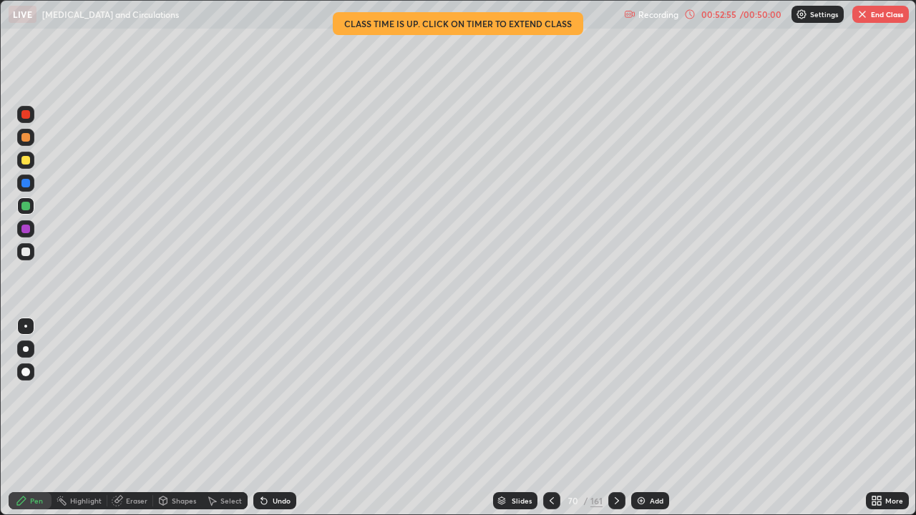
click at [29, 255] on div at bounding box center [25, 251] width 17 height 17
click at [29, 164] on div at bounding box center [25, 160] width 17 height 17
click at [26, 206] on div at bounding box center [25, 206] width 9 height 9
click at [26, 250] on div at bounding box center [25, 252] width 9 height 9
click at [615, 418] on icon at bounding box center [616, 500] width 11 height 11
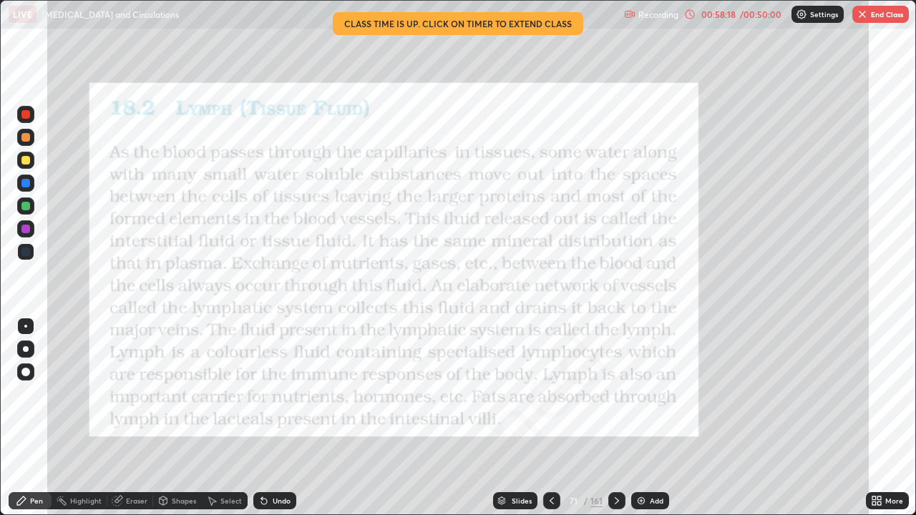
click at [87, 418] on div "Highlight" at bounding box center [85, 500] width 31 height 7
click at [26, 114] on div at bounding box center [25, 114] width 9 height 9
click at [550, 418] on icon at bounding box center [551, 500] width 11 height 11
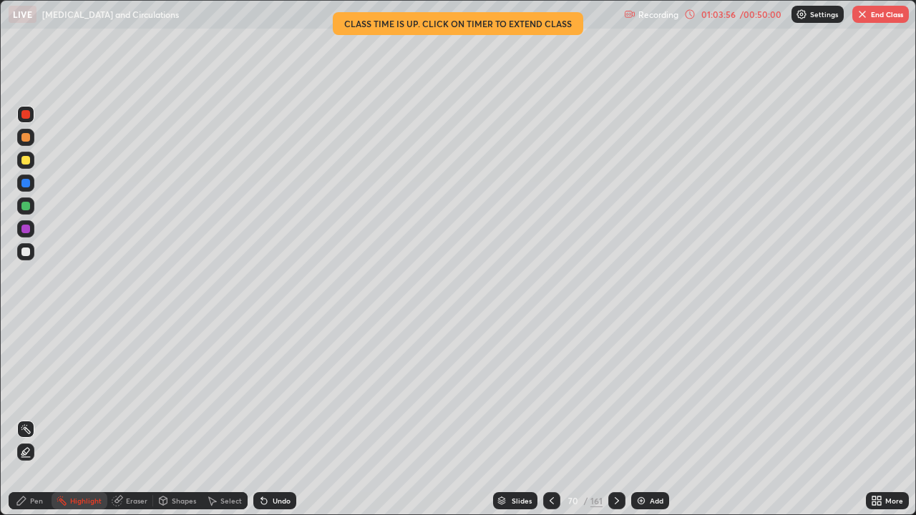
click at [869, 11] on button "End Class" at bounding box center [880, 14] width 57 height 17
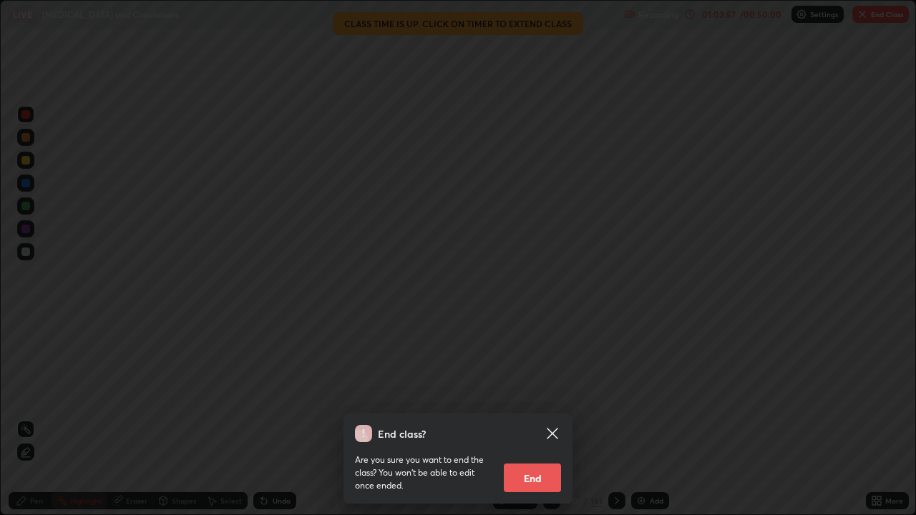
click at [533, 418] on button "End" at bounding box center [532, 478] width 57 height 29
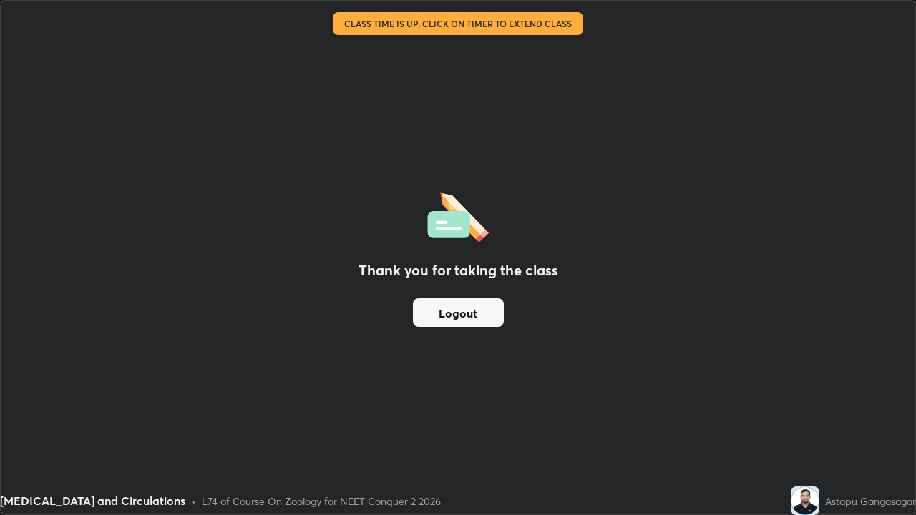
click at [474, 309] on button "Logout" at bounding box center [458, 312] width 91 height 29
